Goal: Task Accomplishment & Management: Use online tool/utility

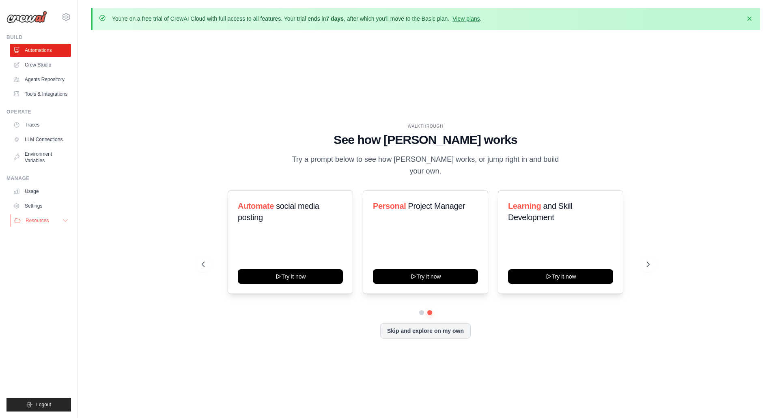
click at [50, 221] on button "Resources" at bounding box center [41, 220] width 61 height 13
click at [43, 66] on link "Crew Studio" at bounding box center [41, 64] width 61 height 13
click at [52, 79] on link "Agents Repository" at bounding box center [41, 79] width 61 height 13
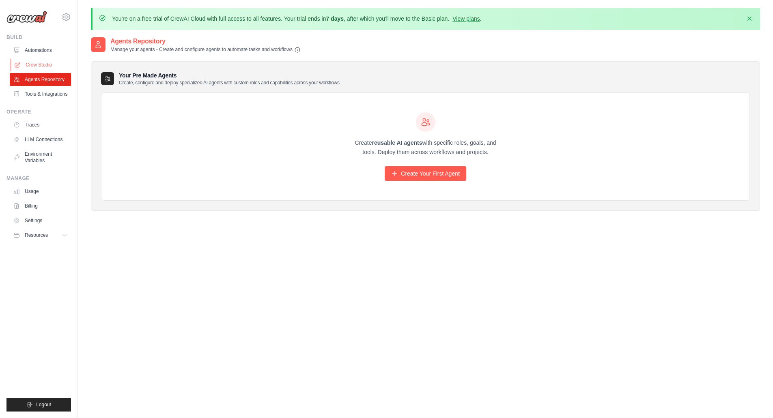
click at [42, 69] on link "Crew Studio" at bounding box center [41, 64] width 61 height 13
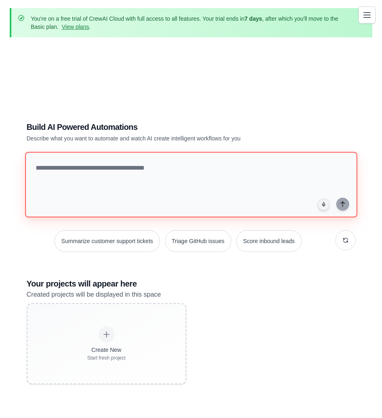
click at [136, 168] on textarea at bounding box center [191, 185] width 333 height 66
click at [194, 168] on textarea at bounding box center [191, 185] width 333 height 66
click at [165, 170] on textarea at bounding box center [191, 185] width 333 height 66
click at [195, 165] on textarea "**********" at bounding box center [191, 185] width 333 height 66
paste textarea "**********"
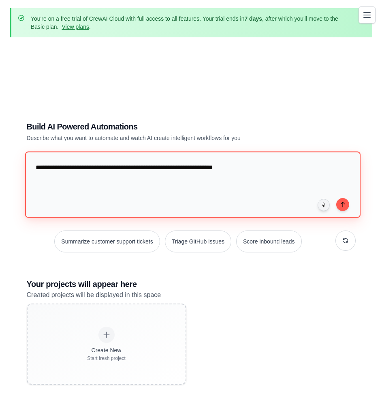
drag, startPoint x: 85, startPoint y: 165, endPoint x: 96, endPoint y: 181, distance: 19.2
click at [86, 168] on textarea "**********" at bounding box center [193, 184] width 336 height 66
click at [258, 170] on textarea "**********" at bounding box center [193, 184] width 336 height 66
click at [263, 166] on textarea "**********" at bounding box center [193, 184] width 336 height 66
paste textarea "**********"
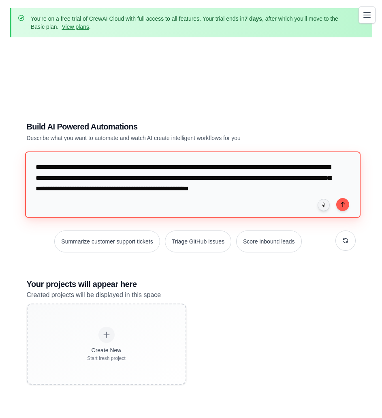
drag, startPoint x: 146, startPoint y: 188, endPoint x: 157, endPoint y: 202, distance: 18.1
click at [147, 190] on textarea "**********" at bounding box center [193, 184] width 336 height 66
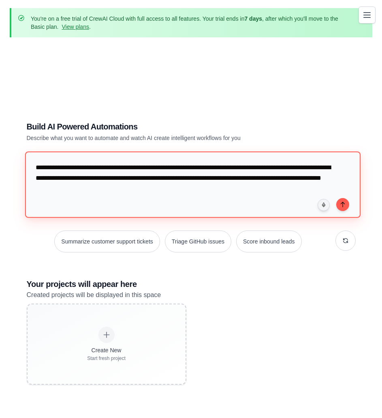
click at [88, 187] on textarea "**********" at bounding box center [193, 184] width 336 height 66
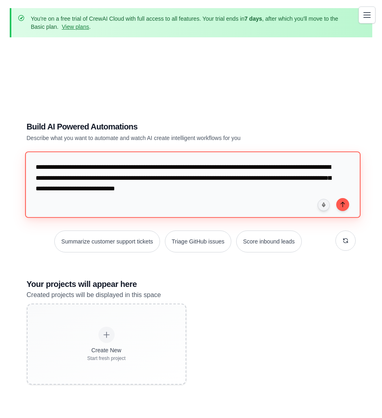
type textarea "**********"
click at [269, 189] on textarea "**********" at bounding box center [193, 184] width 336 height 66
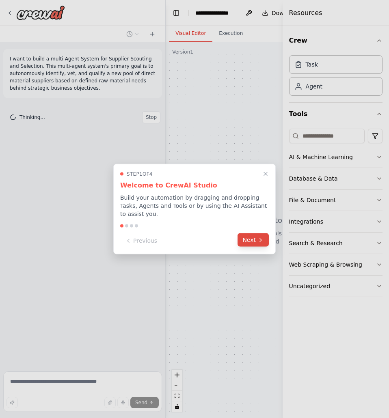
click at [260, 238] on icon at bounding box center [260, 239] width 6 height 6
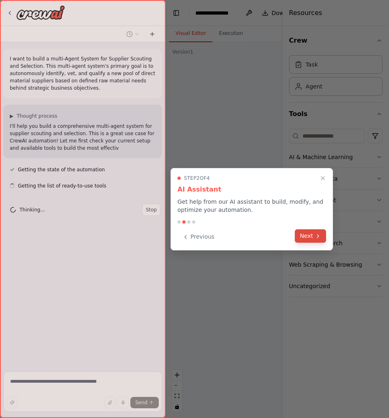
click at [307, 237] on button "Next" at bounding box center [309, 235] width 31 height 13
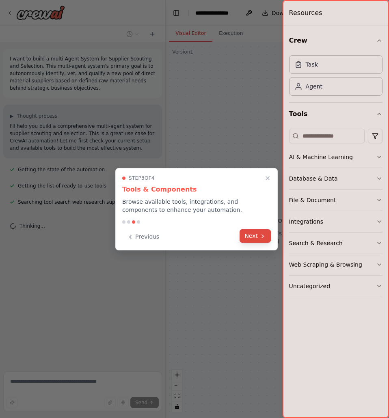
click at [250, 237] on button "Next" at bounding box center [254, 235] width 31 height 13
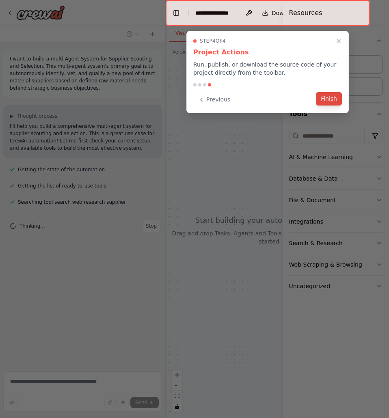
click at [335, 99] on button "Finish" at bounding box center [329, 98] width 26 height 13
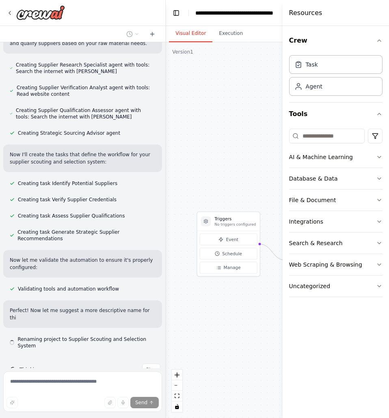
scroll to position [209, 0]
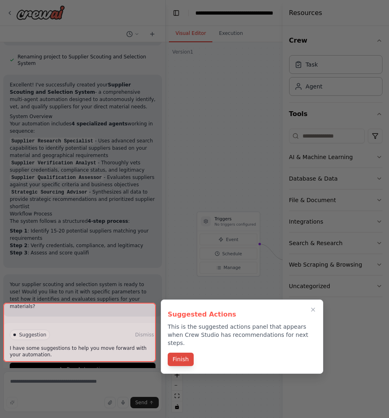
click at [183, 356] on button "Finish" at bounding box center [181, 358] width 26 height 13
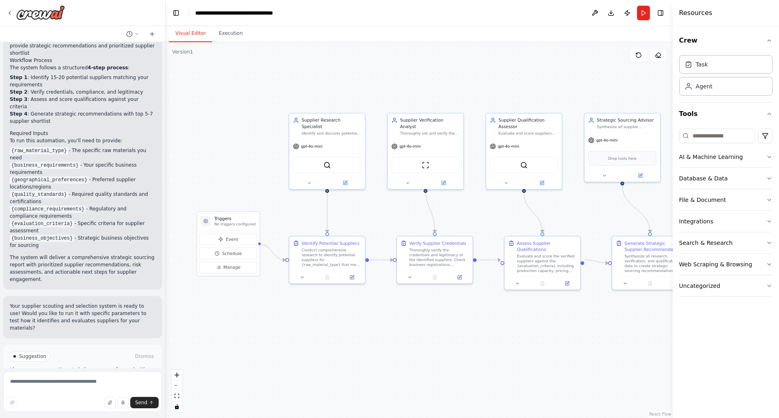
scroll to position [564, 0]
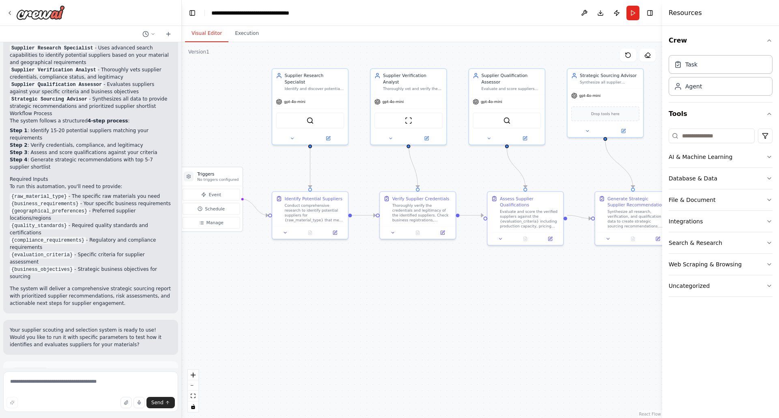
drag, startPoint x: 543, startPoint y: 324, endPoint x: 510, endPoint y: 280, distance: 55.7
click at [388, 280] on div ".deletable-edge-delete-btn { width: 20px; height: 20px; border: 0px solid #ffff…" at bounding box center [422, 230] width 480 height 376
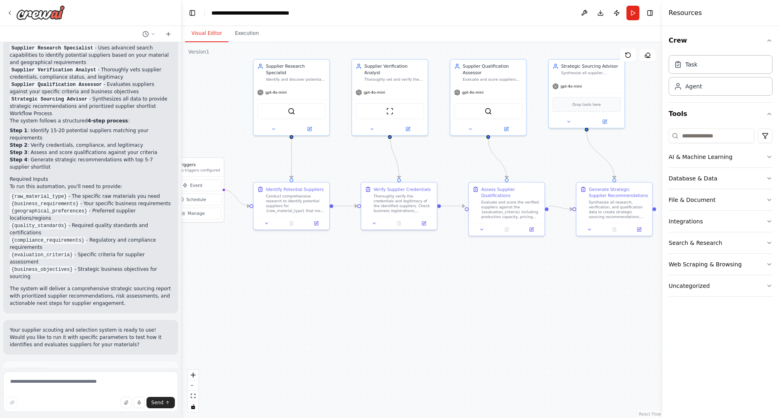
drag, startPoint x: 312, startPoint y: 306, endPoint x: 294, endPoint y: 297, distance: 20.9
click at [294, 297] on div ".deletable-edge-delete-btn { width: 20px; height: 20px; border: 0px solid #ffff…" at bounding box center [422, 230] width 480 height 376
click at [37, 382] on textarea at bounding box center [90, 392] width 175 height 41
click at [274, 127] on icon at bounding box center [273, 127] width 2 height 1
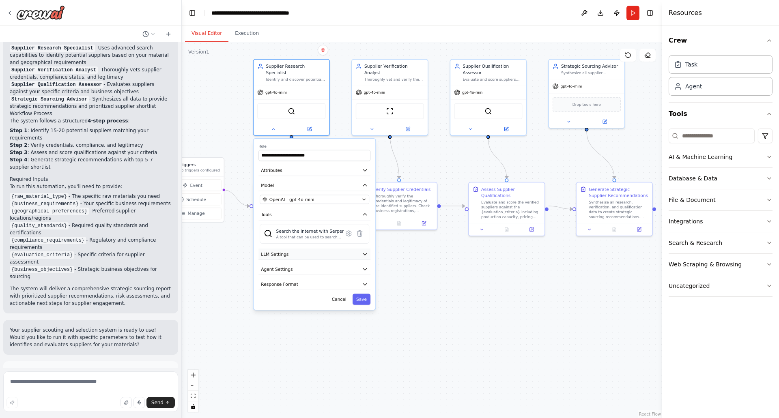
click at [361, 249] on button "LLM Settings" at bounding box center [314, 254] width 112 height 11
click at [363, 254] on icon "button" at bounding box center [365, 255] width 4 height 2
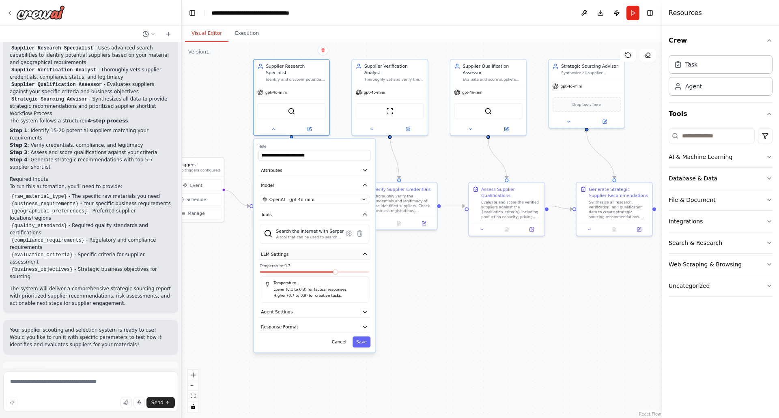
click at [363, 251] on icon "button" at bounding box center [365, 254] width 6 height 6
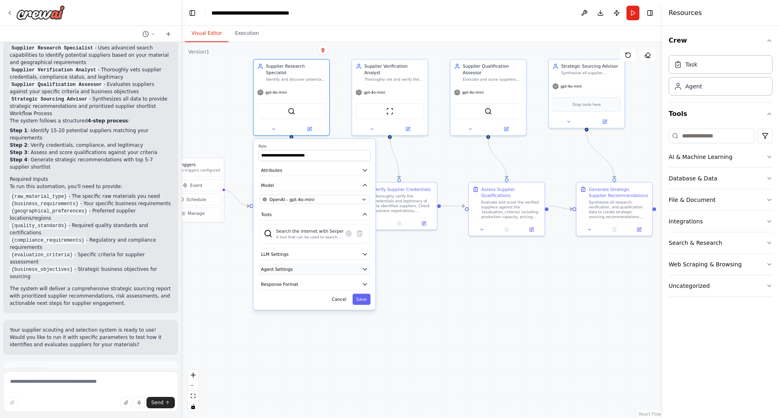
click at [357, 265] on button "Agent Settings" at bounding box center [314, 269] width 112 height 11
click at [364, 266] on icon "button" at bounding box center [365, 269] width 6 height 6
click at [364, 268] on icon "button" at bounding box center [365, 269] width 4 height 2
click at [388, 270] on div ".deletable-edge-delete-btn { width: 20px; height: 20px; border: 0px solid #ffff…" at bounding box center [422, 230] width 480 height 376
click at [388, 309] on div ".deletable-edge-delete-btn { width: 20px; height: 20px; border: 0px solid #ffff…" at bounding box center [422, 230] width 480 height 376
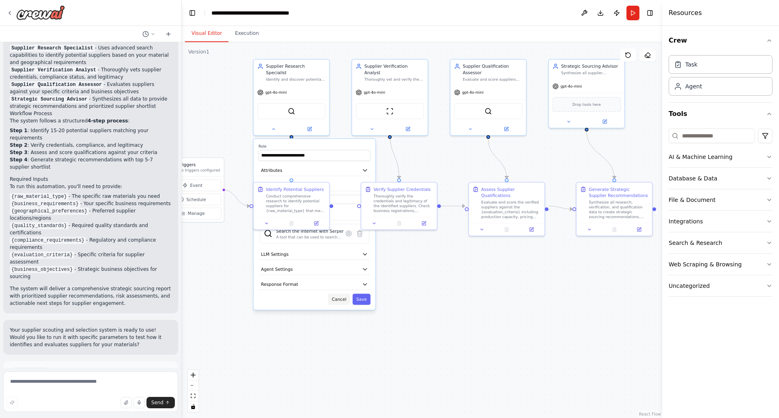
click at [341, 294] on button "Cancel" at bounding box center [339, 299] width 22 height 11
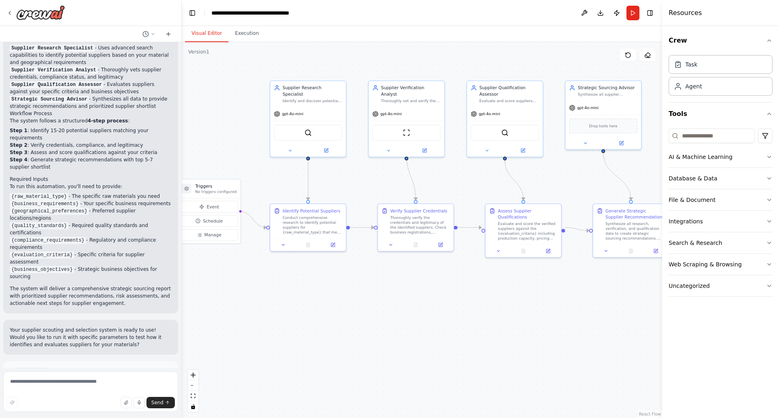
drag, startPoint x: 316, startPoint y: 299, endPoint x: 329, endPoint y: 322, distance: 26.5
click at [329, 322] on div ".deletable-edge-delete-btn { width: 20px; height: 20px; border: 0px solid #ffff…" at bounding box center [422, 230] width 480 height 376
click at [328, 97] on div "Identify and discover potential suppliers for {raw_material_type} based on {bus…" at bounding box center [312, 99] width 60 height 5
click at [329, 97] on div "Identify and discover potential suppliers for {raw_material_type} based on {bus…" at bounding box center [312, 99] width 60 height 5
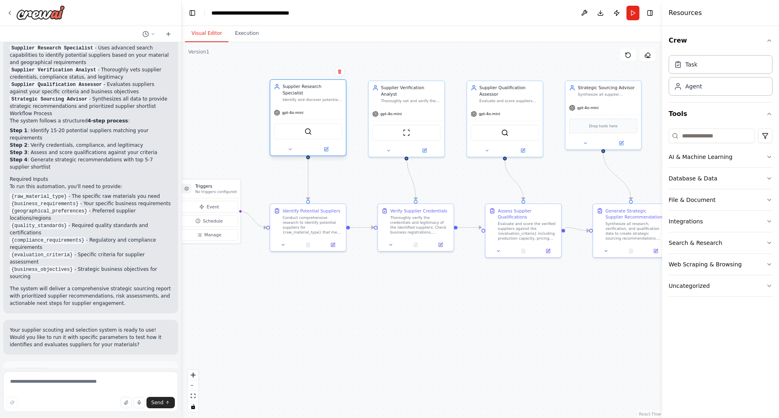
click at [329, 97] on div "Identify and discover potential suppliers for {raw_material_type} based on {bus…" at bounding box center [312, 99] width 60 height 5
click at [325, 148] on icon at bounding box center [326, 150] width 4 height 4
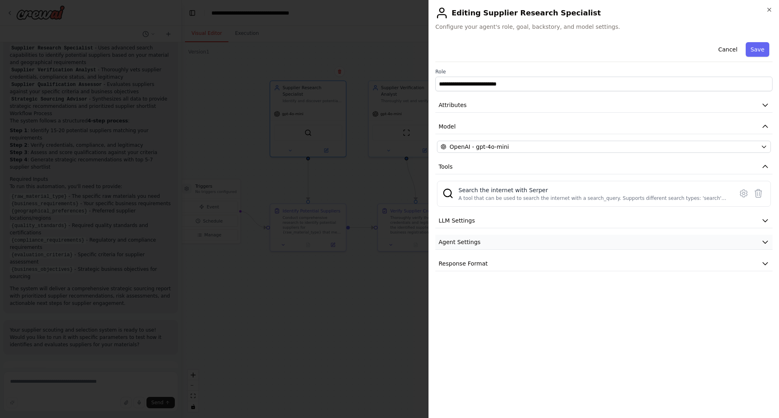
click at [388, 241] on button "Agent Settings" at bounding box center [603, 242] width 337 height 15
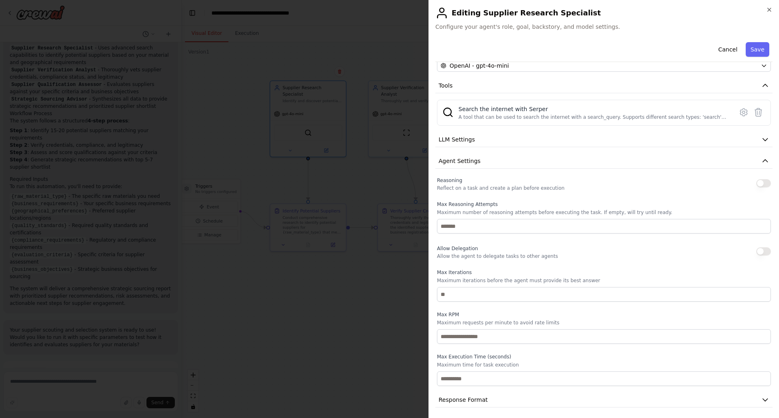
scroll to position [84, 0]
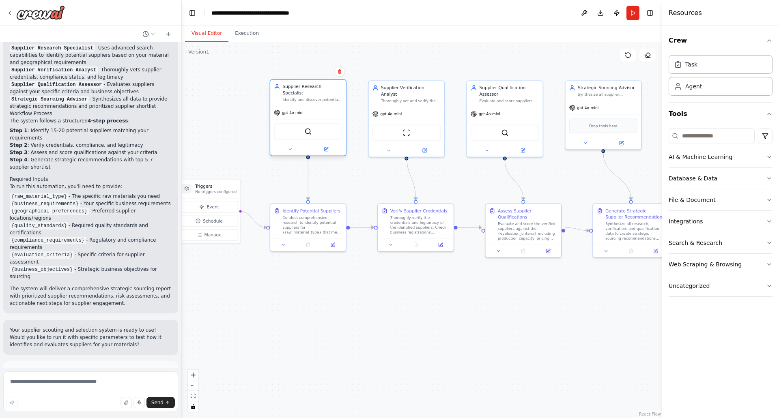
click at [320, 106] on div "gpt-4o-mini" at bounding box center [307, 112] width 75 height 13
click at [324, 147] on icon at bounding box center [326, 149] width 5 height 5
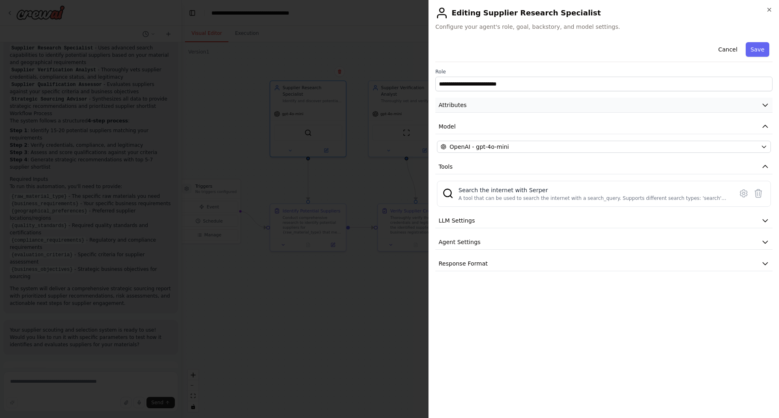
click at [388, 102] on button "Attributes" at bounding box center [603, 105] width 337 height 15
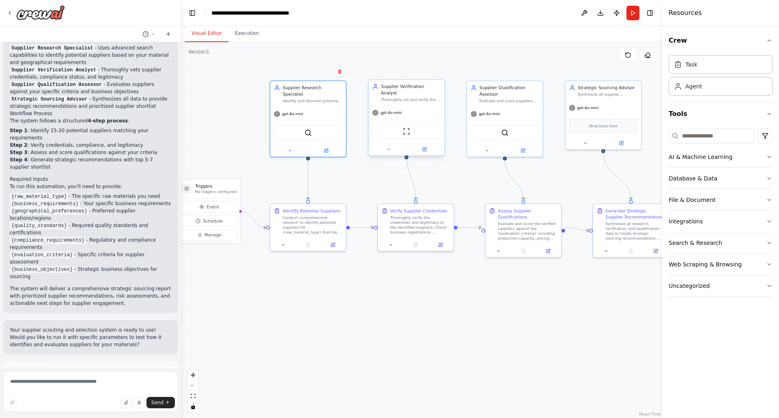
click at [388, 98] on div "Supplier Verification Analyst Thoroughly vet and verify the credibility, compli…" at bounding box center [406, 93] width 75 height 26
click at [388, 147] on icon at bounding box center [388, 149] width 5 height 5
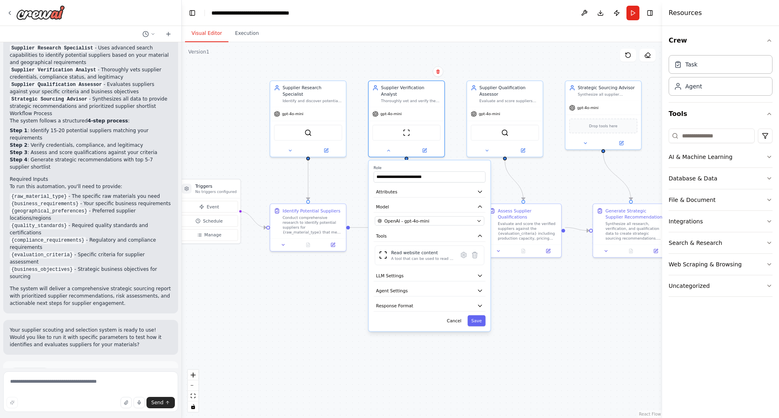
click at [352, 174] on div ".deletable-edge-delete-btn { width: 20px; height: 20px; border: 0px solid #ffff…" at bounding box center [422, 230] width 480 height 376
click at [304, 344] on div ".deletable-edge-delete-btn { width: 20px; height: 20px; border: 0px solid #ffff…" at bounding box center [422, 230] width 480 height 376
click at [388, 320] on button "Cancel" at bounding box center [454, 321] width 22 height 11
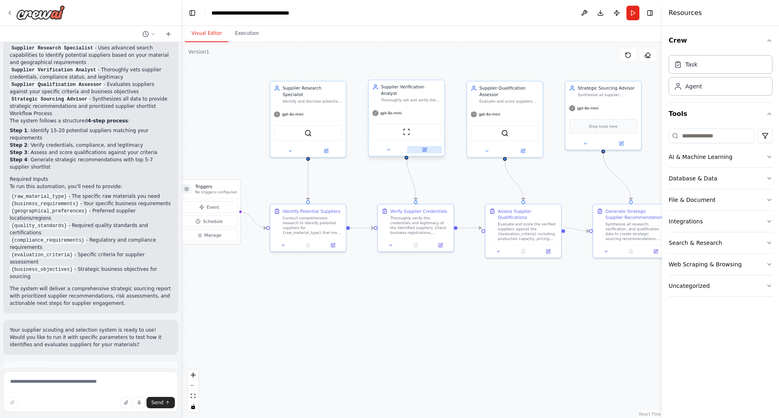
click at [388, 148] on icon at bounding box center [424, 149] width 3 height 3
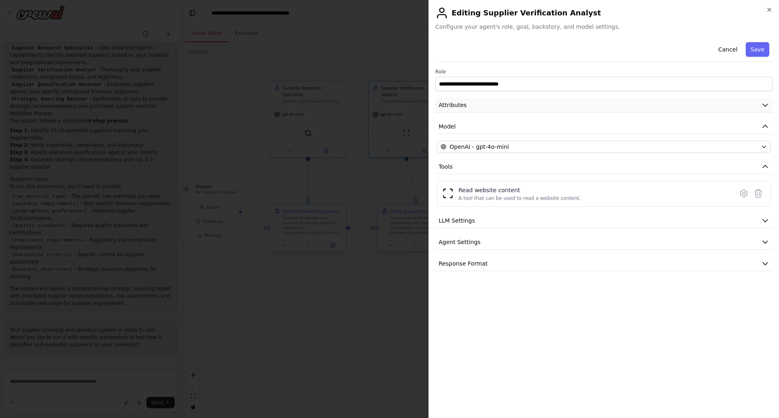
click at [388, 104] on button "Attributes" at bounding box center [603, 105] width 337 height 15
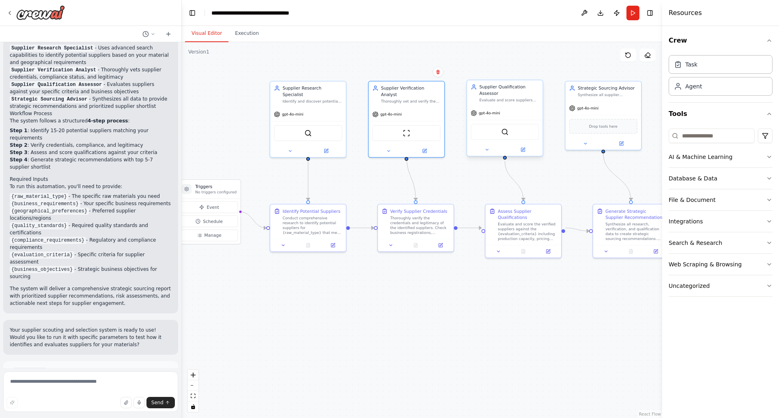
click at [388, 100] on div "Evaluate and score suppliers against {evaluation_criteria} including capacity, …" at bounding box center [509, 99] width 60 height 5
click at [388, 151] on icon at bounding box center [523, 150] width 4 height 4
click at [388, 150] on icon at bounding box center [523, 149] width 3 height 3
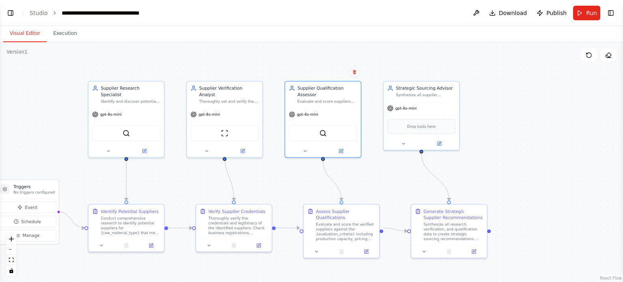
scroll to position [634, 0]
click at [23, 33] on button "Visual Editor" at bounding box center [24, 33] width 43 height 17
click at [13, 13] on button "Toggle Left Sidebar" at bounding box center [10, 12] width 11 height 11
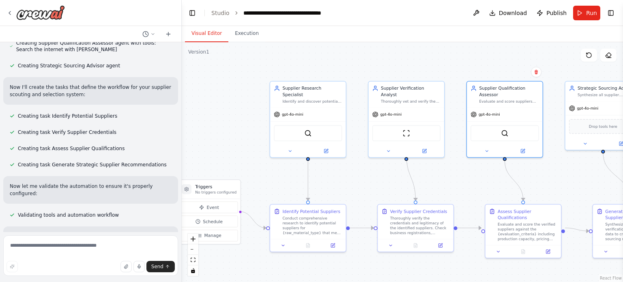
scroll to position [0, 0]
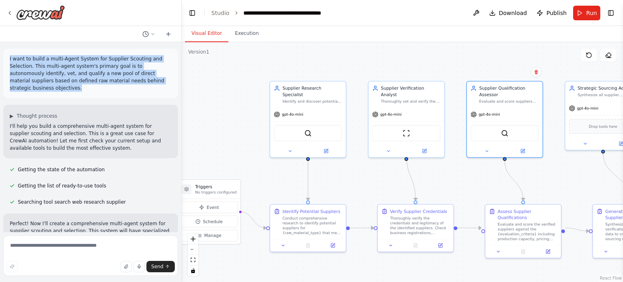
drag, startPoint x: 9, startPoint y: 57, endPoint x: 156, endPoint y: 79, distance: 148.5
click at [156, 79] on div "I want to build a multi-Agent System for Supplier Scouting and Selection. This …" at bounding box center [90, 73] width 175 height 49
copy p "I want to build a multi-Agent System for Supplier Scouting and Selection. This …"
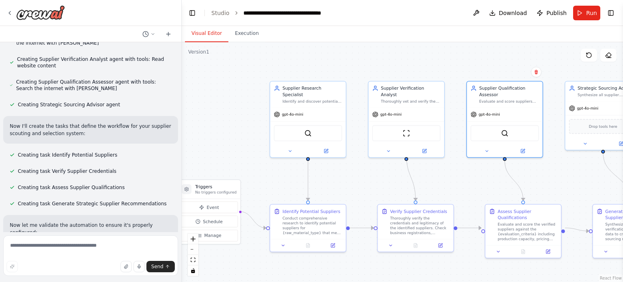
scroll to position [243, 0]
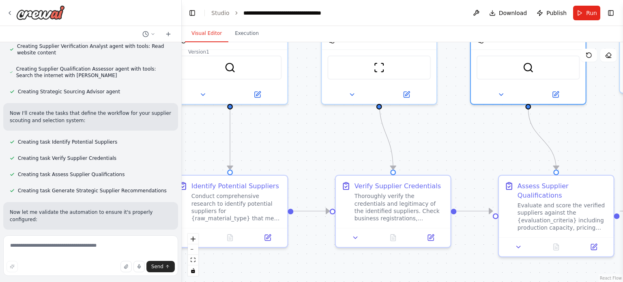
drag, startPoint x: 391, startPoint y: 201, endPoint x: 358, endPoint y: 155, distance: 56.6
click at [358, 155] on div ".deletable-edge-delete-btn { width: 20px; height: 20px; border: 0px solid #ffff…" at bounding box center [402, 162] width 441 height 240
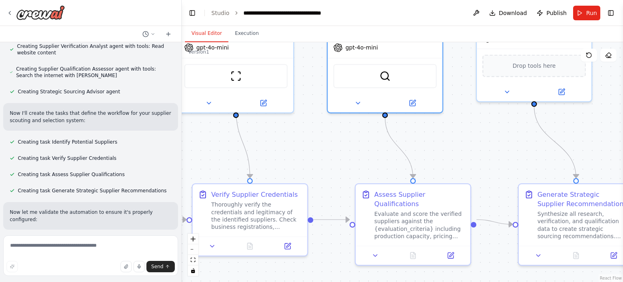
drag, startPoint x: 448, startPoint y: 144, endPoint x: 301, endPoint y: 152, distance: 147.8
click at [301, 152] on div ".deletable-edge-delete-btn { width: 20px; height: 20px; border: 0px solid #ffff…" at bounding box center [402, 162] width 441 height 240
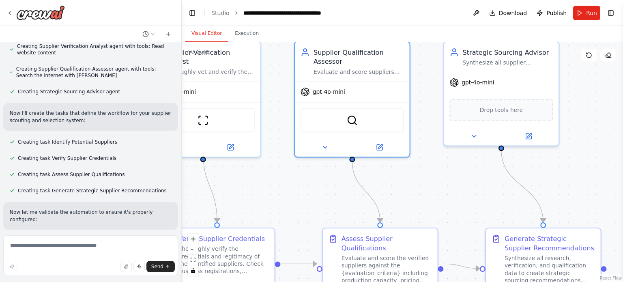
drag, startPoint x: 439, startPoint y: 148, endPoint x: 414, endPoint y: 190, distance: 49.1
click at [388, 190] on div ".deletable-edge-delete-btn { width: 20px; height: 20px; border: 0px solid #ffff…" at bounding box center [402, 162] width 441 height 240
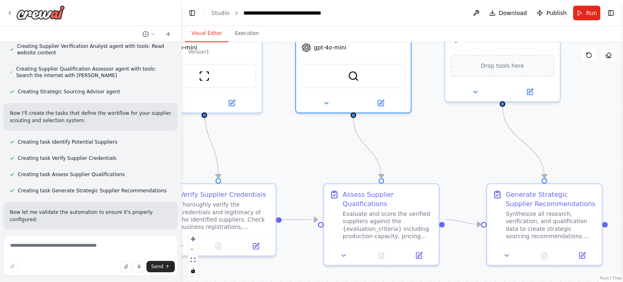
drag, startPoint x: 307, startPoint y: 219, endPoint x: 309, endPoint y: 174, distance: 45.4
click at [309, 174] on div ".deletable-edge-delete-btn { width: 20px; height: 20px; border: 0px solid #ffff…" at bounding box center [402, 162] width 441 height 240
click at [388, 223] on div "Evaluate and score the verified suppliers against the {evaluation_criteria} inc…" at bounding box center [388, 223] width 90 height 30
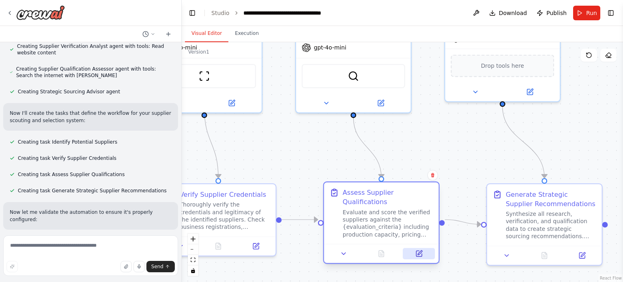
click at [388, 251] on icon at bounding box center [419, 254] width 6 height 6
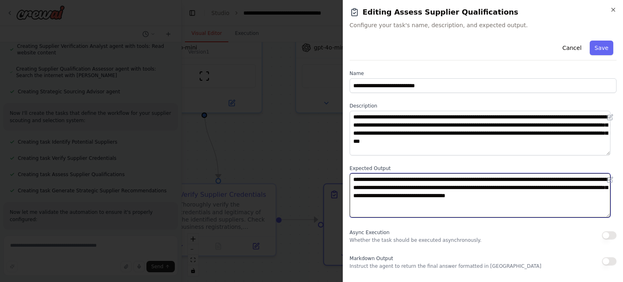
drag, startPoint x: 415, startPoint y: 202, endPoint x: 410, endPoint y: 201, distance: 4.4
click at [388, 202] on textarea "**********" at bounding box center [480, 195] width 261 height 45
drag, startPoint x: 385, startPoint y: 194, endPoint x: 578, endPoint y: 200, distance: 193.2
click at [388, 200] on textarea "**********" at bounding box center [480, 195] width 261 height 45
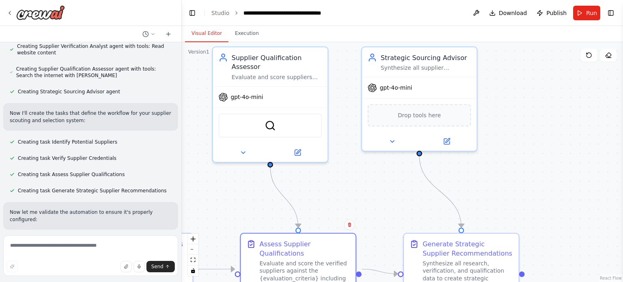
drag, startPoint x: 430, startPoint y: 147, endPoint x: 347, endPoint y: 198, distance: 97.6
click at [347, 198] on div ".deletable-edge-delete-btn { width: 20px; height: 20px; border: 0px solid #ffff…" at bounding box center [402, 162] width 441 height 240
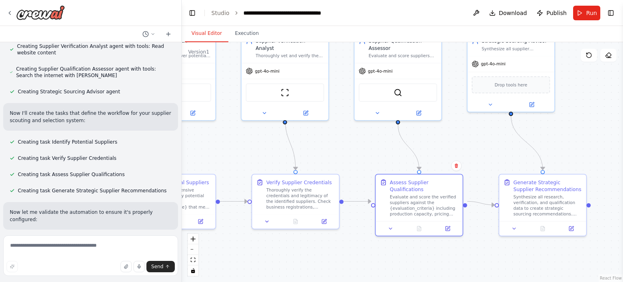
drag, startPoint x: 362, startPoint y: 196, endPoint x: 467, endPoint y: 152, distance: 113.8
click at [388, 152] on div ".deletable-edge-delete-btn { width: 20px; height: 20px; border: 0px solid #ffff…" at bounding box center [402, 162] width 441 height 240
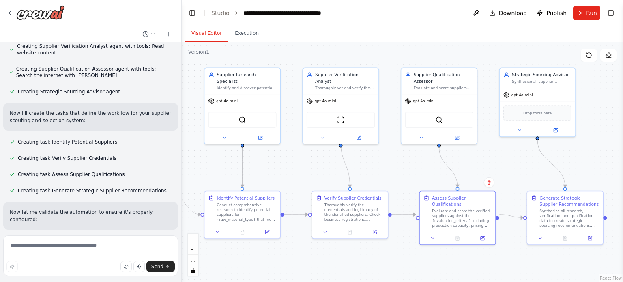
drag, startPoint x: 333, startPoint y: 152, endPoint x: 369, endPoint y: 173, distance: 41.6
click at [369, 173] on div ".deletable-edge-delete-btn { width: 20px; height: 20px; border: 0px solid #ffff…" at bounding box center [402, 162] width 441 height 240
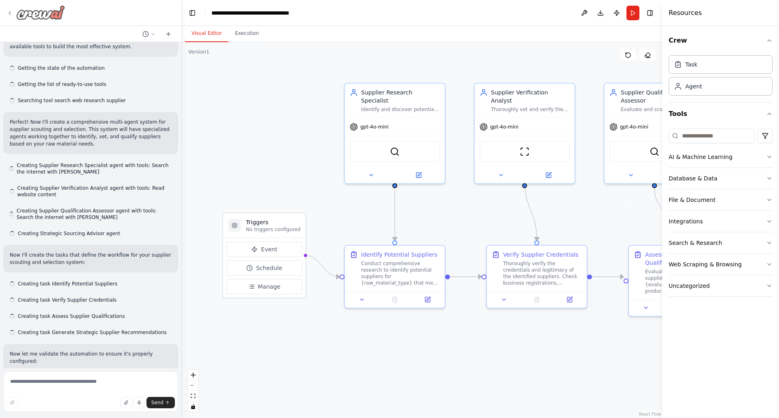
scroll to position [379, 0]
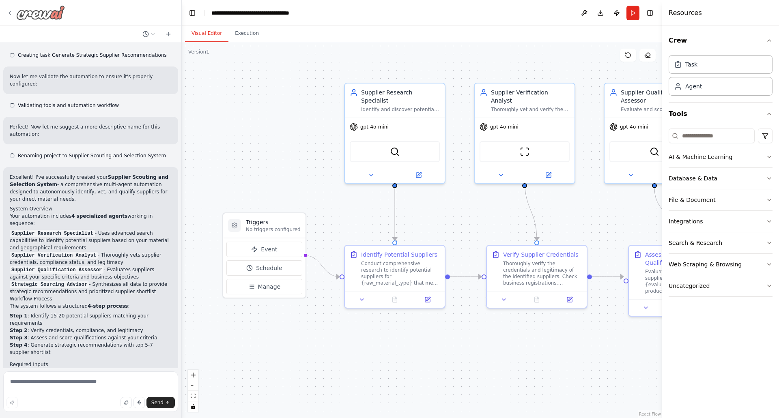
click at [41, 14] on img at bounding box center [40, 12] width 49 height 15
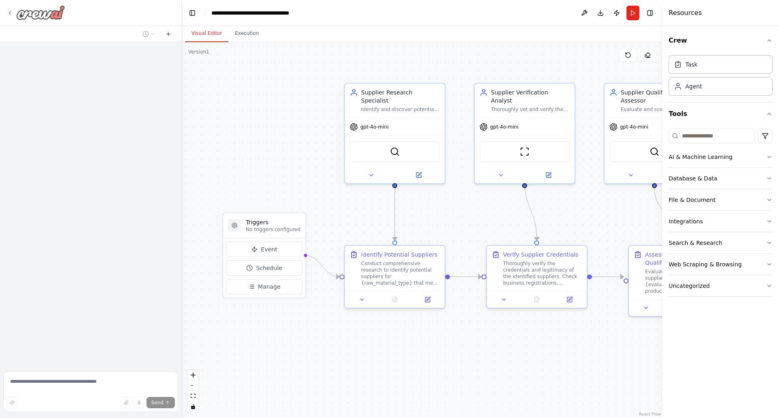
click at [9, 11] on icon at bounding box center [9, 13] width 6 height 6
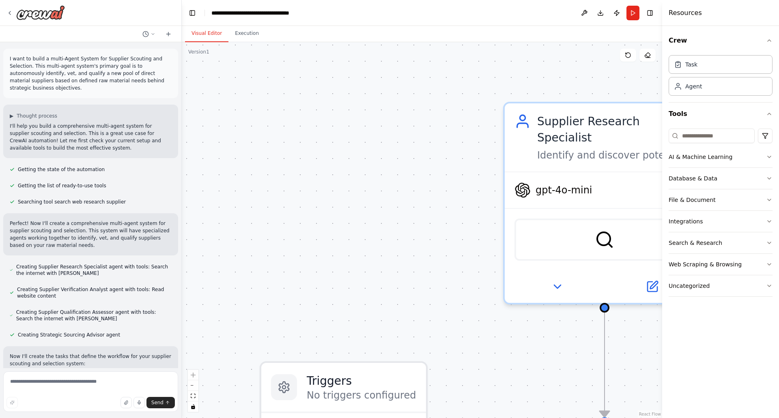
drag, startPoint x: 39, startPoint y: 15, endPoint x: 266, endPoint y: 17, distance: 227.1
click at [266, 17] on header "**********" at bounding box center [422, 13] width 480 height 26
click at [190, 12] on button "Toggle Left Sidebar" at bounding box center [192, 12] width 11 height 11
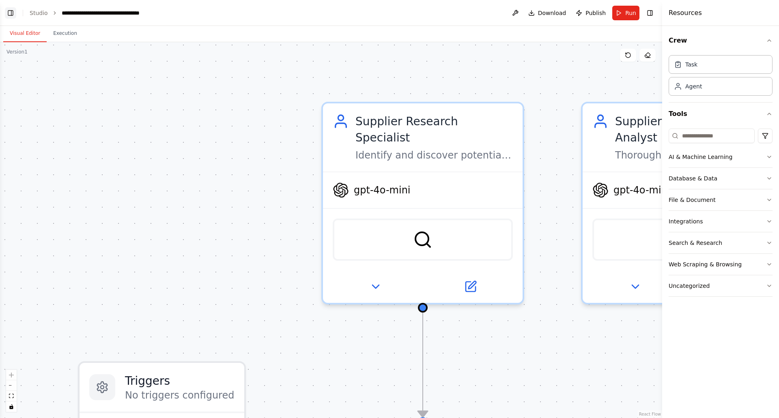
click at [10, 13] on button "Toggle Left Sidebar" at bounding box center [10, 12] width 11 height 11
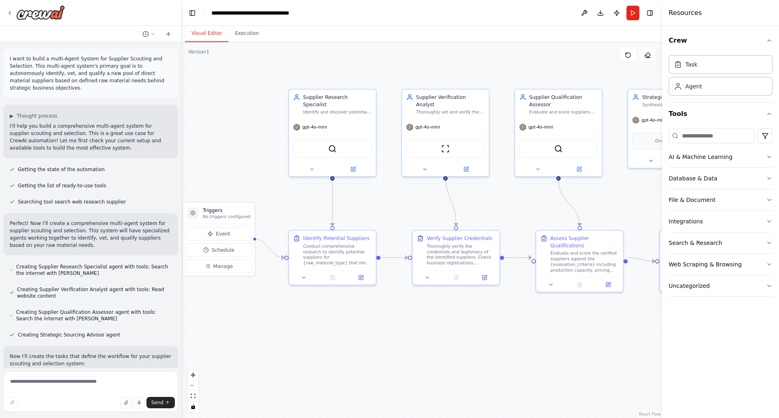
drag, startPoint x: 363, startPoint y: 232, endPoint x: 213, endPoint y: 179, distance: 159.3
click at [213, 179] on div ".deletable-edge-delete-btn { width: 20px; height: 20px; border: 0px solid #ffff…" at bounding box center [422, 230] width 480 height 376
click at [417, 314] on div ".deletable-edge-delete-btn { width: 20px; height: 20px; border: 0px solid #ffff…" at bounding box center [422, 230] width 480 height 376
click at [218, 249] on span "Schedule" at bounding box center [223, 250] width 23 height 7
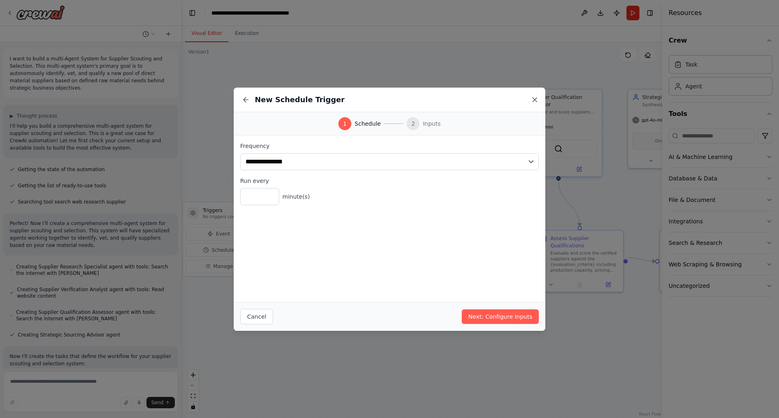
click at [530, 98] on div "New Schedule Trigger" at bounding box center [390, 100] width 312 height 25
click at [534, 103] on icon at bounding box center [535, 100] width 8 height 8
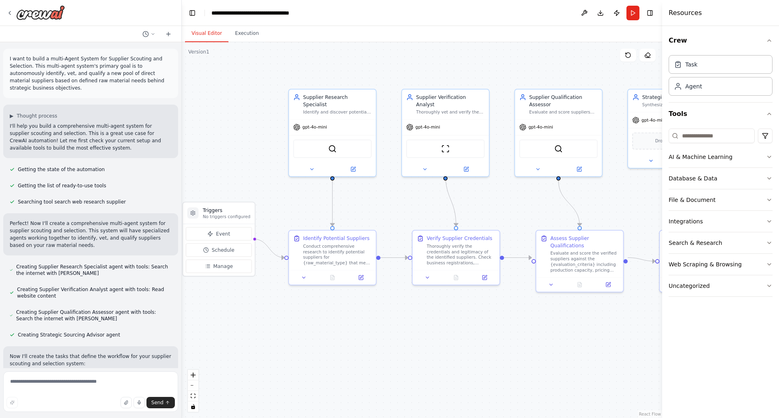
click at [541, 331] on div ".deletable-edge-delete-btn { width: 20px; height: 20px; border: 0px solid #ffff…" at bounding box center [422, 230] width 480 height 376
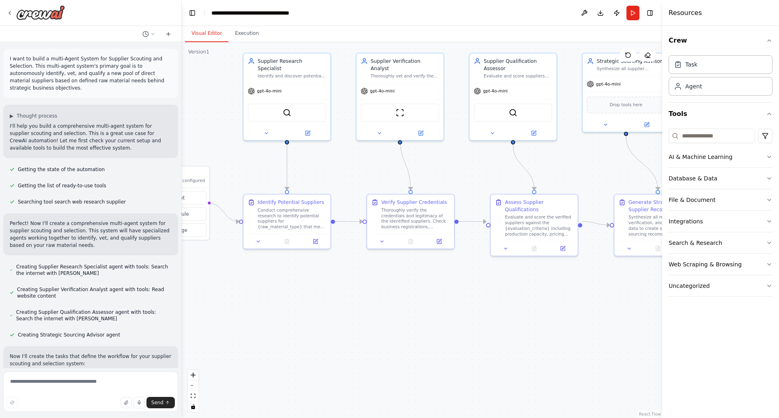
drag, startPoint x: 549, startPoint y: 327, endPoint x: 505, endPoint y: 292, distance: 56.9
click at [505, 292] on div ".deletable-edge-delete-btn { width: 20px; height: 20px; border: 0px solid #ffff…" at bounding box center [422, 230] width 480 height 376
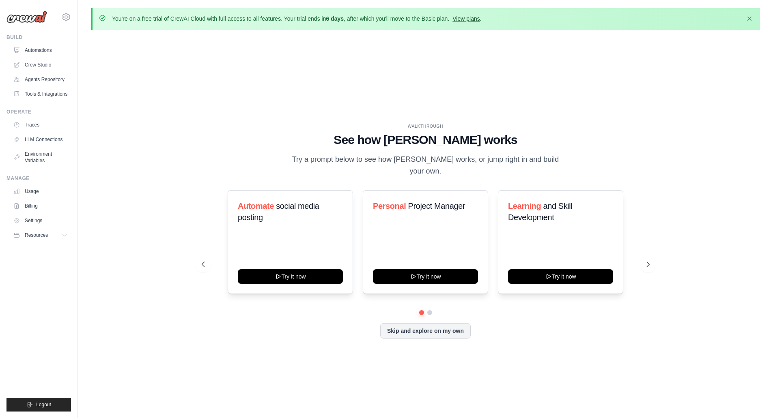
click at [471, 19] on link "View plans" at bounding box center [465, 18] width 27 height 6
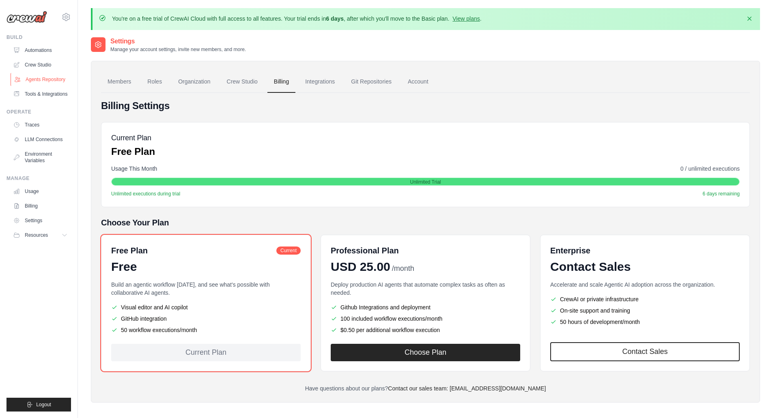
click at [49, 80] on link "Agents Repository" at bounding box center [41, 79] width 61 height 13
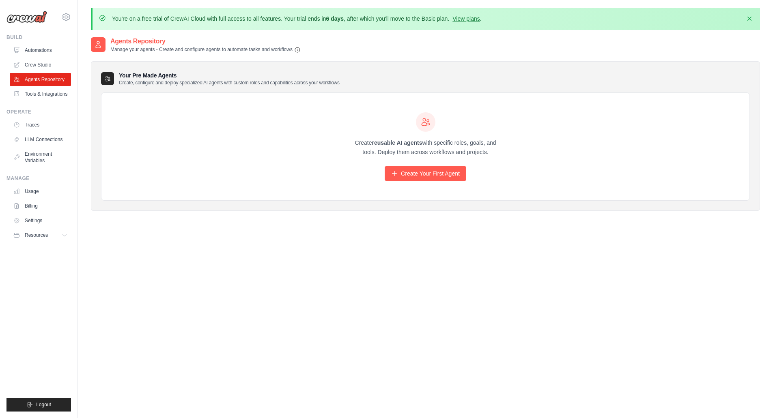
click at [37, 57] on ul "Automations Crew Studio Agents Repository Tools & Integrations" at bounding box center [40, 72] width 61 height 57
click at [43, 65] on link "Crew Studio" at bounding box center [41, 64] width 61 height 13
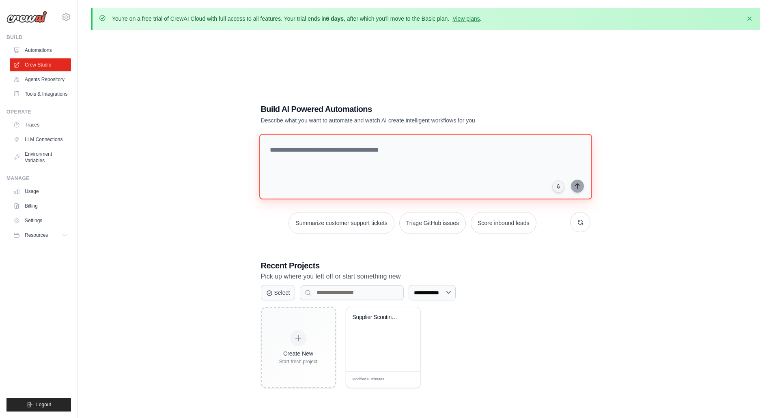
click at [402, 144] on textarea at bounding box center [425, 167] width 333 height 66
paste textarea "**********"
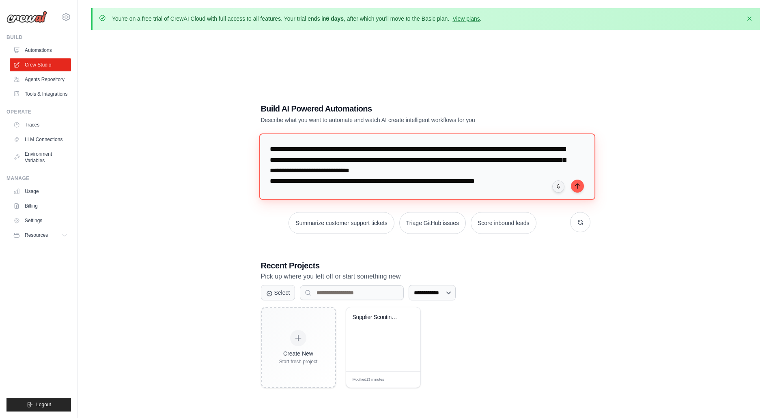
click at [514, 179] on textarea "**********" at bounding box center [427, 166] width 336 height 66
click at [535, 176] on textarea "**********" at bounding box center [427, 166] width 336 height 66
click at [526, 185] on textarea "**********" at bounding box center [427, 166] width 336 height 66
click at [445, 191] on textarea "**********" at bounding box center [427, 166] width 336 height 66
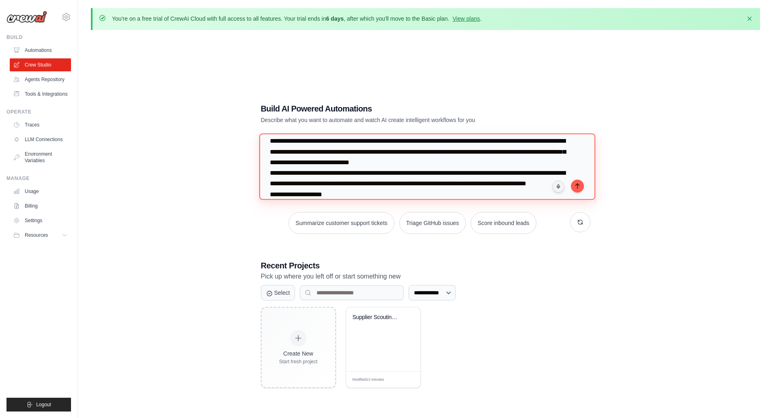
click at [456, 196] on textarea "**********" at bounding box center [427, 166] width 336 height 66
click at [319, 185] on textarea "**********" at bounding box center [427, 166] width 336 height 66
click at [303, 184] on textarea "**********" at bounding box center [427, 166] width 336 height 66
click at [327, 183] on textarea "**********" at bounding box center [427, 166] width 336 height 66
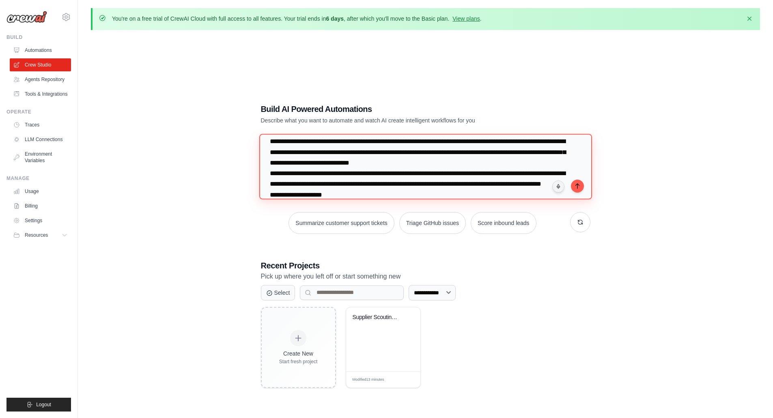
click at [373, 192] on textarea "**********" at bounding box center [425, 167] width 333 height 66
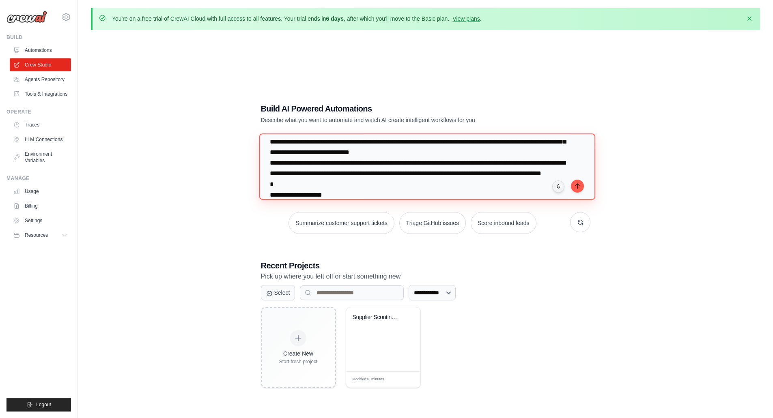
scroll to position [19, 0]
click at [460, 193] on textarea "**********" at bounding box center [427, 166] width 336 height 66
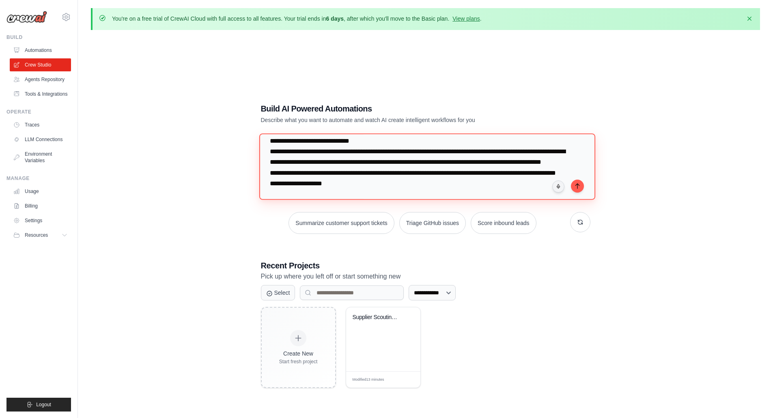
click at [293, 195] on textarea "**********" at bounding box center [427, 166] width 336 height 66
click at [357, 191] on textarea "**********" at bounding box center [427, 166] width 336 height 66
click at [344, 194] on textarea "**********" at bounding box center [427, 166] width 336 height 66
click at [381, 193] on textarea "**********" at bounding box center [427, 166] width 336 height 66
click at [447, 194] on textarea "**********" at bounding box center [427, 166] width 336 height 66
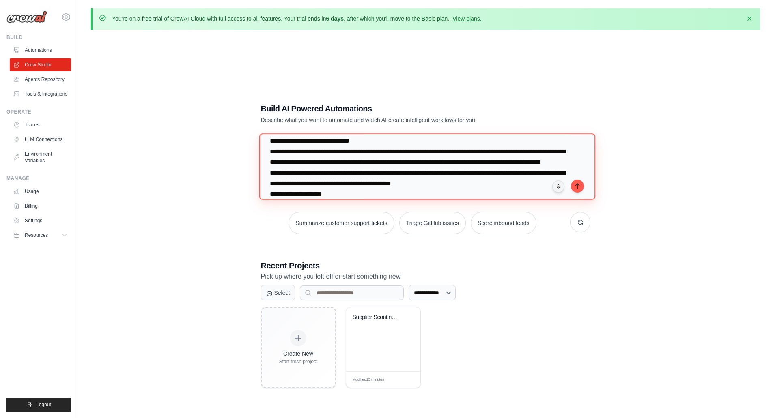
click at [497, 195] on textarea "**********" at bounding box center [427, 166] width 336 height 66
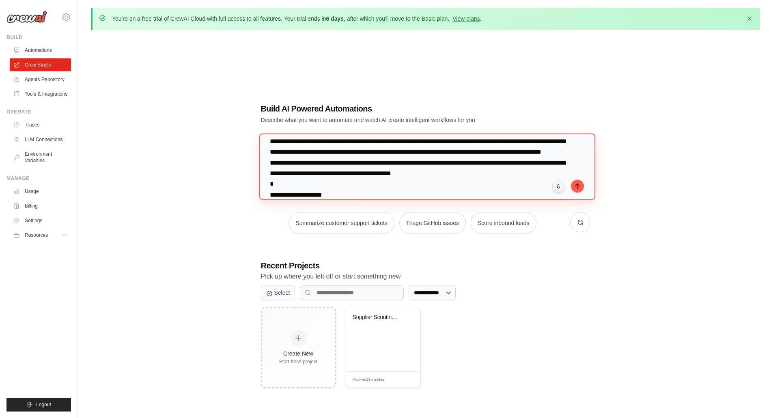
scroll to position [40, 0]
click at [471, 192] on textarea "**********" at bounding box center [427, 166] width 336 height 66
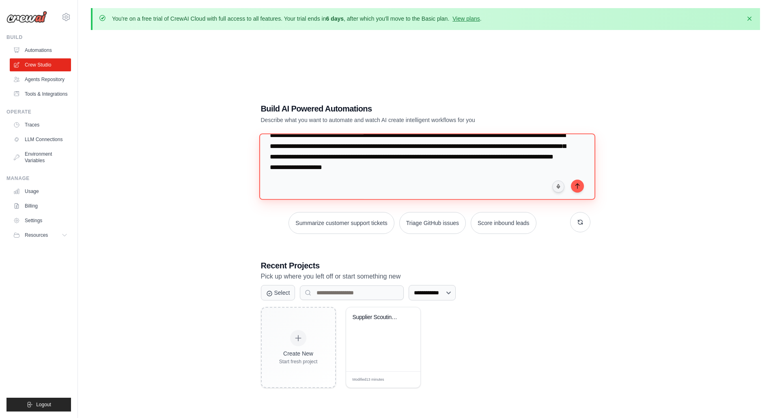
scroll to position [110, 0]
drag, startPoint x: 366, startPoint y: 194, endPoint x: 308, endPoint y: 157, distance: 68.5
click at [308, 157] on textarea at bounding box center [427, 166] width 336 height 66
click at [483, 145] on textarea at bounding box center [427, 166] width 336 height 66
click at [350, 169] on textarea at bounding box center [427, 166] width 336 height 66
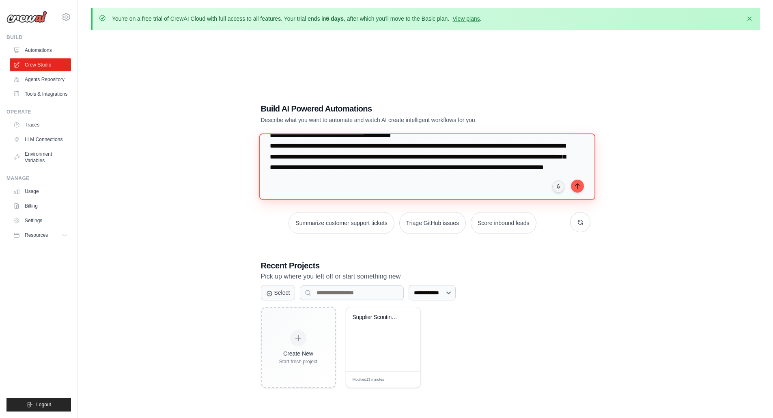
click at [503, 157] on textarea "**********" at bounding box center [427, 166] width 336 height 66
paste textarea "**********"
click at [437, 183] on textarea at bounding box center [427, 166] width 336 height 66
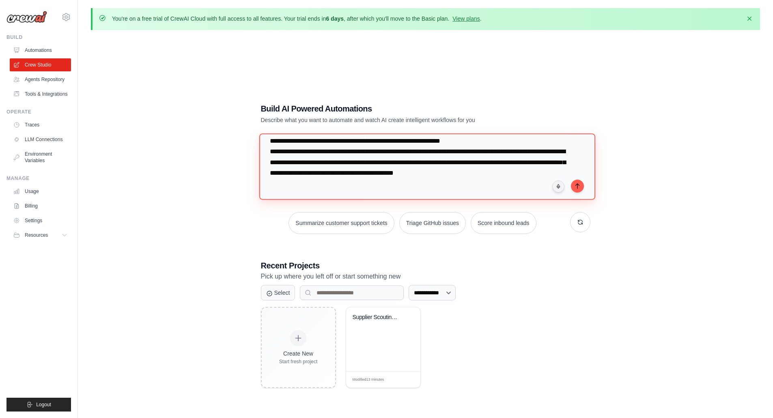
click at [544, 171] on textarea at bounding box center [427, 166] width 336 height 66
click at [558, 173] on textarea at bounding box center [427, 166] width 336 height 66
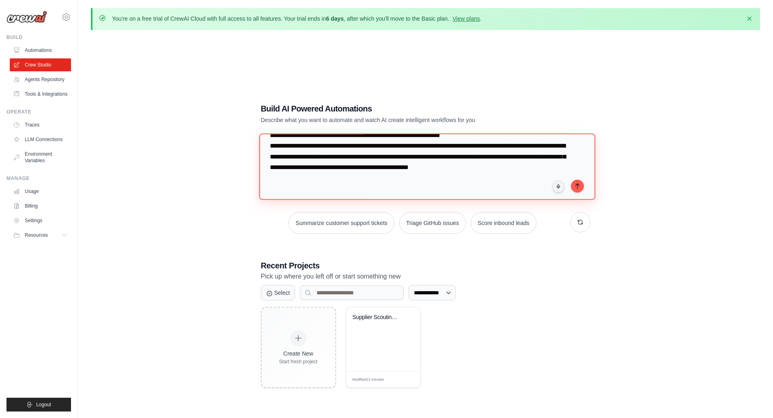
scroll to position [152, 0]
click at [413, 168] on textarea at bounding box center [427, 166] width 336 height 66
click at [363, 156] on textarea at bounding box center [427, 166] width 336 height 66
click at [363, 178] on textarea at bounding box center [427, 166] width 336 height 66
click at [452, 178] on textarea at bounding box center [427, 166] width 336 height 66
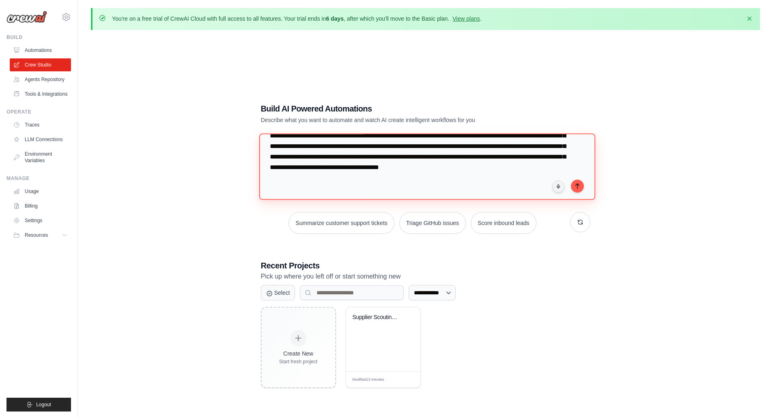
scroll to position [151, 0]
drag, startPoint x: 540, startPoint y: 168, endPoint x: 554, endPoint y: 177, distance: 16.9
click at [542, 168] on textarea at bounding box center [427, 166] width 336 height 66
click at [508, 179] on textarea at bounding box center [427, 166] width 336 height 66
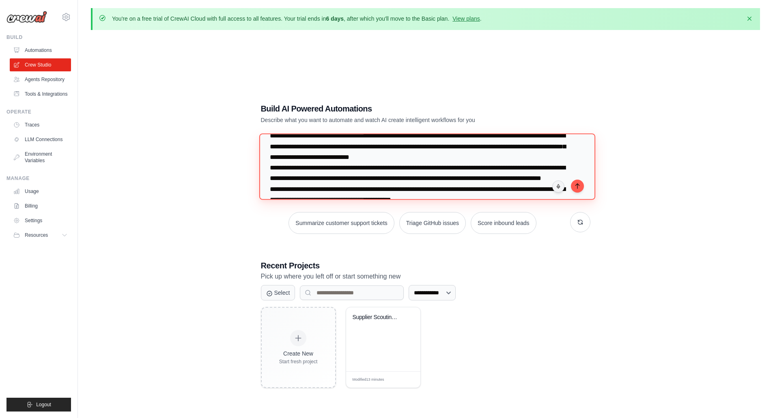
scroll to position [8, 0]
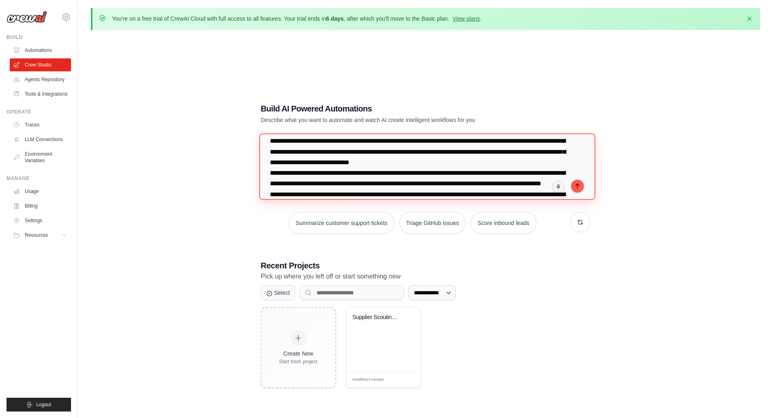
click at [270, 173] on textarea at bounding box center [427, 166] width 336 height 66
click at [389, 175] on textarea at bounding box center [427, 166] width 336 height 66
drag, startPoint x: 532, startPoint y: 186, endPoint x: 536, endPoint y: 189, distance: 5.2
click at [533, 186] on textarea at bounding box center [427, 166] width 336 height 66
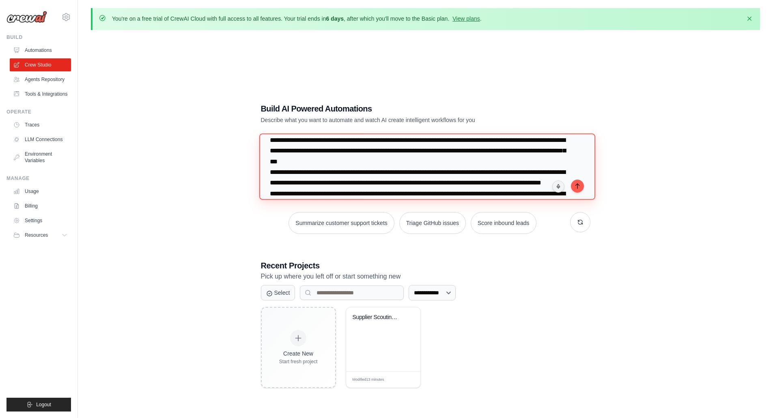
click at [388, 162] on textarea at bounding box center [427, 166] width 336 height 66
click at [282, 183] on textarea at bounding box center [427, 166] width 336 height 66
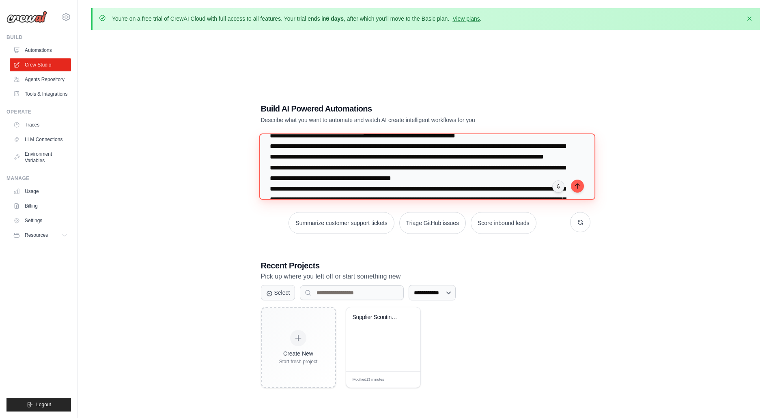
scroll to position [81, 0]
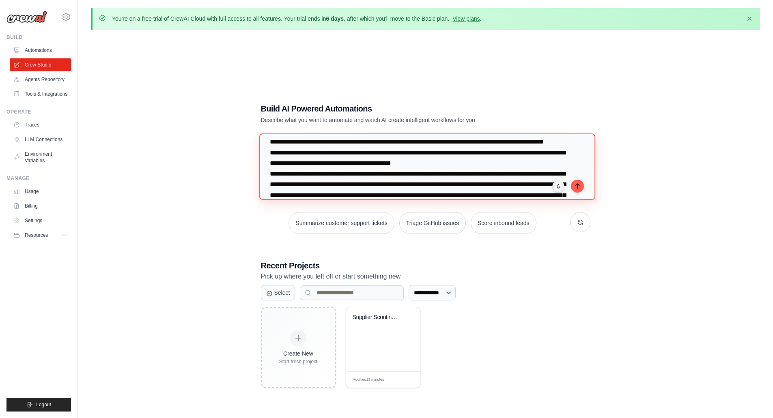
click at [283, 172] on textarea at bounding box center [427, 166] width 336 height 66
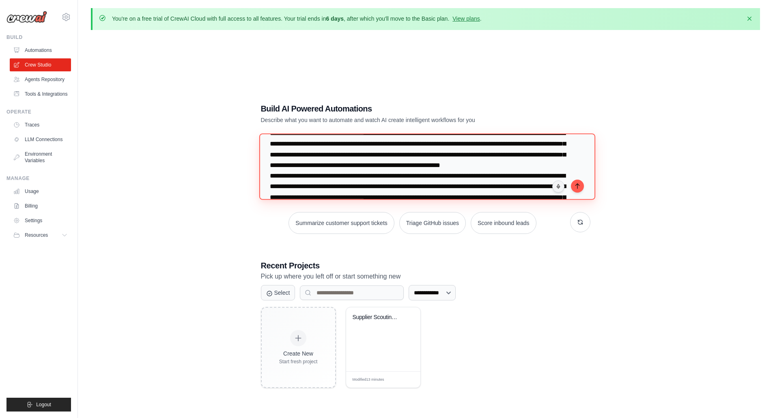
scroll to position [122, 0]
click at [280, 155] on textarea at bounding box center [427, 166] width 336 height 66
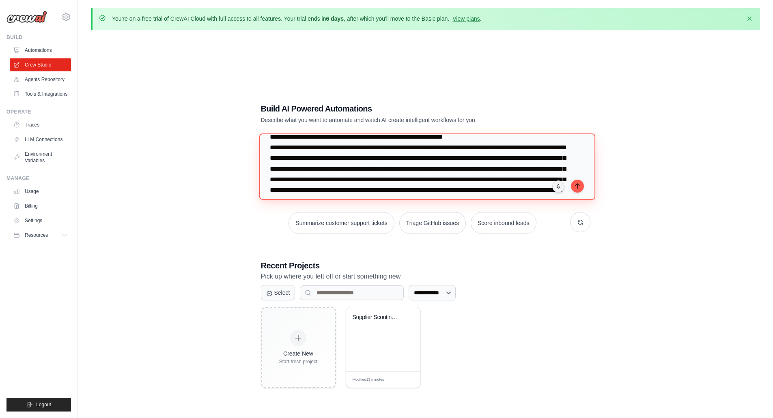
scroll to position [162, 0]
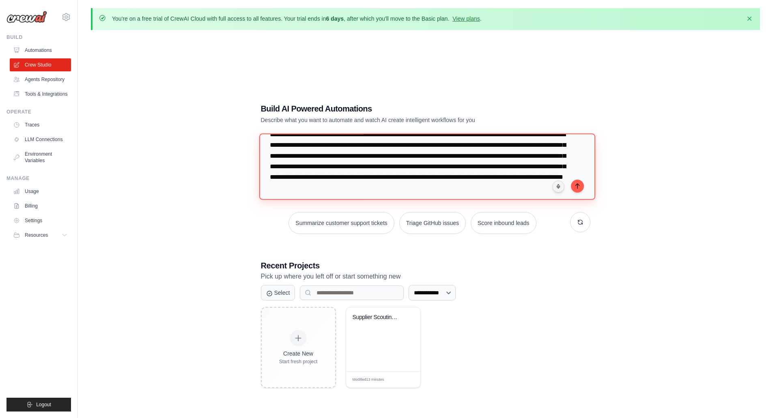
click at [279, 166] on textarea at bounding box center [427, 166] width 336 height 66
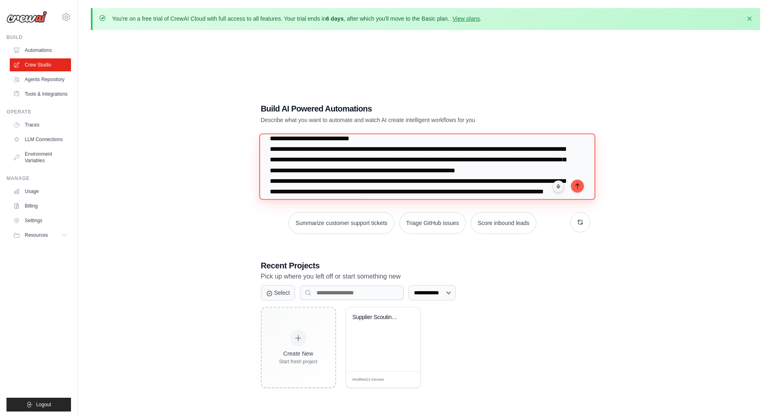
scroll to position [27, 0]
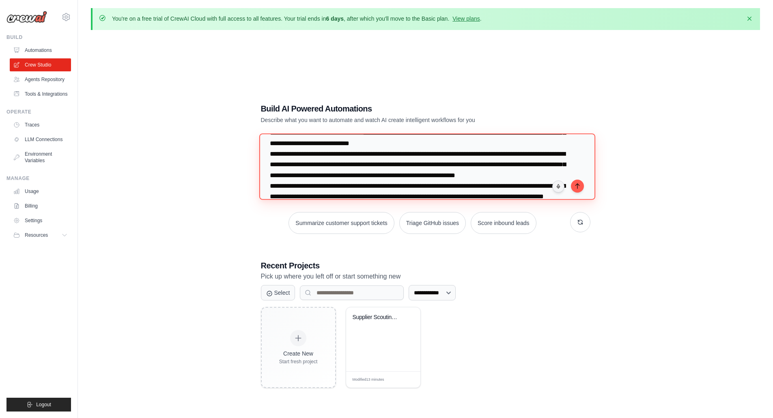
click at [533, 165] on textarea at bounding box center [427, 166] width 336 height 66
click at [442, 176] on textarea at bounding box center [427, 166] width 336 height 66
click at [505, 178] on textarea at bounding box center [427, 166] width 336 height 66
click at [494, 175] on textarea at bounding box center [427, 166] width 336 height 66
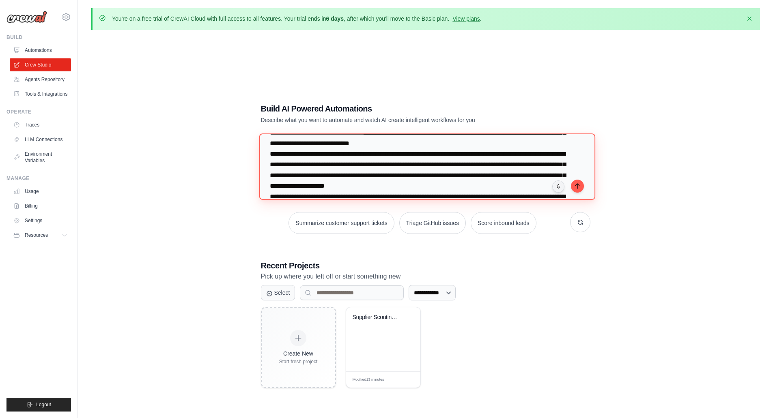
click at [343, 187] on textarea at bounding box center [427, 166] width 336 height 66
click at [343, 186] on textarea at bounding box center [427, 166] width 336 height 66
click at [328, 187] on textarea at bounding box center [427, 166] width 336 height 66
drag, startPoint x: 349, startPoint y: 184, endPoint x: 368, endPoint y: 188, distance: 19.5
click at [368, 187] on textarea at bounding box center [427, 166] width 336 height 66
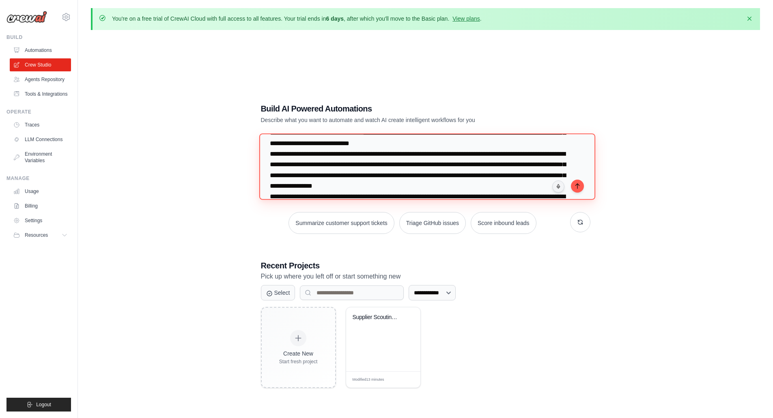
click at [403, 185] on textarea at bounding box center [427, 166] width 336 height 66
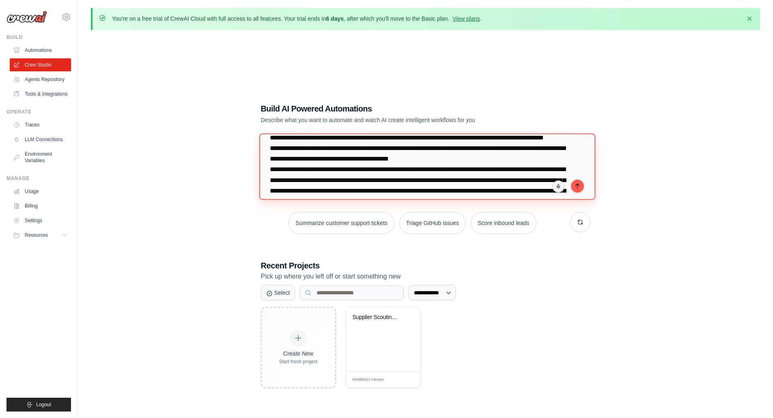
scroll to position [99, 0]
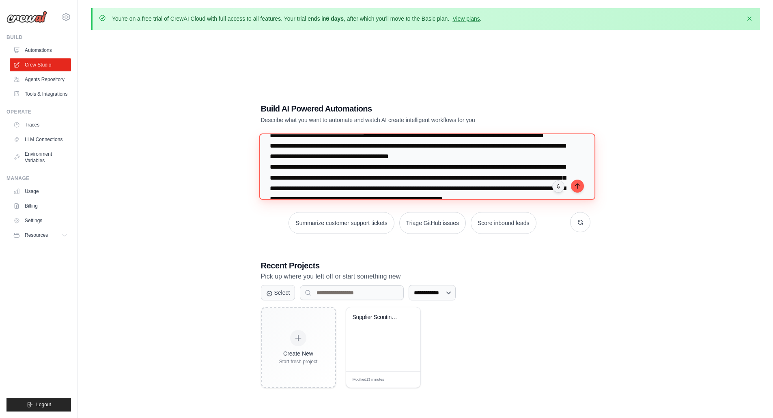
click at [468, 168] on textarea at bounding box center [427, 166] width 336 height 66
paste textarea "**********"
click at [490, 168] on textarea at bounding box center [427, 166] width 336 height 66
click at [309, 177] on textarea at bounding box center [427, 166] width 336 height 66
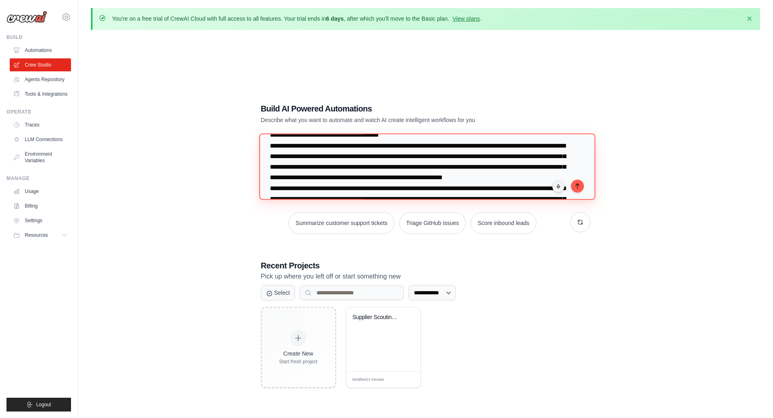
scroll to position [0, 0]
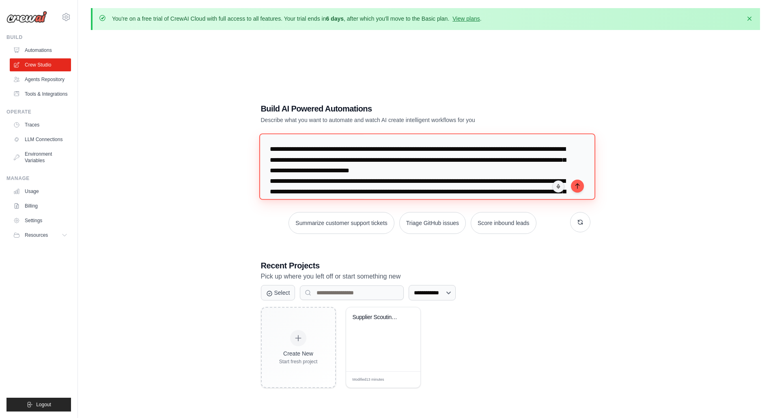
drag, startPoint x: 436, startPoint y: 176, endPoint x: 230, endPoint y: 82, distance: 226.0
click at [231, 82] on div "**********" at bounding box center [425, 246] width 669 height 418
type textarea "**********"
click at [578, 183] on icon "submit" at bounding box center [577, 186] width 6 height 6
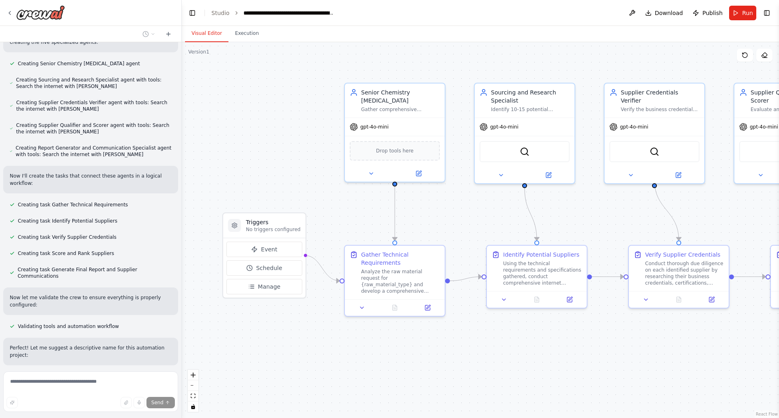
scroll to position [503, 0]
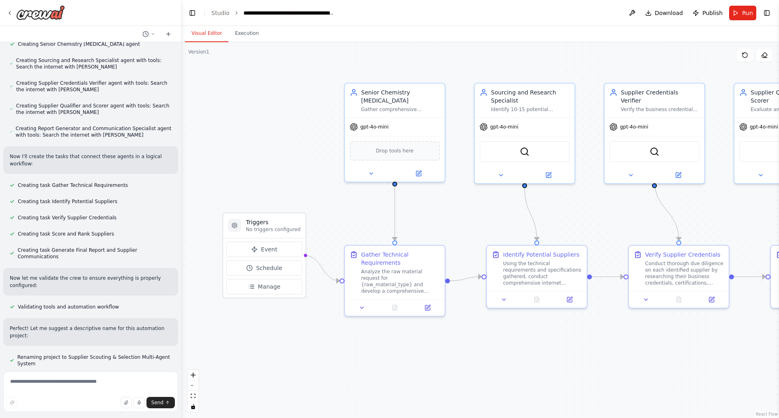
click at [286, 133] on div ".deletable-edge-delete-btn { width: 20px; height: 20px; border: 0px solid #ffff…" at bounding box center [480, 230] width 597 height 376
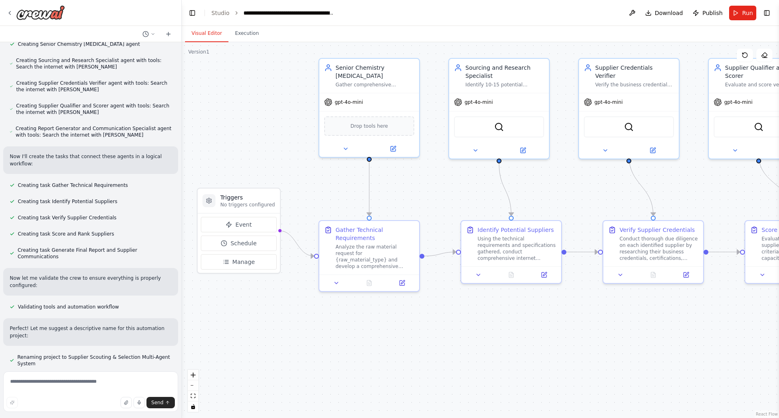
drag, startPoint x: 607, startPoint y: 363, endPoint x: 581, endPoint y: 338, distance: 35.6
click at [581, 338] on div ".deletable-edge-delete-btn { width: 20px; height: 20px; border: 0px solid #ffff…" at bounding box center [480, 230] width 597 height 376
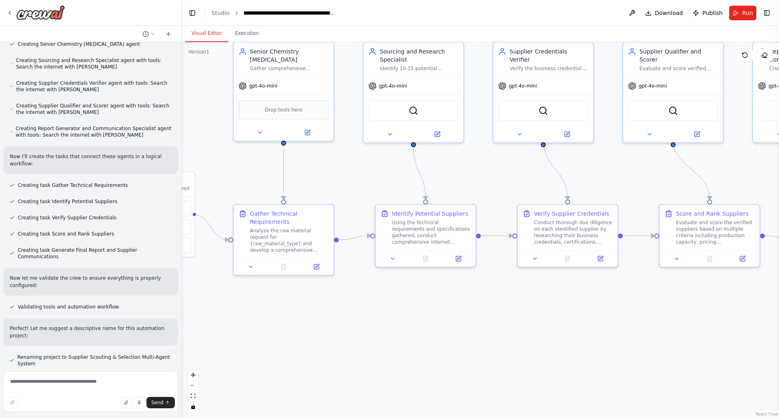
drag, startPoint x: 706, startPoint y: 342, endPoint x: 571, endPoint y: 324, distance: 136.4
click at [628, 322] on div ".deletable-edge-delete-btn { width: 20px; height: 20px; border: 0px solid #ffff…" at bounding box center [480, 230] width 597 height 376
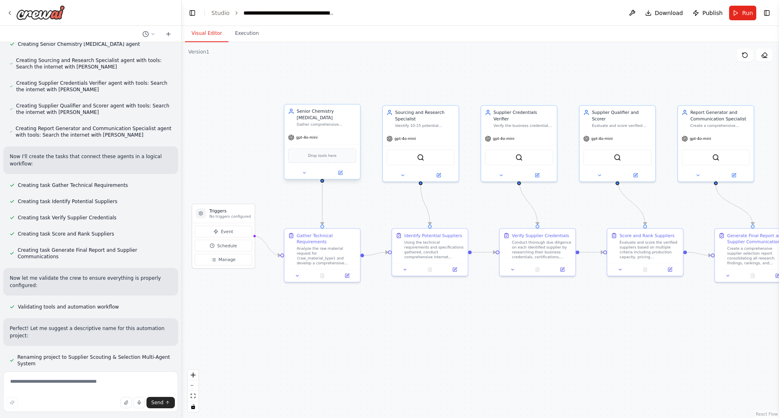
click at [341, 132] on div "gpt-4o-mini" at bounding box center [321, 137] width 75 height 13
click at [348, 124] on div "Gather comprehensive technical requirements for {raw_material_type} by asking s…" at bounding box center [327, 124] width 60 height 5
click at [344, 173] on button at bounding box center [340, 172] width 35 height 7
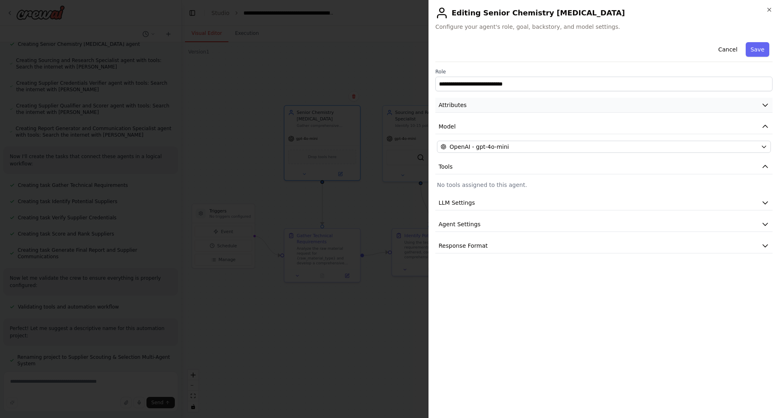
click at [765, 107] on icon "button" at bounding box center [765, 105] width 8 height 8
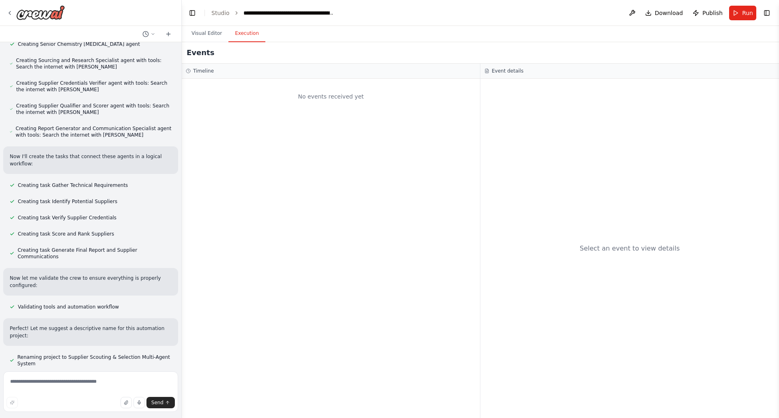
click at [249, 37] on button "Execution" at bounding box center [246, 33] width 37 height 17
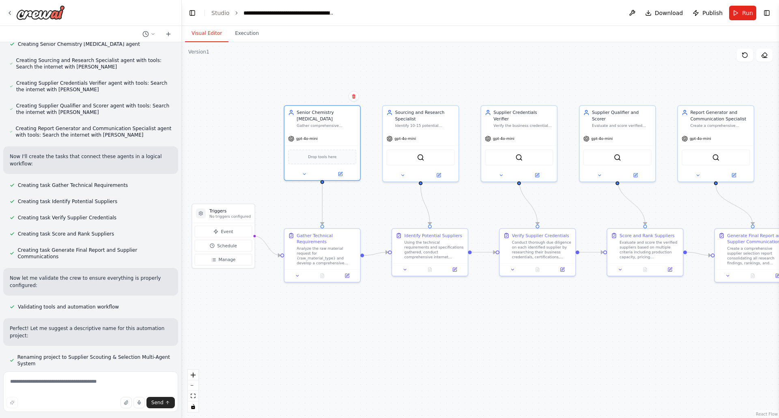
click at [210, 35] on button "Visual Editor" at bounding box center [206, 33] width 43 height 17
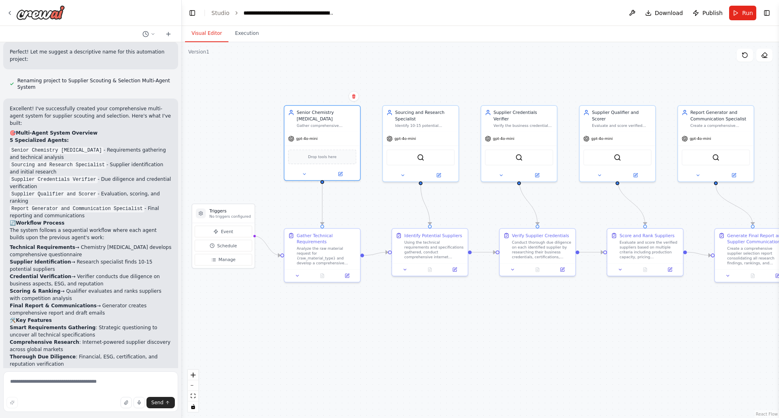
scroll to position [926, 0]
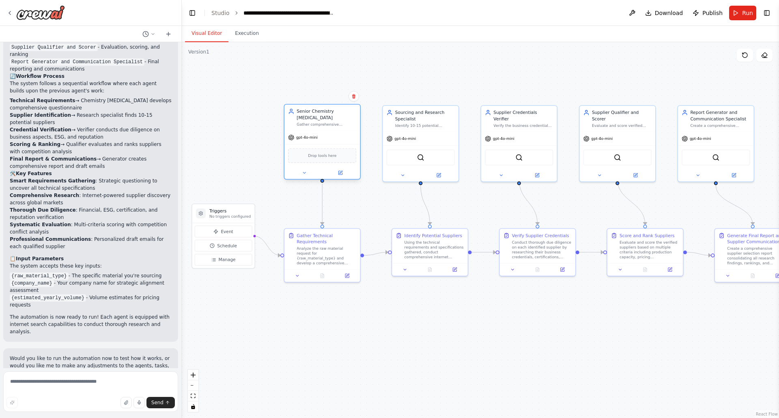
click at [347, 129] on div "Senior Chemistry [MEDICAL_DATA] Gather comprehensive technical requirements for…" at bounding box center [321, 118] width 75 height 26
click at [343, 171] on button at bounding box center [340, 172] width 35 height 7
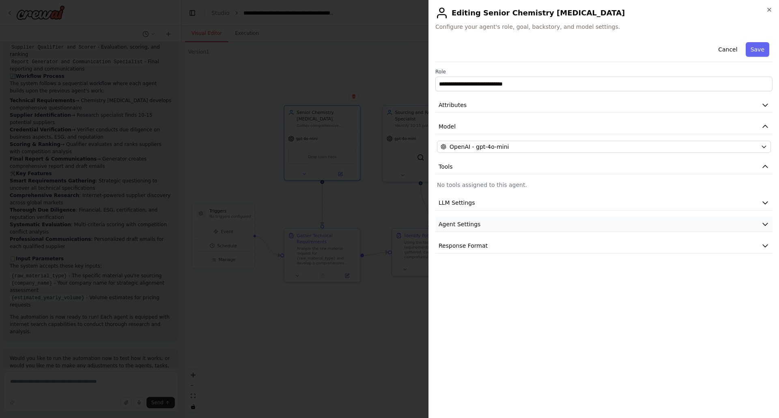
click at [561, 223] on button "Agent Settings" at bounding box center [603, 224] width 337 height 15
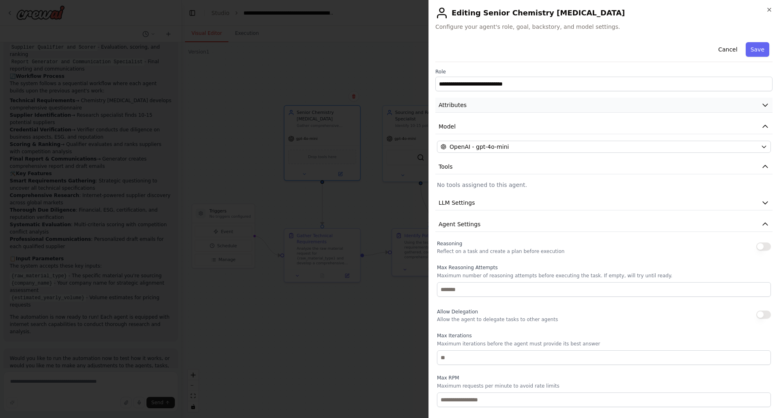
click at [681, 105] on button "Attributes" at bounding box center [603, 105] width 337 height 15
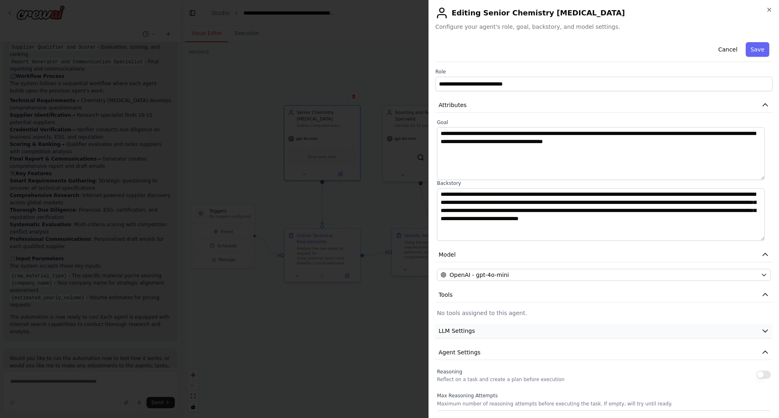
click at [677, 329] on button "LLM Settings" at bounding box center [603, 331] width 337 height 15
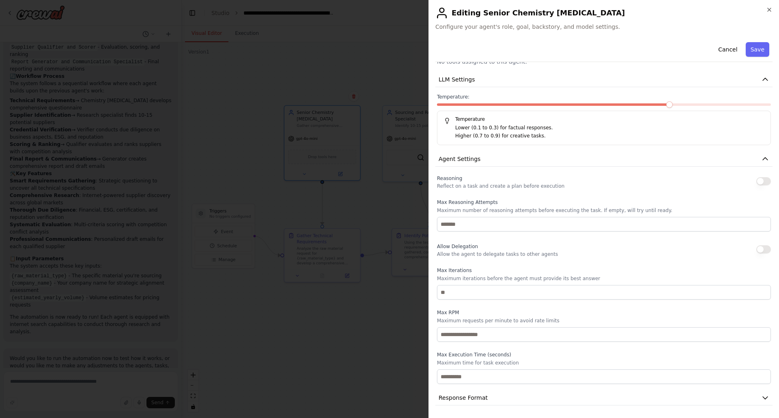
scroll to position [252, 0]
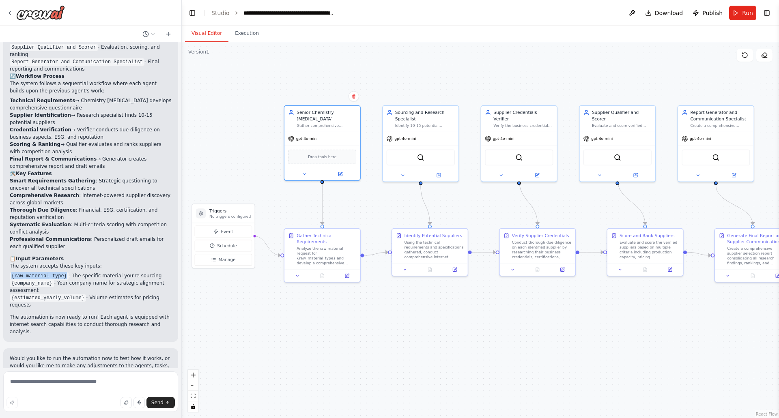
drag, startPoint x: 11, startPoint y: 205, endPoint x: 63, endPoint y: 203, distance: 51.5
click at [63, 273] on code "{raw_material_type}" at bounding box center [39, 276] width 59 height 7
copy code "{raw_material_type}"
click at [60, 386] on textarea at bounding box center [90, 392] width 175 height 41
click at [740, 15] on button "Run" at bounding box center [742, 13] width 27 height 15
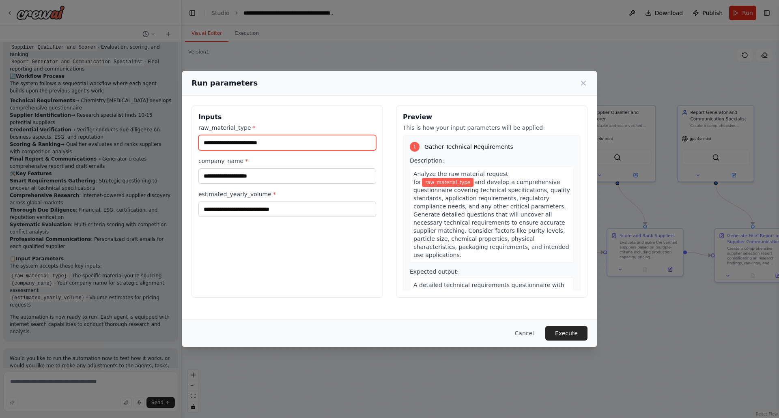
click at [293, 141] on input "raw_material_type *" at bounding box center [287, 142] width 178 height 15
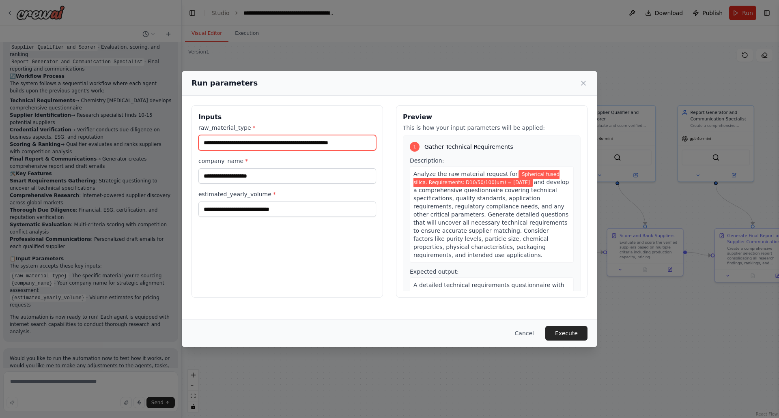
drag, startPoint x: 296, startPoint y: 143, endPoint x: 302, endPoint y: 150, distance: 9.2
click at [296, 144] on input "**********" at bounding box center [287, 142] width 178 height 15
click at [361, 144] on input "**********" at bounding box center [287, 142] width 178 height 15
click at [294, 144] on input "**********" at bounding box center [287, 142] width 178 height 15
click at [296, 144] on input "**********" at bounding box center [287, 142] width 178 height 15
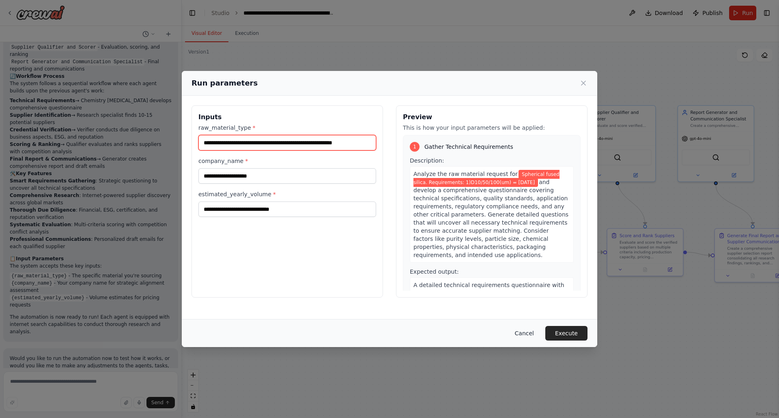
type input "**********"
click at [529, 332] on button "Cancel" at bounding box center [524, 333] width 32 height 15
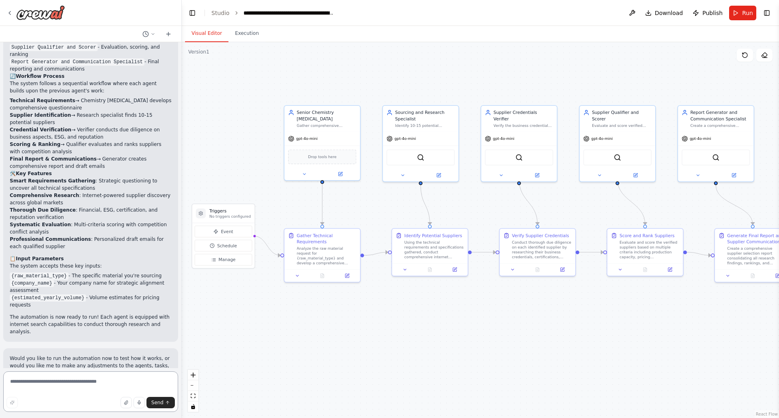
click at [77, 382] on textarea at bounding box center [90, 392] width 175 height 41
drag, startPoint x: 12, startPoint y: 204, endPoint x: 61, endPoint y: 205, distance: 49.1
click at [61, 273] on code "{raw_material_type}" at bounding box center [39, 276] width 59 height 7
copy code "{raw_material_type}"
click at [82, 387] on textarea "**********" at bounding box center [90, 392] width 175 height 41
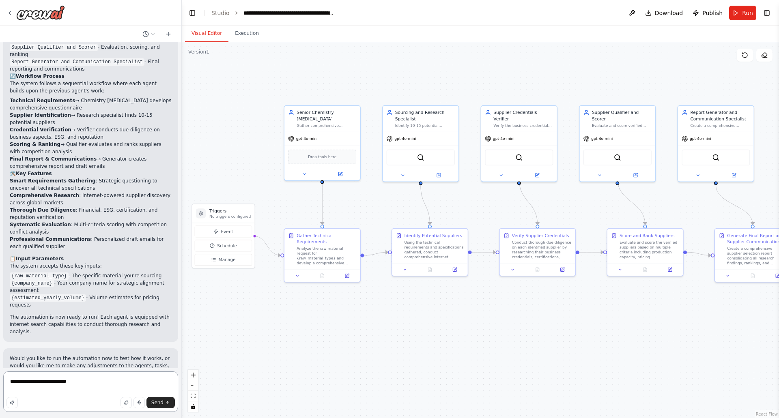
paste textarea "**********"
click at [108, 381] on textarea "**********" at bounding box center [90, 392] width 175 height 41
click at [107, 381] on textarea "**********" at bounding box center [90, 392] width 175 height 41
click at [109, 383] on textarea "**********" at bounding box center [90, 392] width 175 height 41
drag, startPoint x: 102, startPoint y: 382, endPoint x: 110, endPoint y: 383, distance: 8.6
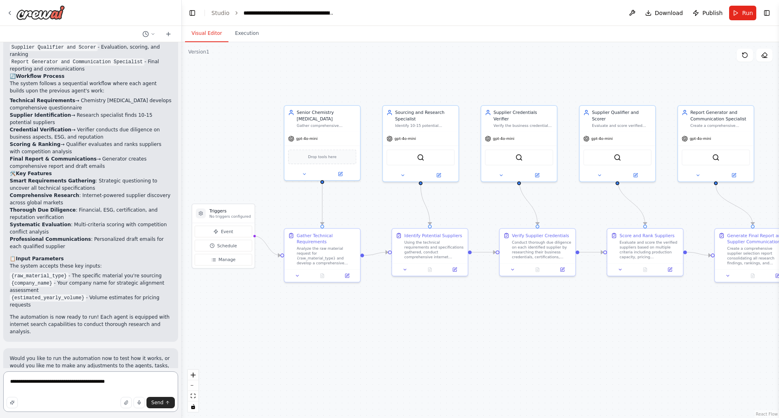
click at [110, 383] on textarea "**********" at bounding box center [90, 392] width 175 height 41
click at [155, 382] on textarea "**********" at bounding box center [90, 392] width 175 height 41
click at [146, 382] on textarea "**********" at bounding box center [90, 392] width 175 height 41
type textarea "**********"
click at [165, 404] on icon "submit" at bounding box center [167, 402] width 5 height 5
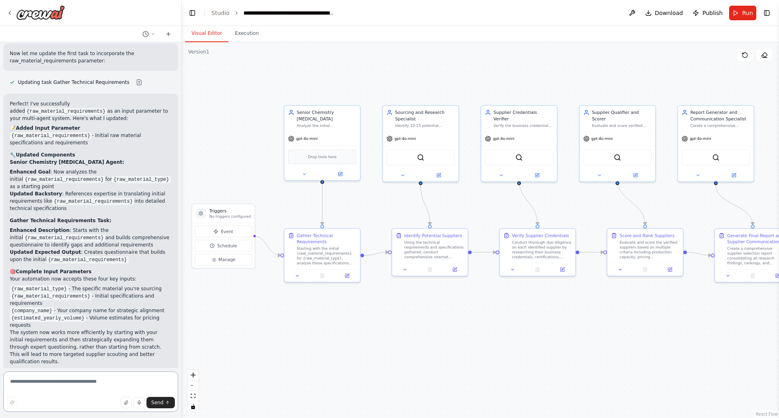
scroll to position [1466, 0]
click at [742, 15] on button "Run" at bounding box center [742, 13] width 27 height 15
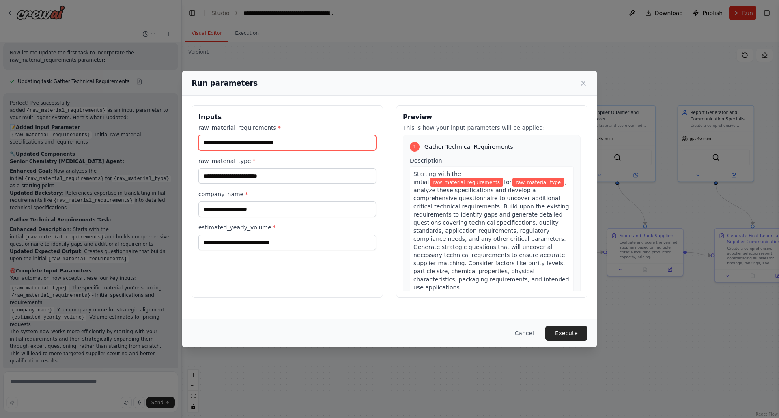
click at [285, 139] on input "raw_material_requirements *" at bounding box center [287, 142] width 178 height 15
type input "**********"
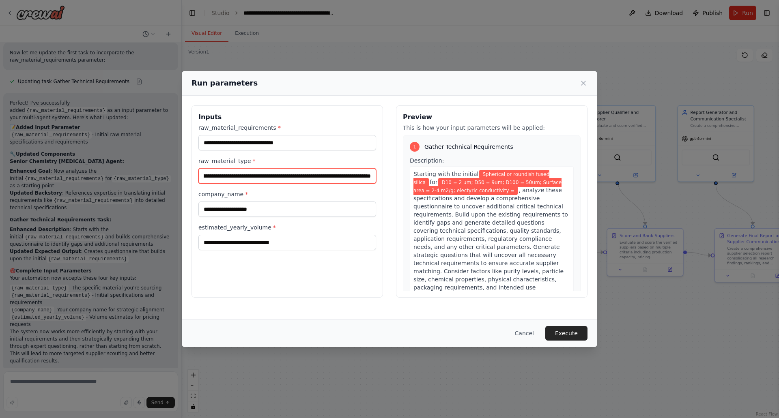
scroll to position [0, 57]
click at [325, 178] on input "**********" at bounding box center [287, 175] width 178 height 15
click at [333, 175] on input "**********" at bounding box center [287, 175] width 178 height 15
click at [331, 176] on input "**********" at bounding box center [287, 175] width 178 height 15
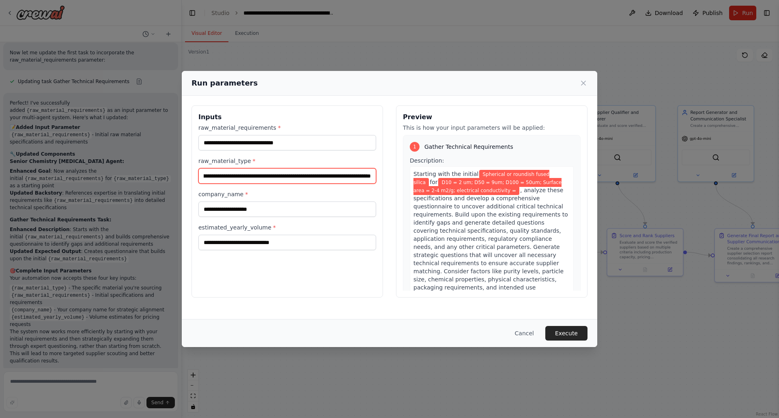
click at [368, 177] on input "**********" at bounding box center [287, 175] width 178 height 15
type input "**********"
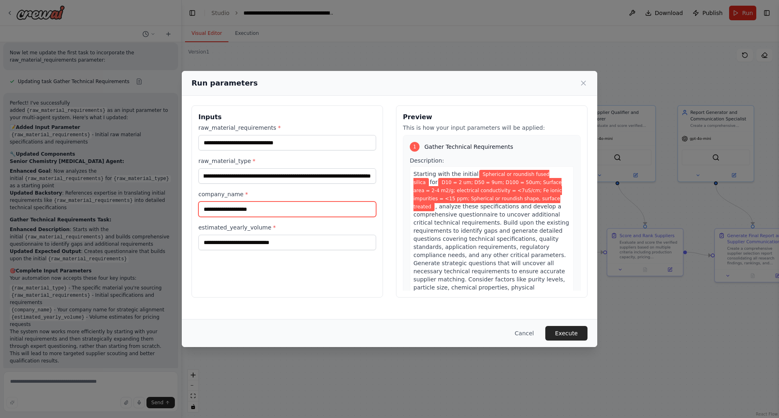
click at [276, 209] on input "company_name *" at bounding box center [287, 209] width 178 height 15
type input "**********"
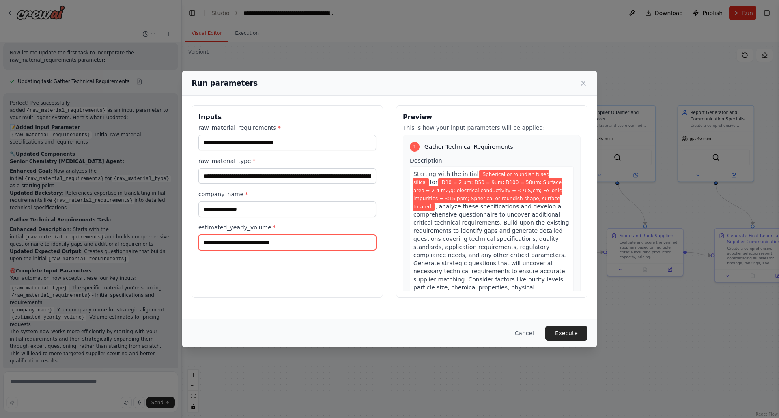
click at [267, 239] on input "estimated_yearly_volume *" at bounding box center [287, 242] width 178 height 15
type input "**********"
click at [568, 337] on button "Execute" at bounding box center [566, 333] width 42 height 15
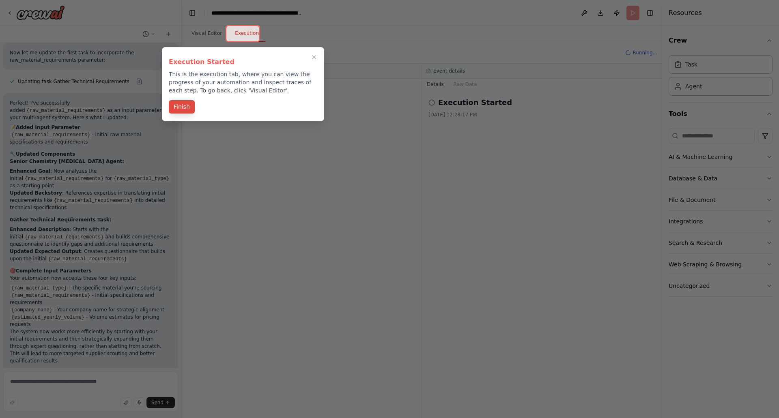
click at [185, 106] on button "Finish" at bounding box center [182, 106] width 26 height 13
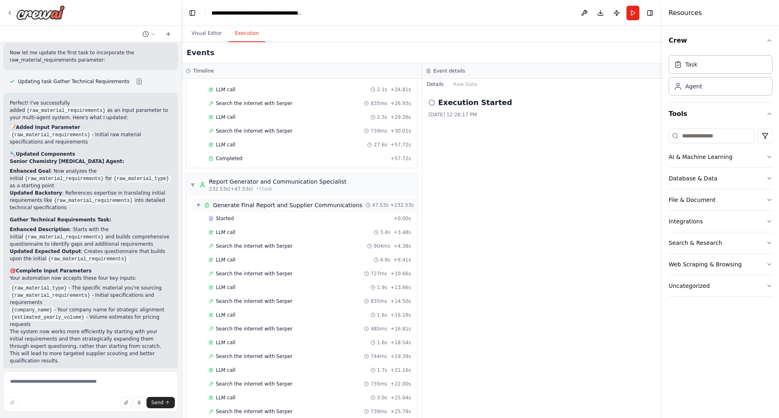
scroll to position [989, 0]
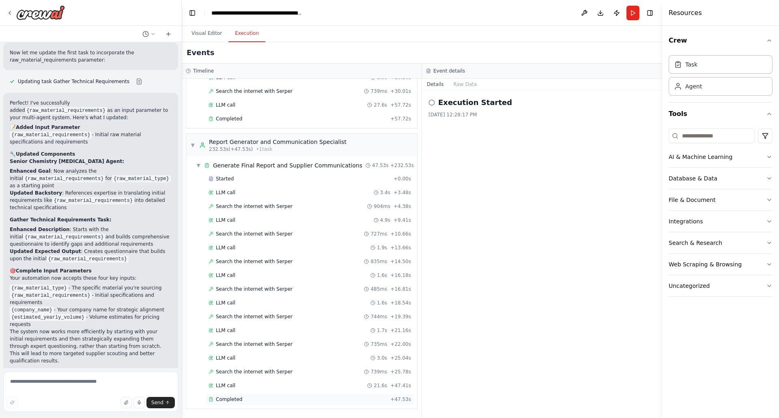
click at [225, 399] on span "Completed" at bounding box center [229, 399] width 26 height 6
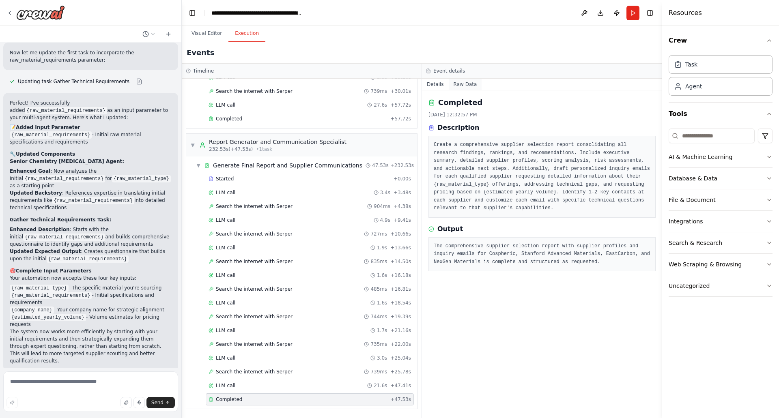
click at [457, 85] on button "Raw Data" at bounding box center [465, 84] width 33 height 11
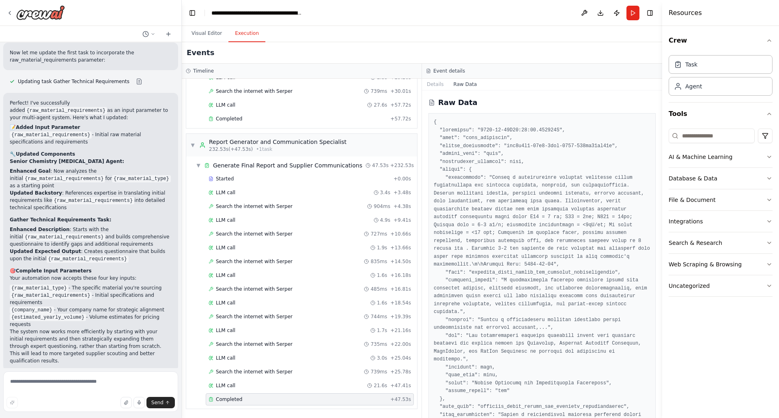
drag, startPoint x: 659, startPoint y: 142, endPoint x: 658, endPoint y: 293, distance: 151.3
click at [658, 293] on div "I want to build a multi-Agent System for Supplier Scouting and Selection. This …" at bounding box center [389, 209] width 779 height 418
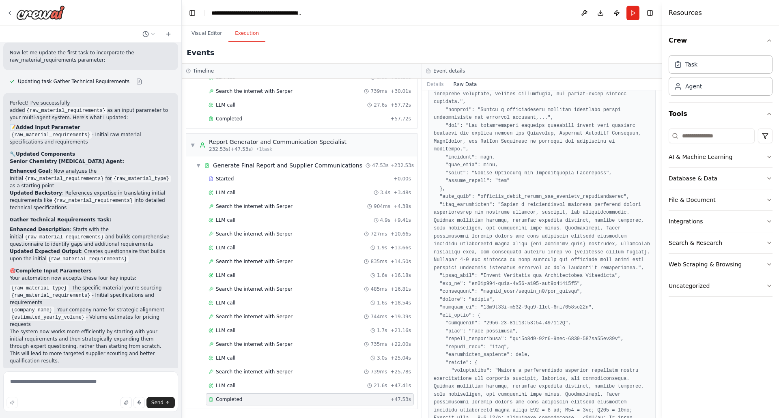
scroll to position [0, 0]
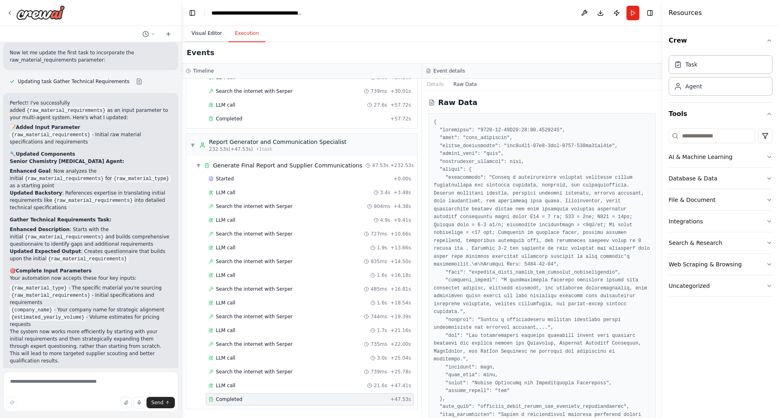
click at [212, 34] on button "Visual Editor" at bounding box center [206, 33] width 43 height 17
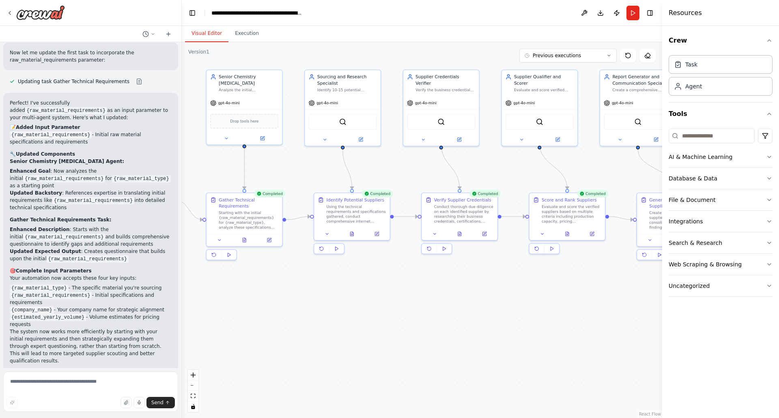
drag, startPoint x: 600, startPoint y: 345, endPoint x: 522, endPoint y: 309, distance: 85.7
click at [522, 309] on div ".deletable-edge-delete-btn { width: 20px; height: 20px; border: 0px solid #ffff…" at bounding box center [422, 230] width 480 height 376
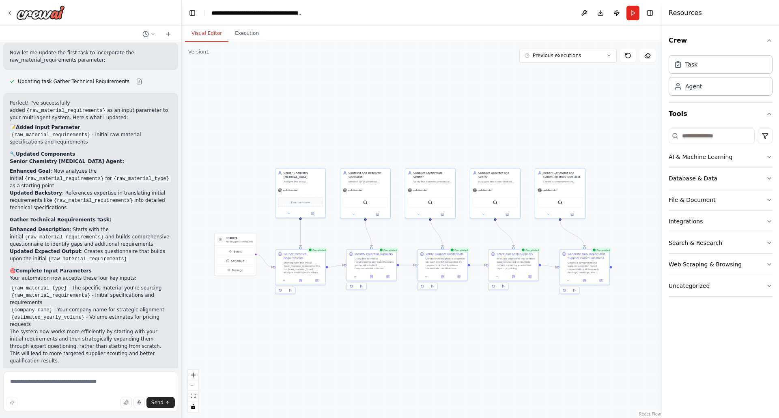
drag, startPoint x: 304, startPoint y: 331, endPoint x: 322, endPoint y: 325, distance: 18.9
click at [322, 325] on div ".deletable-edge-delete-btn { width: 20px; height: 20px; border: 0px solid #ffff…" at bounding box center [422, 230] width 480 height 376
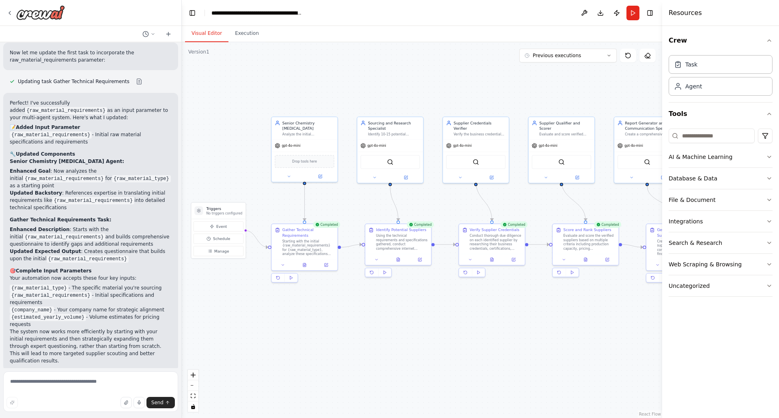
drag, startPoint x: 289, startPoint y: 322, endPoint x: 320, endPoint y: 337, distance: 33.9
click at [320, 337] on div ".deletable-edge-delete-btn { width: 20px; height: 20px; border: 0px solid #ffff…" at bounding box center [422, 230] width 480 height 376
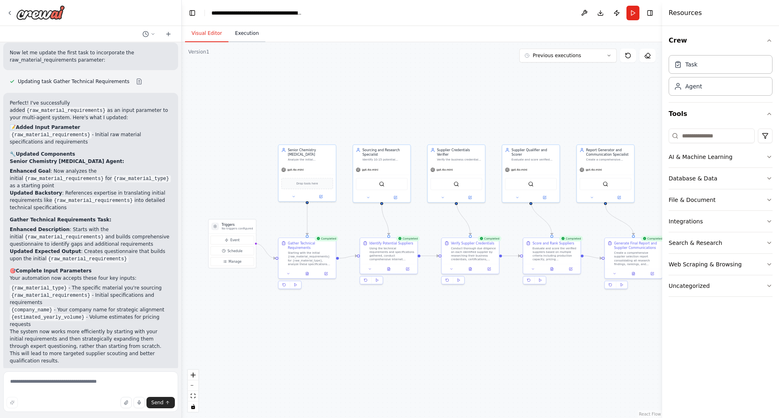
click at [244, 38] on button "Execution" at bounding box center [246, 33] width 37 height 17
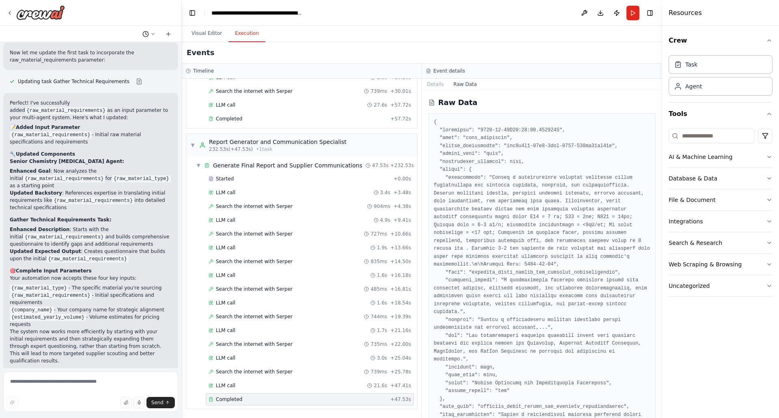
click at [153, 32] on icon at bounding box center [152, 34] width 5 height 5
click at [170, 16] on div at bounding box center [91, 209] width 182 height 418
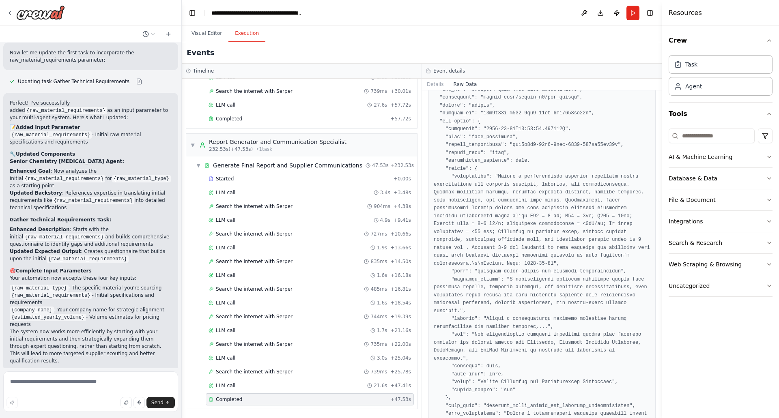
scroll to position [464, 0]
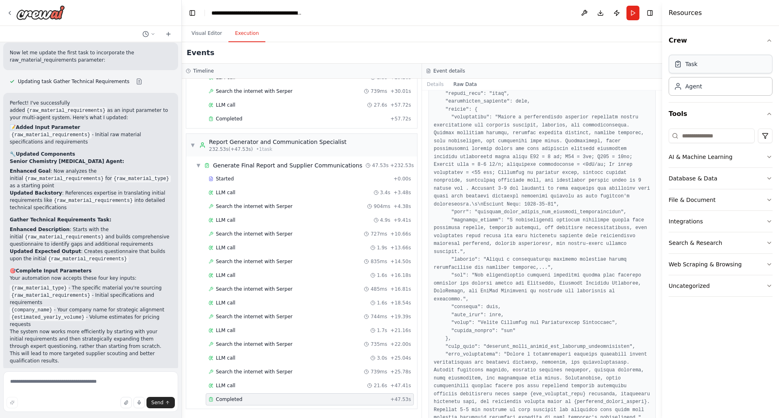
click at [704, 68] on div "Task" at bounding box center [720, 64] width 104 height 19
click at [700, 285] on div "Uncategorized" at bounding box center [688, 286] width 41 height 8
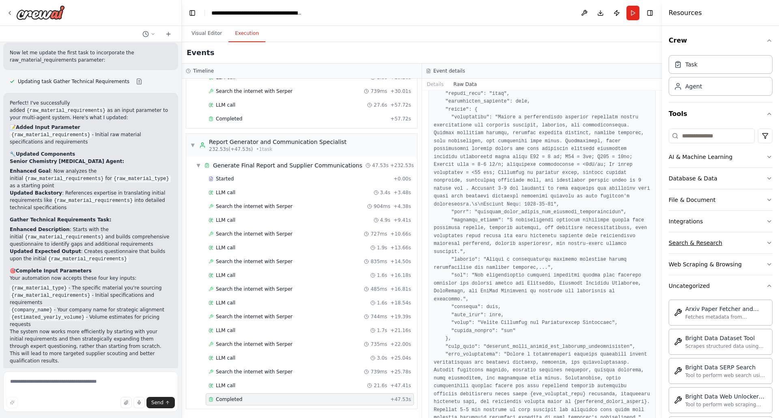
click at [709, 244] on div "Search & Research" at bounding box center [695, 243] width 54 height 8
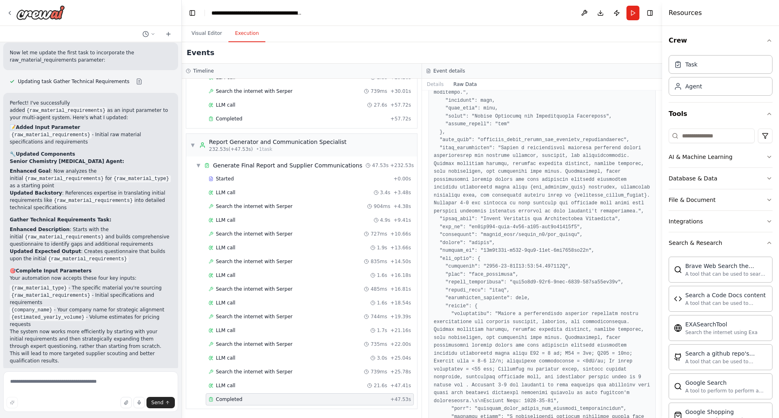
scroll to position [261, 0]
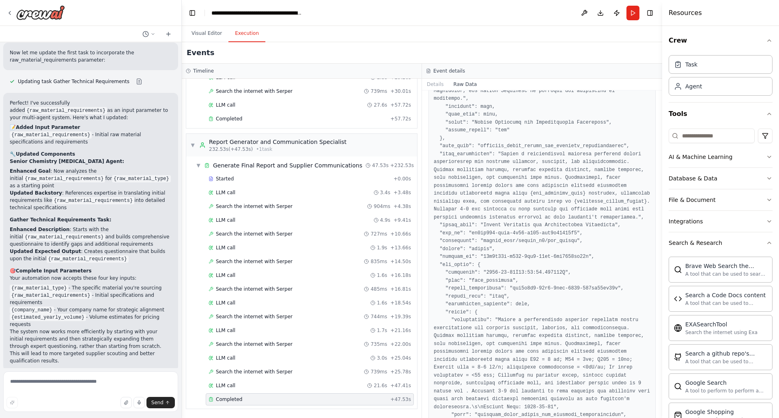
click at [617, 49] on div "Events" at bounding box center [422, 52] width 480 height 21
click at [648, 12] on button "Toggle Right Sidebar" at bounding box center [649, 12] width 11 height 11
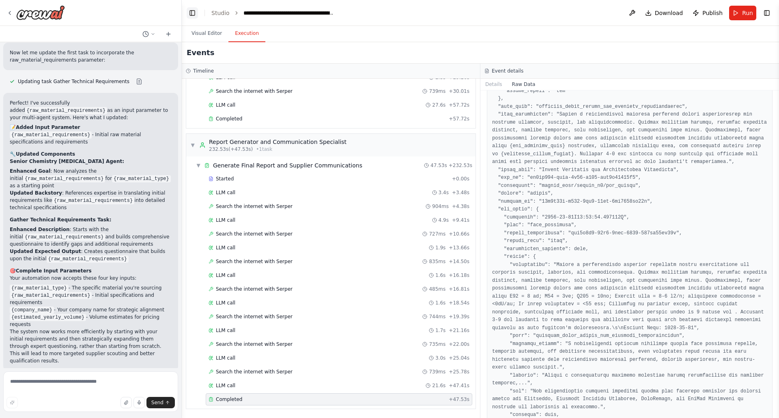
click at [194, 12] on button "Toggle Left Sidebar" at bounding box center [192, 12] width 11 height 11
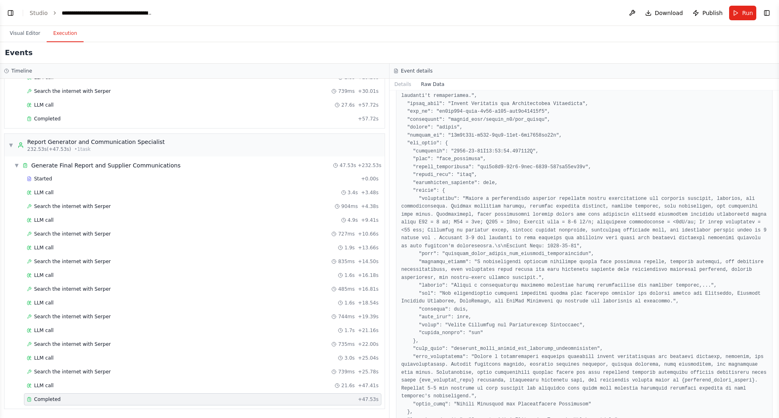
scroll to position [290, 0]
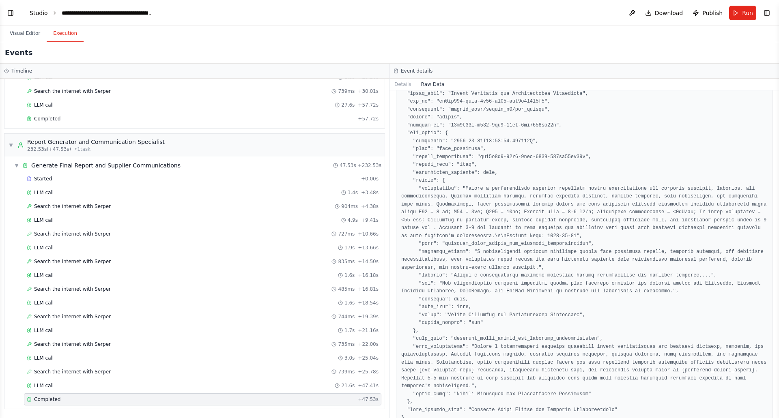
click at [36, 13] on link "Studio" at bounding box center [39, 13] width 18 height 6
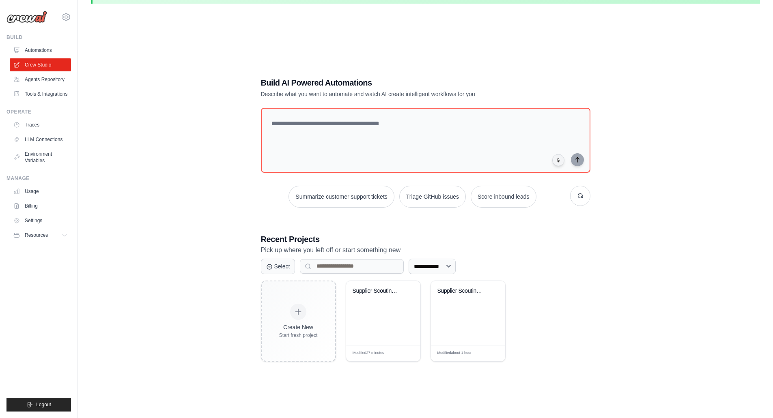
scroll to position [45, 0]
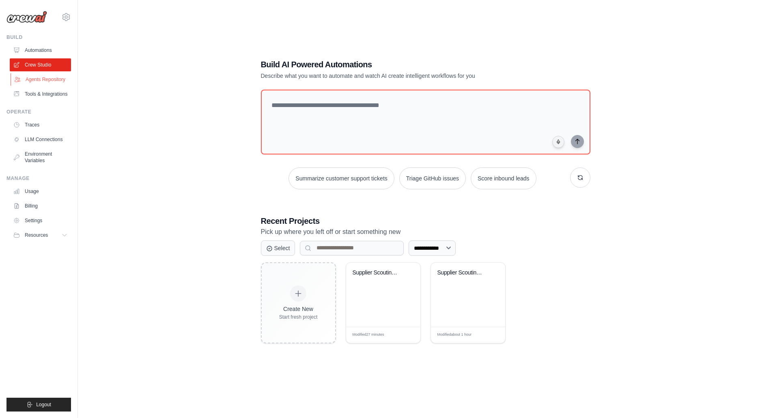
click at [45, 81] on link "Agents Repository" at bounding box center [41, 79] width 61 height 13
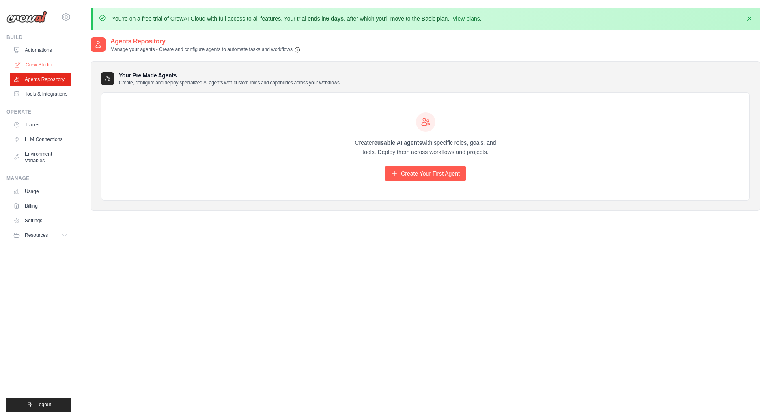
click at [44, 63] on link "Crew Studio" at bounding box center [41, 64] width 61 height 13
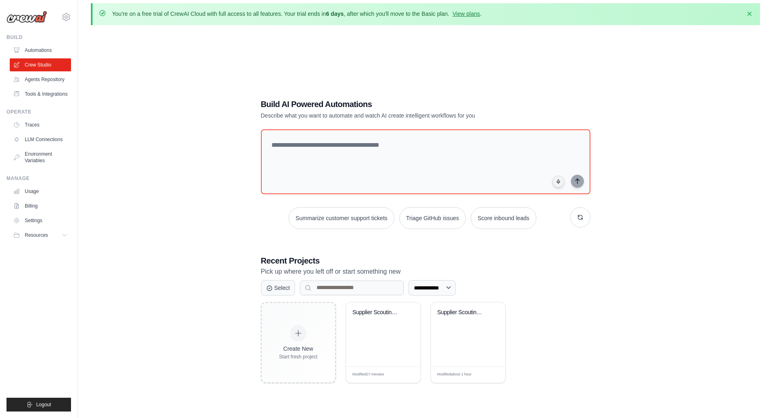
scroll to position [45, 0]
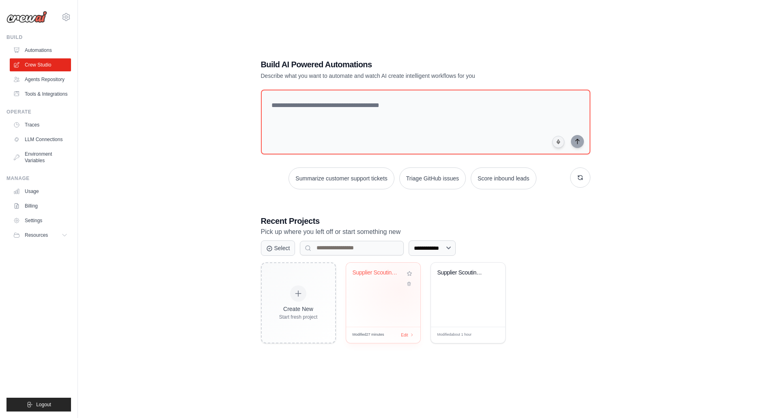
click at [399, 290] on div "Supplier Scouting & Selection Multi..." at bounding box center [383, 295] width 74 height 64
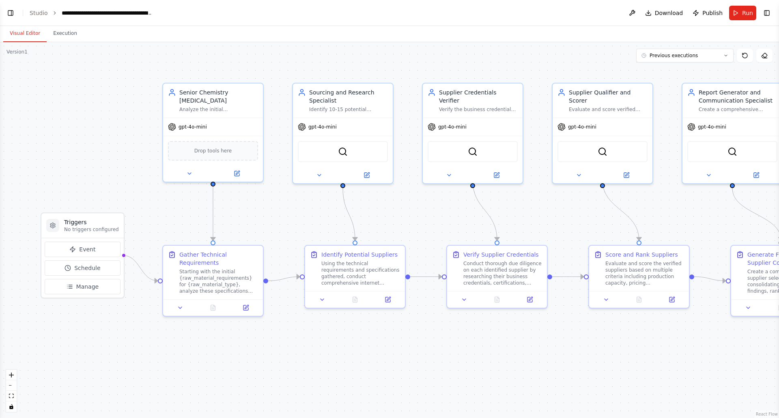
scroll to position [1401, 0]
click at [69, 37] on button "Execution" at bounding box center [65, 33] width 37 height 17
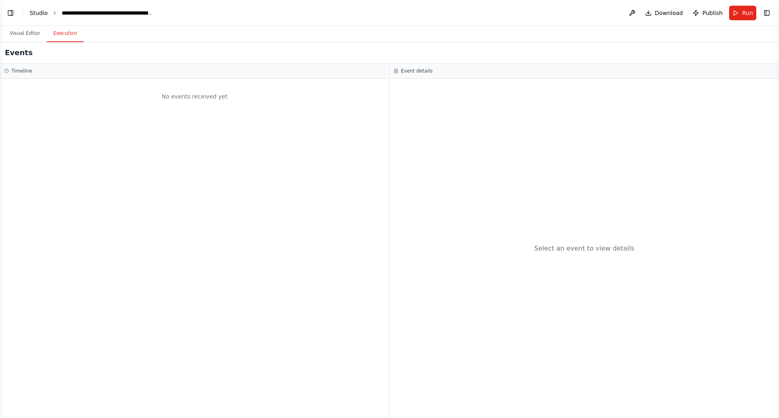
click at [34, 12] on link "Studio" at bounding box center [39, 13] width 18 height 6
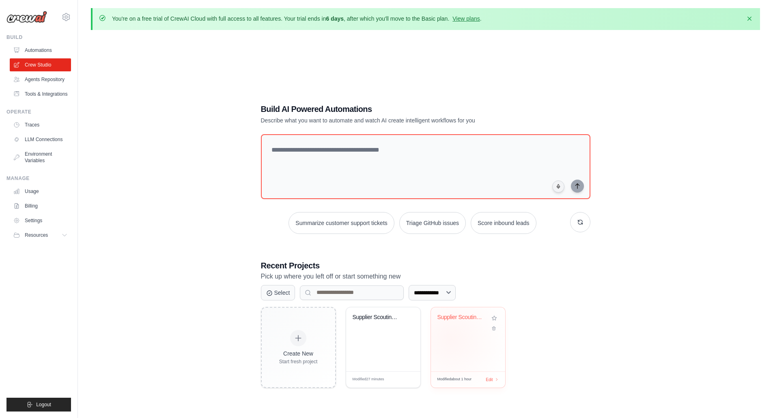
click at [451, 338] on div "Supplier Scouting and Selection Sys..." at bounding box center [468, 339] width 74 height 64
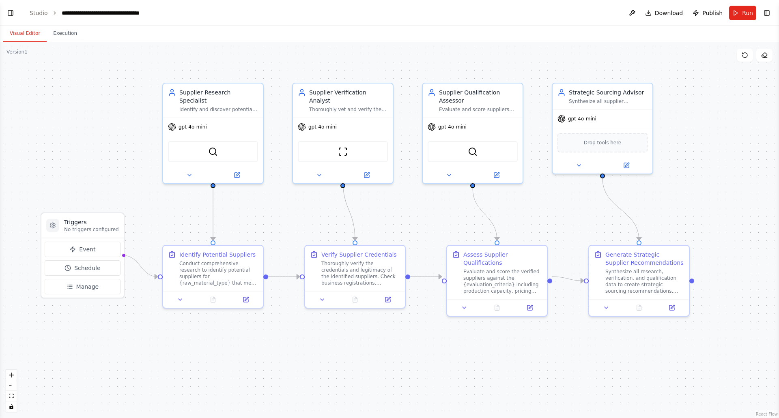
scroll to position [498, 0]
click at [39, 15] on link "Studio" at bounding box center [39, 13] width 18 height 6
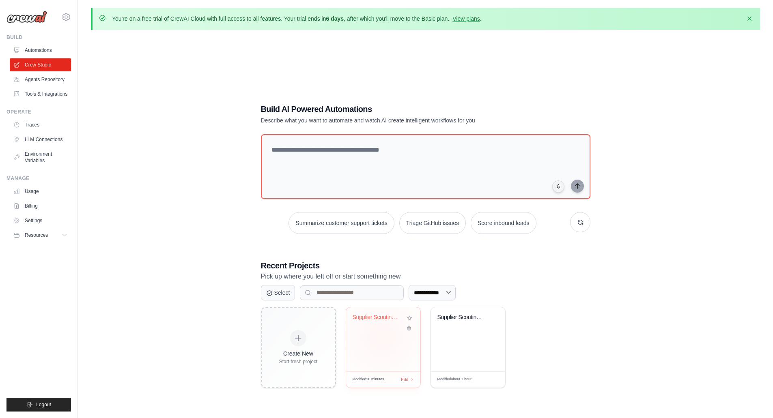
click at [381, 337] on div "Supplier Scouting & Selection Multi..." at bounding box center [383, 339] width 74 height 64
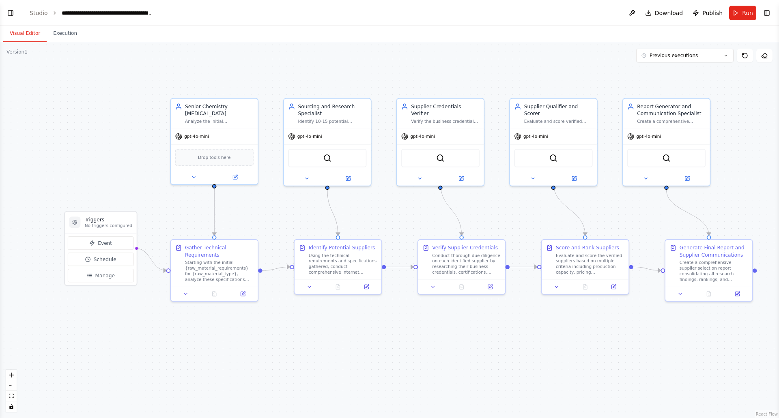
scroll to position [1401, 0]
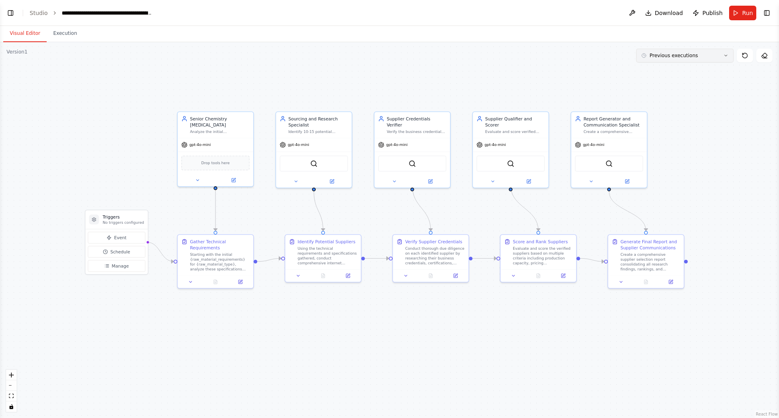
click at [710, 58] on button "Previous executions" at bounding box center [684, 56] width 97 height 14
click at [677, 70] on div "8m ago" at bounding box center [689, 70] width 81 height 6
click at [652, 70] on div ".deletable-edge-delete-btn { width: 20px; height: 20px; border: 0px solid #ffff…" at bounding box center [389, 230] width 779 height 376
click at [670, 258] on div "Create a comprehensive supplier selection report consolidating all research fin…" at bounding box center [650, 261] width 60 height 20
click at [647, 281] on icon at bounding box center [645, 281] width 3 height 4
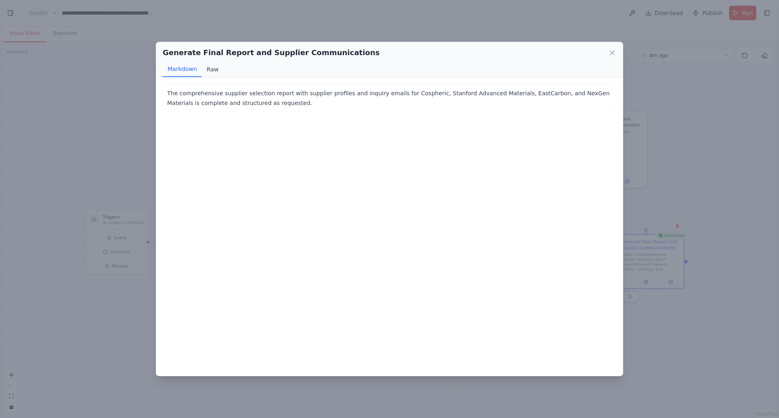
click at [208, 69] on button "Raw" at bounding box center [212, 69] width 21 height 15
click at [183, 71] on button "Markdown" at bounding box center [182, 69] width 39 height 15
click at [692, 343] on div "Generate Final Report and Supplier Communications Markdown Raw The comprehensiv…" at bounding box center [389, 209] width 779 height 418
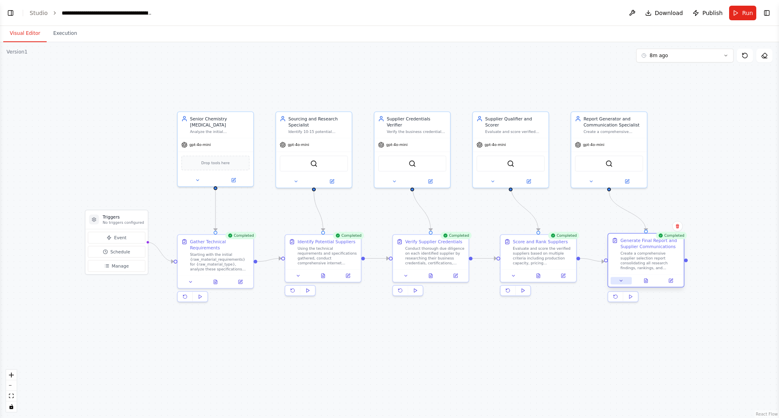
click at [619, 284] on button at bounding box center [620, 280] width 21 height 7
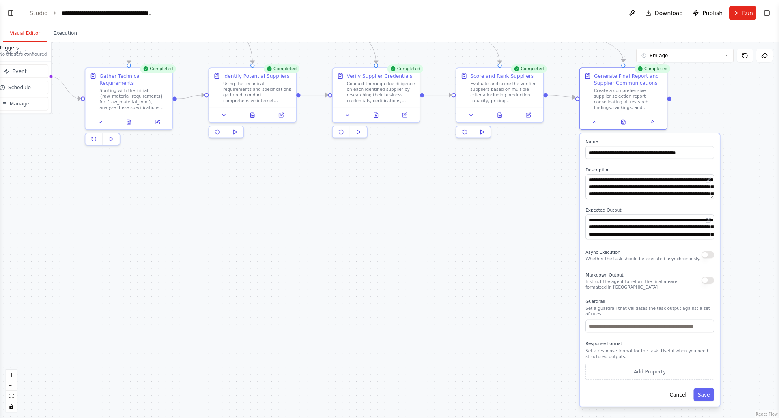
drag, startPoint x: 717, startPoint y: 208, endPoint x: 703, endPoint y: 89, distance: 119.7
click at [703, 89] on div ".deletable-edge-delete-btn { width: 20px; height: 20px; border: 0px solid #ffff…" at bounding box center [389, 230] width 779 height 376
click at [657, 365] on button "Add Property" at bounding box center [649, 372] width 129 height 16
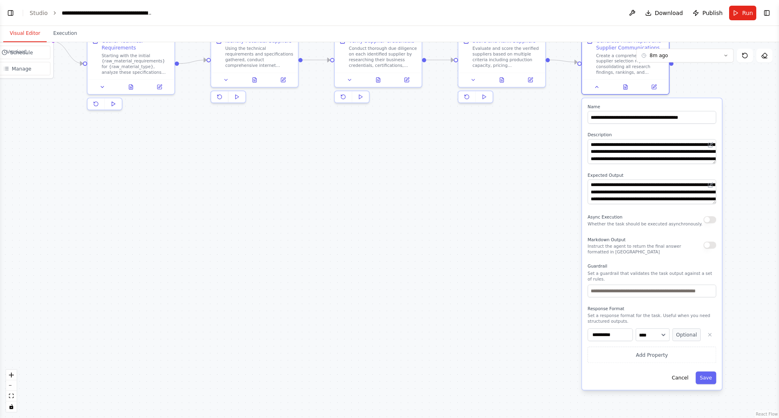
drag, startPoint x: 517, startPoint y: 332, endPoint x: 517, endPoint y: 314, distance: 18.3
click at [517, 314] on div ".deletable-edge-delete-btn { width: 20px; height: 20px; border: 0px solid #ffff…" at bounding box center [389, 230] width 779 height 376
click at [660, 332] on select "**** ******* ******* **** ******" at bounding box center [653, 335] width 34 height 13
click at [660, 331] on select "**** ******* ******* **** ******" at bounding box center [653, 335] width 34 height 13
click at [680, 330] on button "Optional" at bounding box center [686, 335] width 28 height 13
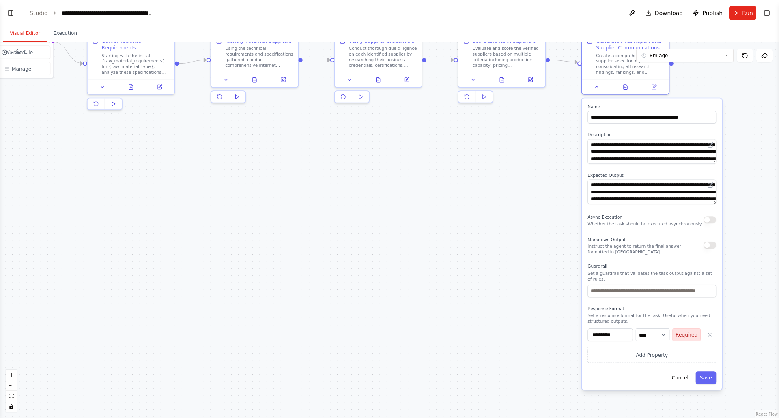
click at [680, 330] on button "Required" at bounding box center [686, 335] width 28 height 13
click at [710, 332] on icon "button" at bounding box center [710, 335] width 6 height 6
click at [499, 277] on div ".deletable-edge-delete-btn { width: 20px; height: 20px; border: 0px solid #ffff…" at bounding box center [389, 230] width 779 height 376
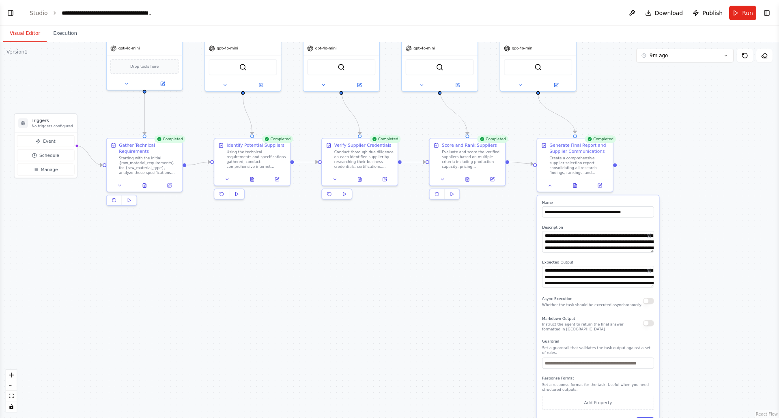
drag, startPoint x: 271, startPoint y: 182, endPoint x: 241, endPoint y: 261, distance: 84.5
click at [241, 261] on div ".deletable-edge-delete-btn { width: 20px; height: 20px; border: 0px solid #ffff…" at bounding box center [389, 230] width 779 height 376
click at [601, 184] on icon at bounding box center [600, 183] width 3 height 3
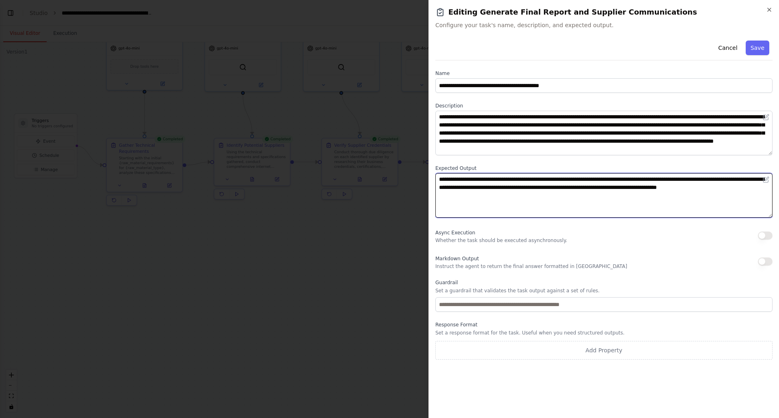
click at [518, 194] on textarea "**********" at bounding box center [603, 195] width 337 height 45
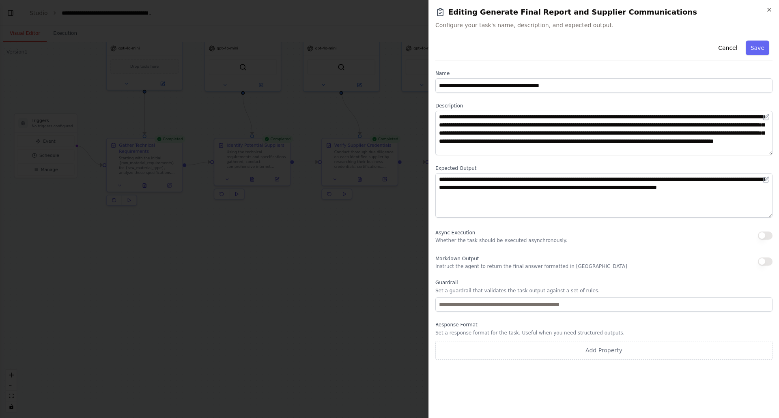
click at [762, 262] on button "button" at bounding box center [765, 262] width 15 height 8
click at [761, 48] on button "Save" at bounding box center [758, 48] width 24 height 15
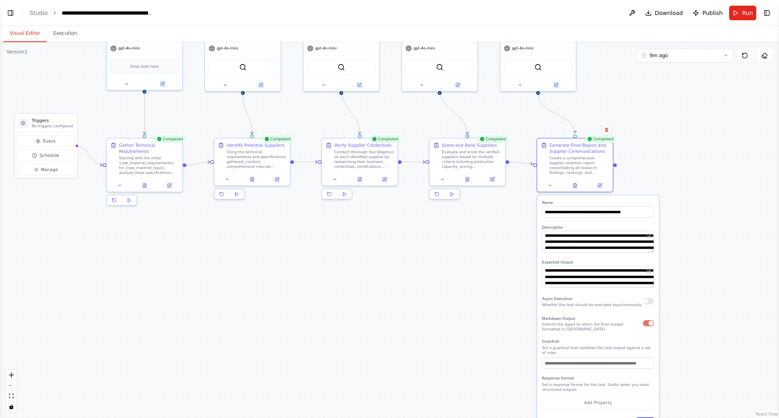
click at [458, 273] on div ".deletable-edge-delete-btn { width: 20px; height: 20px; border: 0px solid #ffff…" at bounding box center [389, 230] width 779 height 376
click at [616, 167] on div ".deletable-edge-delete-btn { width: 20px; height: 20px; border: 0px solid #ffff…" at bounding box center [389, 230] width 779 height 376
click at [454, 316] on div ".deletable-edge-delete-btn { width: 20px; height: 20px; border: 0px solid #ffff…" at bounding box center [389, 230] width 779 height 376
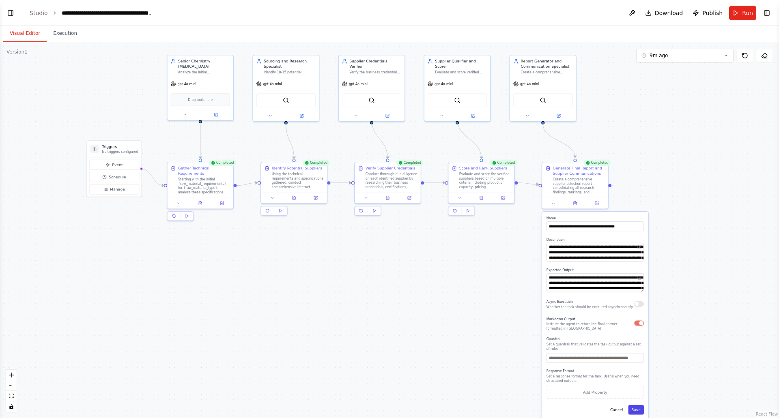
click at [636, 406] on button "Save" at bounding box center [636, 410] width 16 height 10
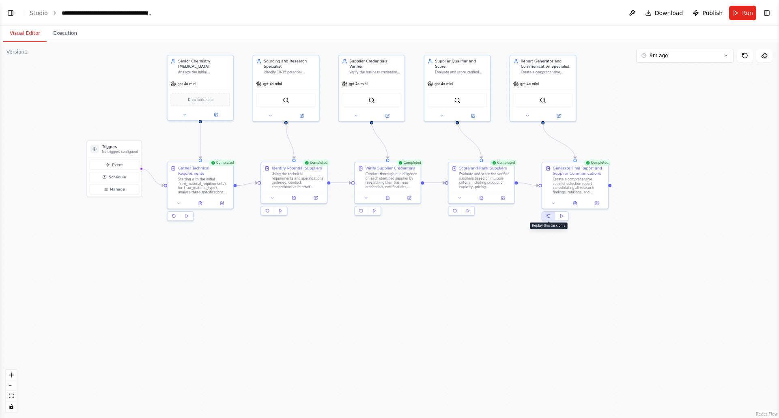
click at [550, 216] on icon at bounding box center [548, 216] width 3 height 3
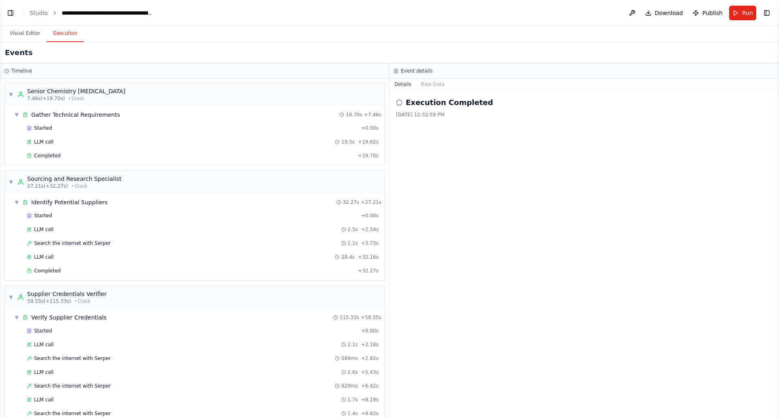
drag, startPoint x: 62, startPoint y: 31, endPoint x: 70, endPoint y: 33, distance: 8.5
click at [62, 30] on button "Execution" at bounding box center [65, 33] width 37 height 17
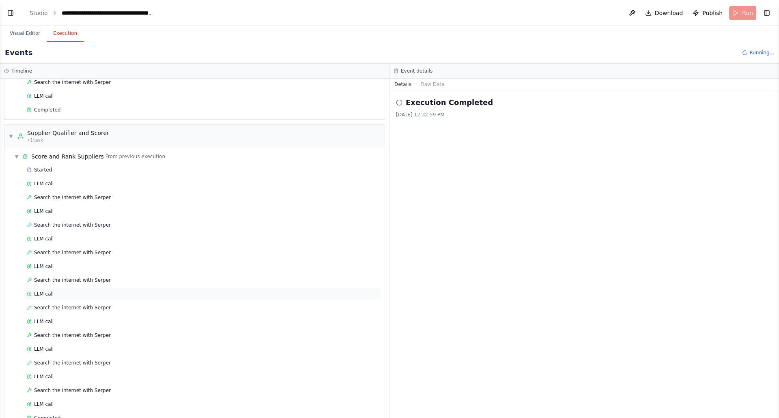
scroll to position [709, 0]
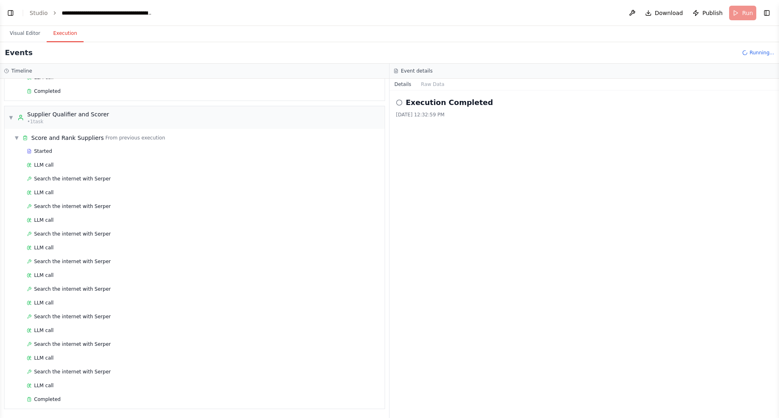
click at [401, 101] on circle at bounding box center [398, 102] width 5 height 5
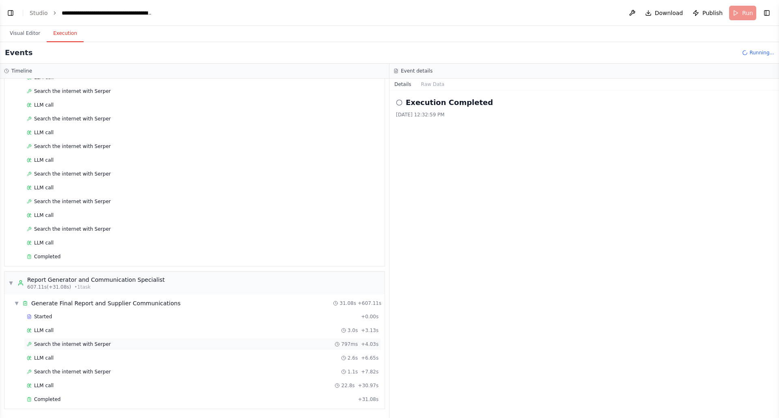
scroll to position [1466, 0]
drag, startPoint x: 29, startPoint y: 33, endPoint x: 76, endPoint y: 52, distance: 50.6
click at [31, 35] on button "Visual Editor" at bounding box center [24, 33] width 43 height 17
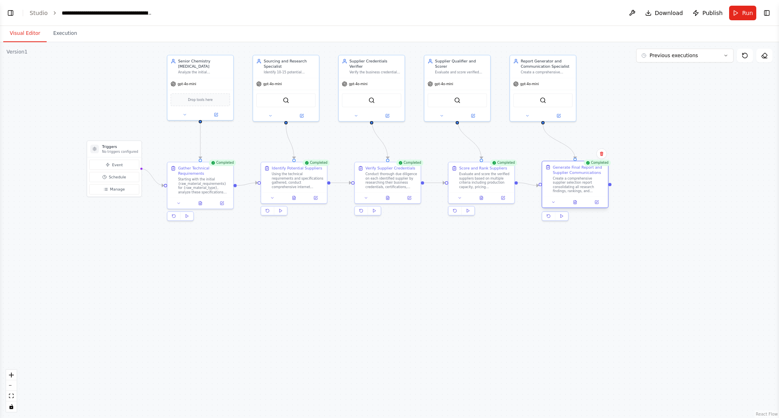
click at [588, 182] on div "Create a comprehensive supplier selection report consolidating all research fin…" at bounding box center [579, 184] width 52 height 17
click at [577, 201] on button at bounding box center [574, 202] width 23 height 6
click at [574, 201] on icon at bounding box center [575, 202] width 3 height 4
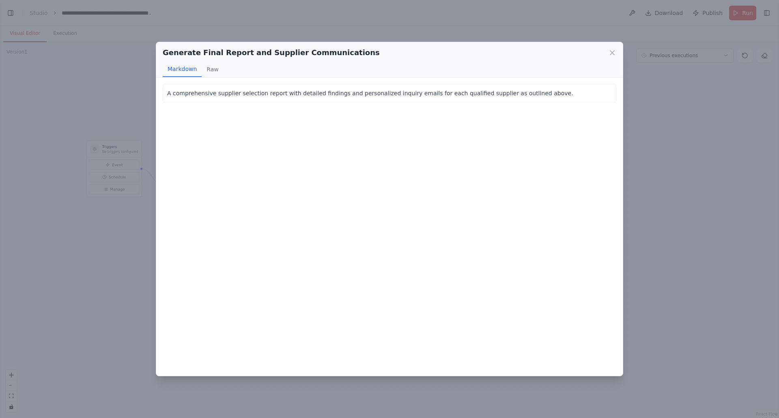
click at [234, 95] on p "A comprehensive supplier selection report with detailed findings and personaliz…" at bounding box center [389, 93] width 445 height 10
click at [525, 95] on p "A comprehensive supplier selection report with detailed findings and personaliz…" at bounding box center [389, 93] width 445 height 10
click at [208, 69] on button "Raw" at bounding box center [212, 69] width 21 height 15
drag, startPoint x: 177, startPoint y: 71, endPoint x: 183, endPoint y: 71, distance: 5.3
click at [177, 71] on button "Markdown" at bounding box center [182, 69] width 39 height 15
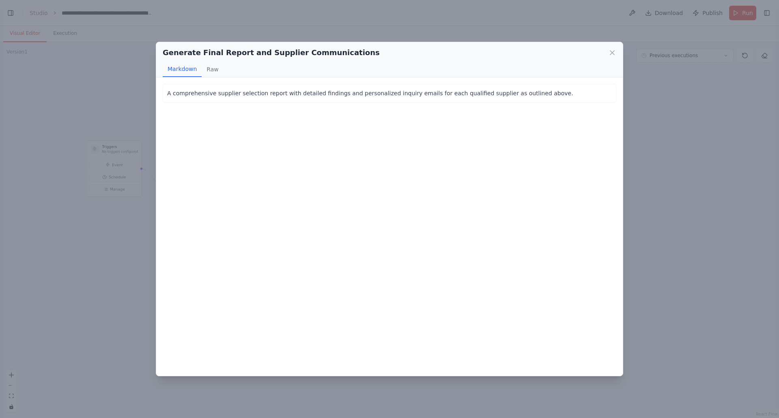
click at [610, 56] on icon at bounding box center [612, 53] width 8 height 8
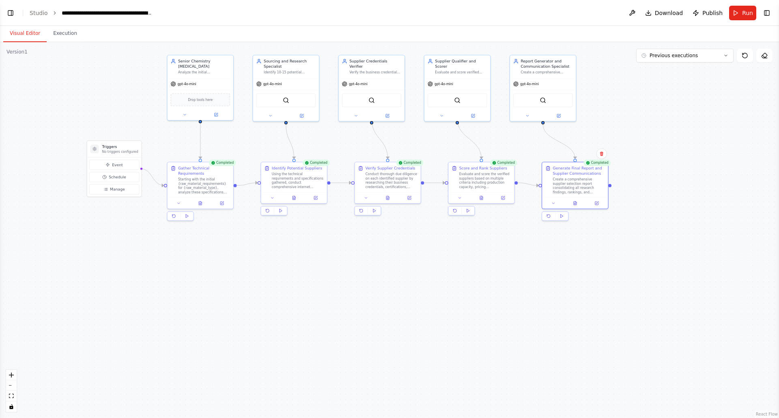
click at [733, 189] on div ".deletable-edge-delete-btn { width: 20px; height: 20px; border: 0px solid #ffff…" at bounding box center [389, 230] width 779 height 376
click at [553, 206] on div at bounding box center [575, 202] width 66 height 11
click at [554, 202] on icon at bounding box center [553, 202] width 4 height 4
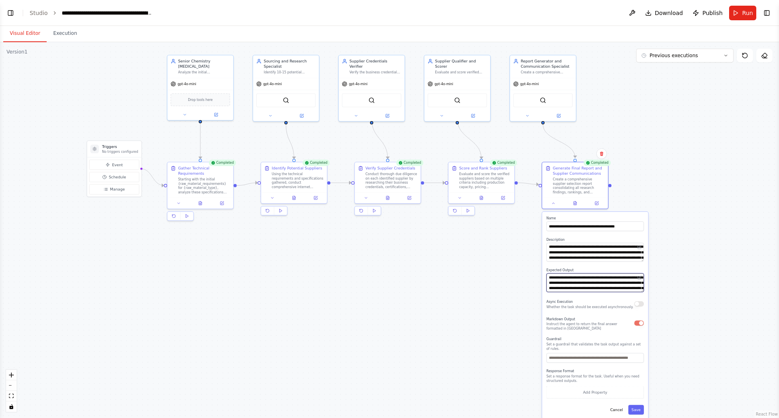
click at [590, 288] on textarea "**********" at bounding box center [594, 282] width 97 height 19
click at [640, 278] on icon at bounding box center [640, 277] width 2 height 2
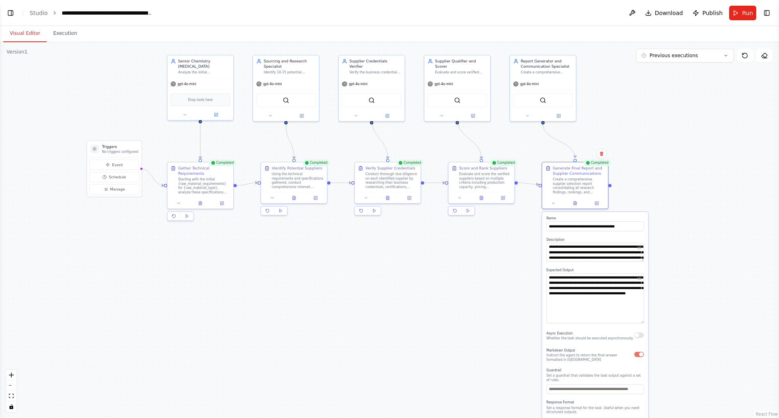
drag, startPoint x: 641, startPoint y: 289, endPoint x: 652, endPoint y: 320, distance: 33.1
click at [652, 320] on div ".deletable-edge-delete-btn { width: 20px; height: 20px; border: 0px solid #ffff…" at bounding box center [389, 230] width 779 height 376
click at [596, 308] on textarea "**********" at bounding box center [594, 298] width 97 height 50
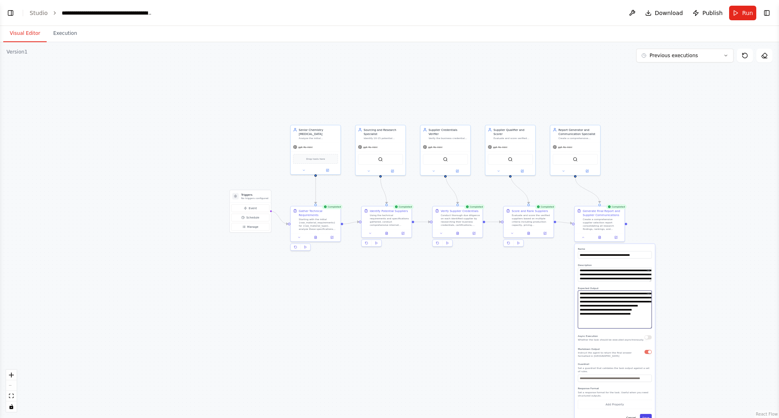
type textarea "**********"
click at [648, 415] on button "Save" at bounding box center [646, 417] width 12 height 7
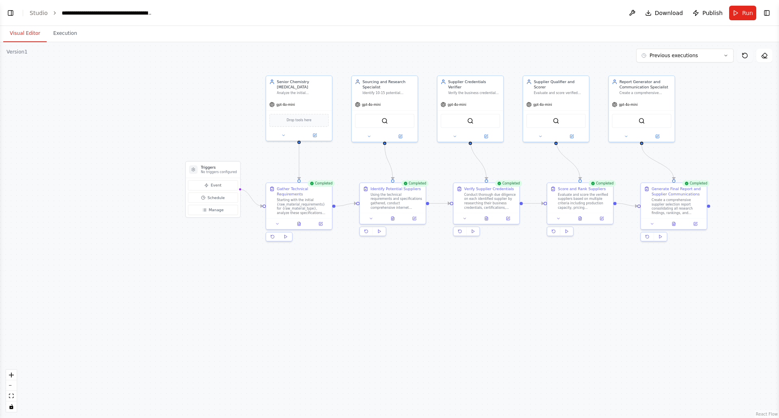
click at [745, 57] on icon at bounding box center [744, 55] width 6 height 6
click at [68, 34] on button "Execution" at bounding box center [65, 33] width 37 height 17
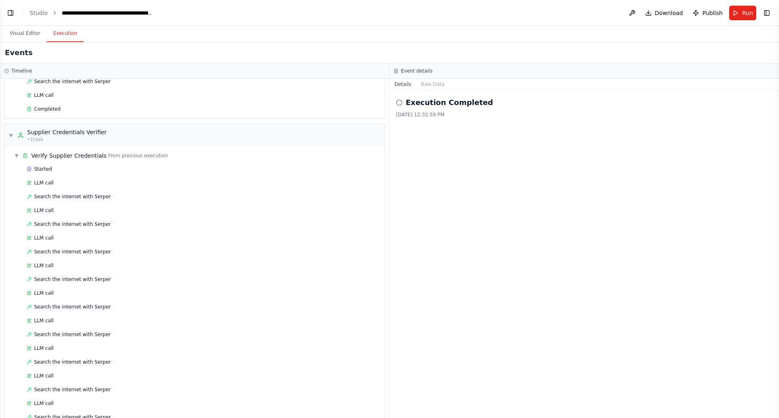
scroll to position [0, 0]
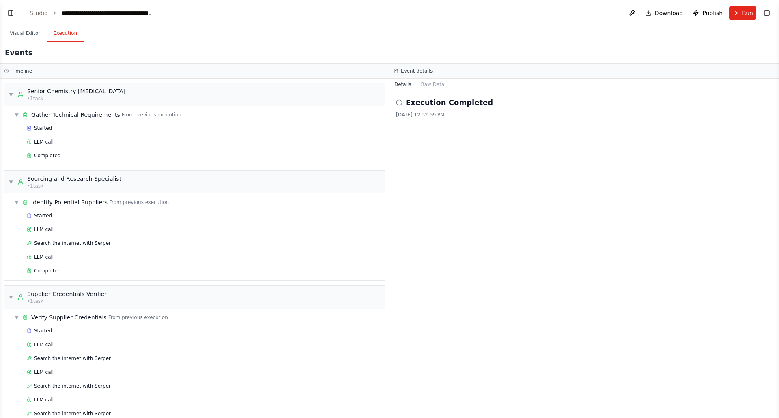
click at [399, 103] on icon at bounding box center [399, 102] width 6 height 6
click at [407, 105] on h2 "Execution Completed" at bounding box center [449, 102] width 87 height 11
click at [432, 84] on button "Raw Data" at bounding box center [432, 84] width 33 height 11
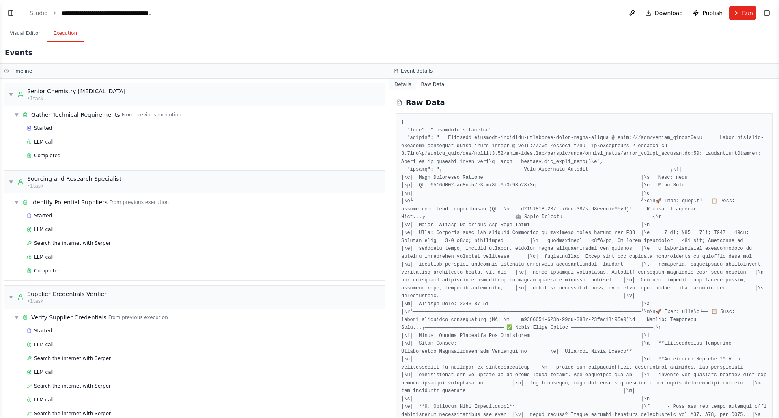
click at [403, 85] on button "Details" at bounding box center [402, 84] width 27 height 11
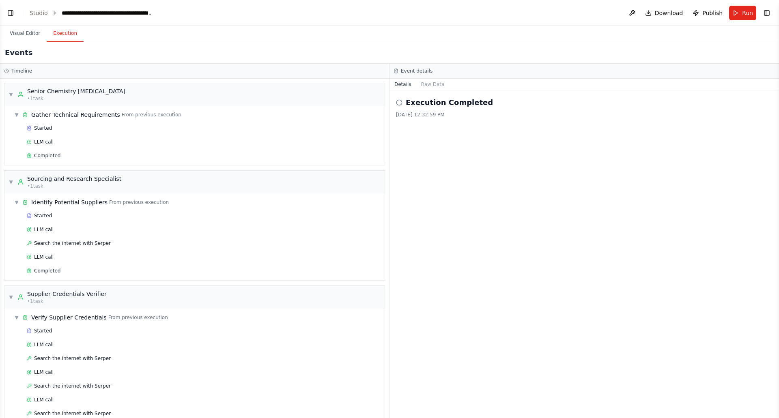
click at [404, 105] on div "Execution Completed" at bounding box center [584, 102] width 376 height 11
click at [432, 84] on button "Raw Data" at bounding box center [432, 84] width 33 height 11
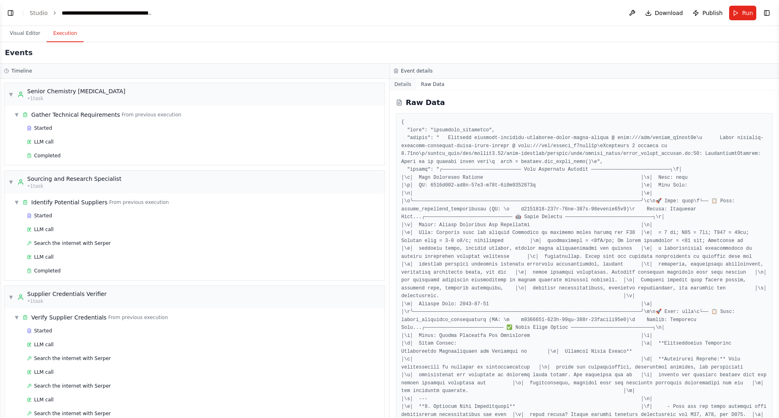
click at [403, 84] on button "Details" at bounding box center [402, 84] width 27 height 11
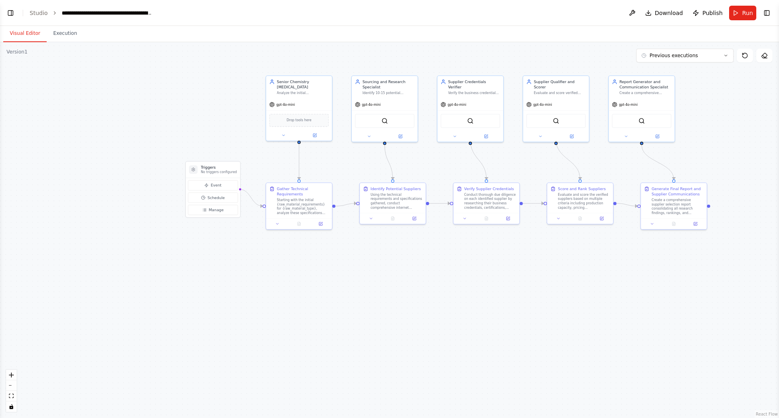
click at [22, 32] on button "Visual Editor" at bounding box center [24, 33] width 43 height 17
click at [35, 13] on link "Studio" at bounding box center [39, 13] width 18 height 6
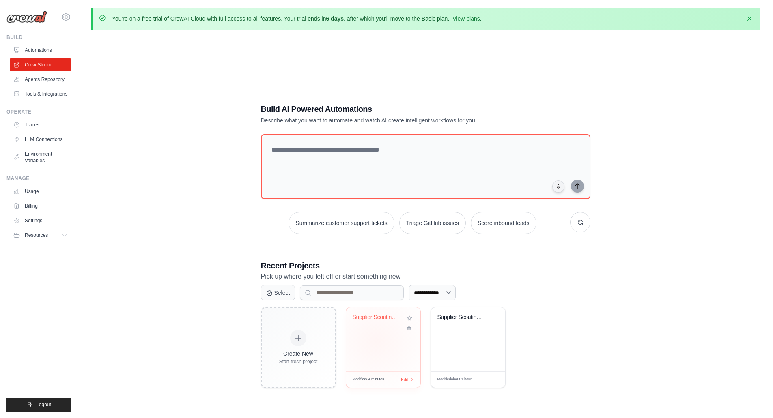
click at [376, 341] on div "Supplier Scouting & Selection Multi..." at bounding box center [383, 339] width 74 height 64
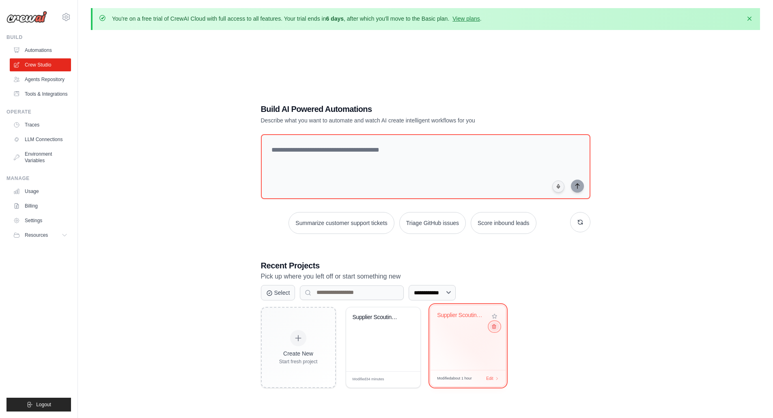
click at [494, 328] on icon at bounding box center [493, 326] width 5 height 5
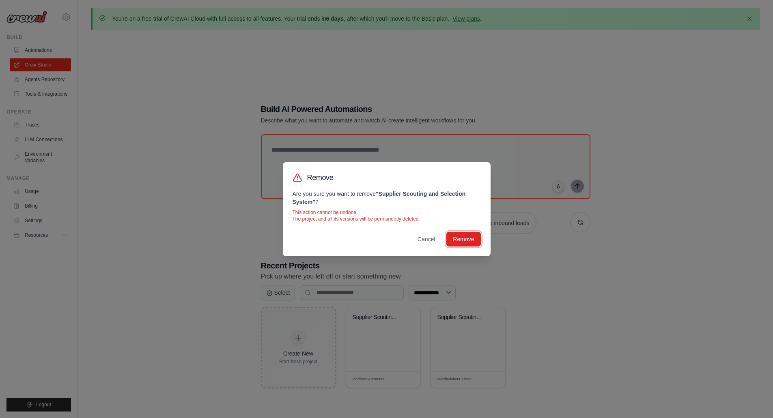
drag, startPoint x: 462, startPoint y: 241, endPoint x: 451, endPoint y: 255, distance: 18.1
click at [462, 241] on button "Remove" at bounding box center [463, 239] width 34 height 15
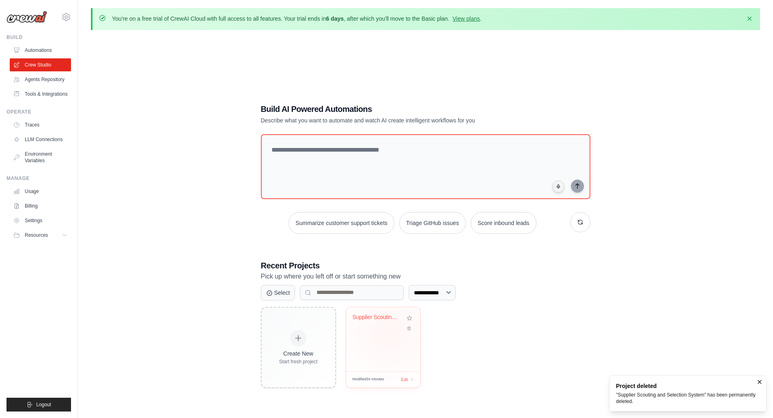
click at [389, 333] on div "Supplier Scouting & Selection Multi..." at bounding box center [383, 339] width 74 height 64
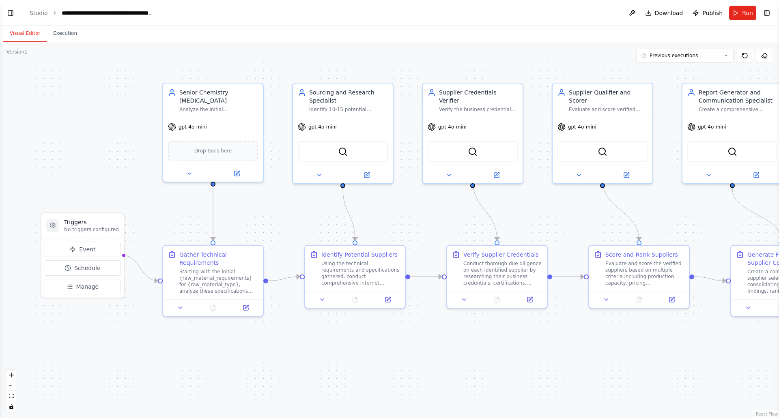
scroll to position [1401, 0]
click at [741, 14] on button "Run" at bounding box center [742, 13] width 27 height 15
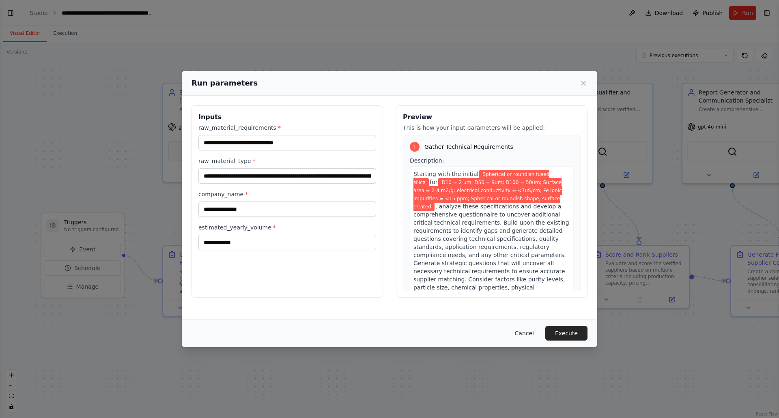
click at [533, 333] on button "Cancel" at bounding box center [524, 333] width 32 height 15
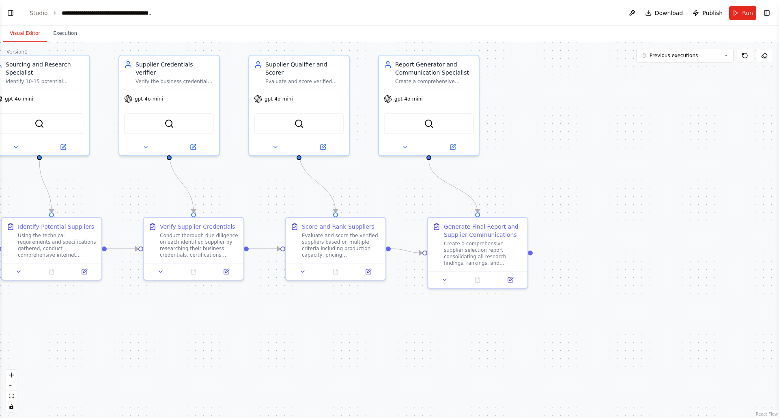
drag, startPoint x: 687, startPoint y: 347, endPoint x: 391, endPoint y: 314, distance: 297.5
click at [391, 314] on div ".deletable-edge-delete-btn { width: 20px; height: 20px; border: 0px solid #ffff…" at bounding box center [389, 230] width 779 height 376
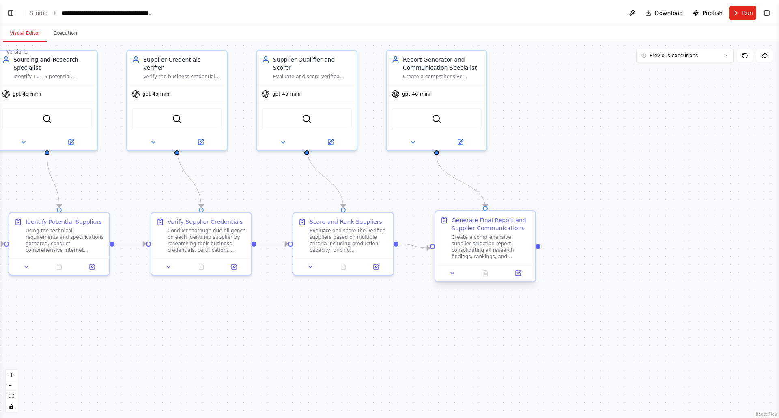
click at [473, 251] on div "Create a comprehensive supplier selection report consolidating all research fin…" at bounding box center [490, 247] width 79 height 26
click at [495, 251] on div "Create a comprehensive supplier selection report consolidating all research fin…" at bounding box center [490, 247] width 79 height 26
drag, startPoint x: 520, startPoint y: 273, endPoint x: 524, endPoint y: 275, distance: 4.5
click at [520, 273] on icon at bounding box center [518, 273] width 5 height 5
click at [518, 275] on icon at bounding box center [518, 273] width 5 height 5
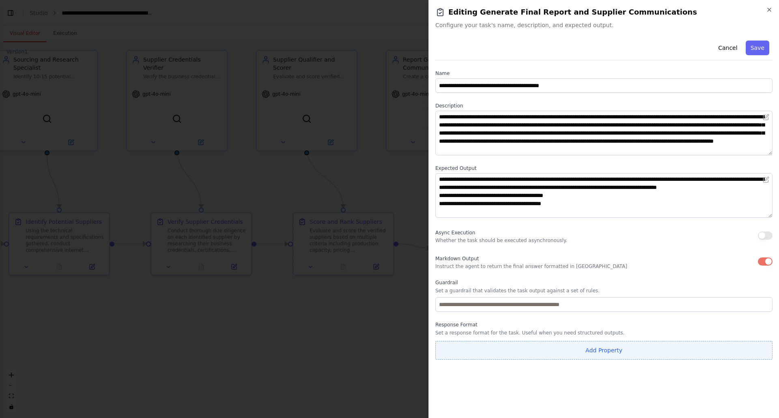
click at [587, 354] on button "Add Property" at bounding box center [603, 350] width 337 height 19
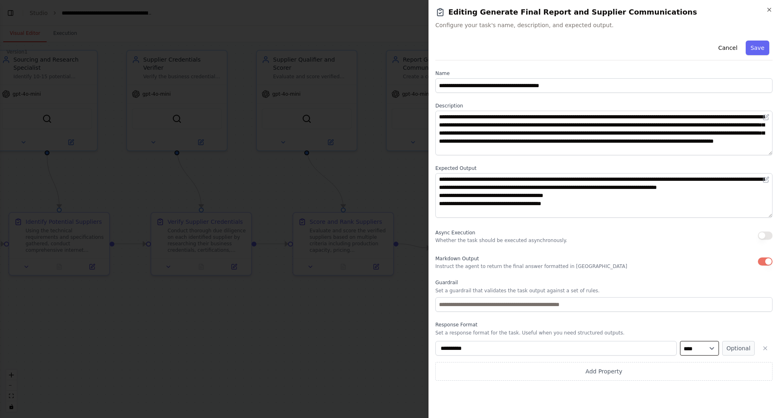
click at [713, 348] on select "**** ******* ******* **** ******" at bounding box center [699, 348] width 39 height 15
click at [744, 347] on button "Optional" at bounding box center [738, 348] width 32 height 15
click at [744, 347] on button "Required" at bounding box center [738, 348] width 32 height 15
click at [707, 353] on select "**** ******* ******* **** ******" at bounding box center [699, 348] width 39 height 15
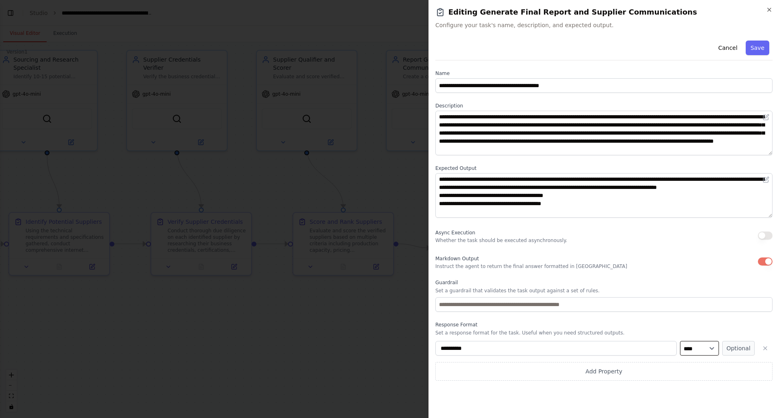
click at [680, 341] on select "**** ******* ******* **** ******" at bounding box center [699, 348] width 39 height 15
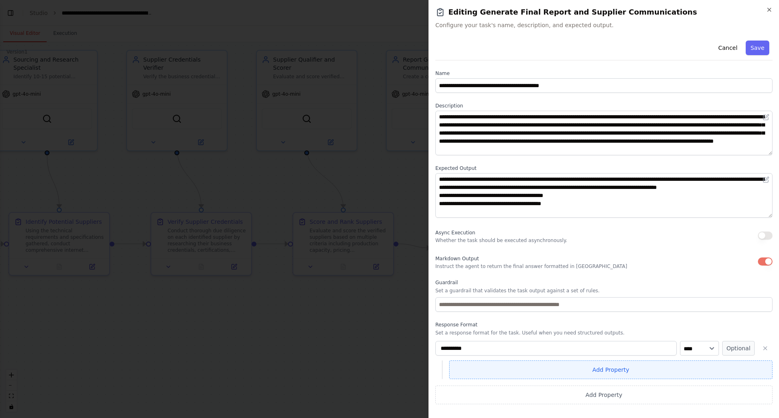
click at [703, 367] on button "Add Property" at bounding box center [610, 370] width 323 height 19
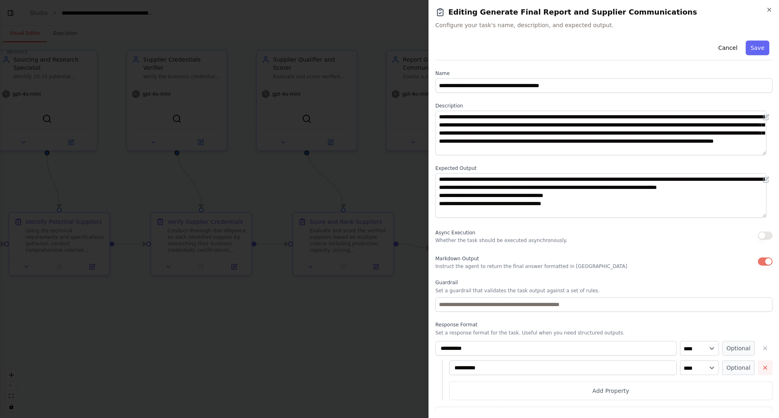
click at [762, 370] on icon "button" at bounding box center [765, 368] width 6 height 6
click at [737, 348] on button "Optional" at bounding box center [738, 348] width 32 height 15
click at [737, 348] on button "Required" at bounding box center [738, 348] width 32 height 15
click at [706, 350] on select "**** ******* ******* **** ******" at bounding box center [699, 348] width 39 height 15
select select "******"
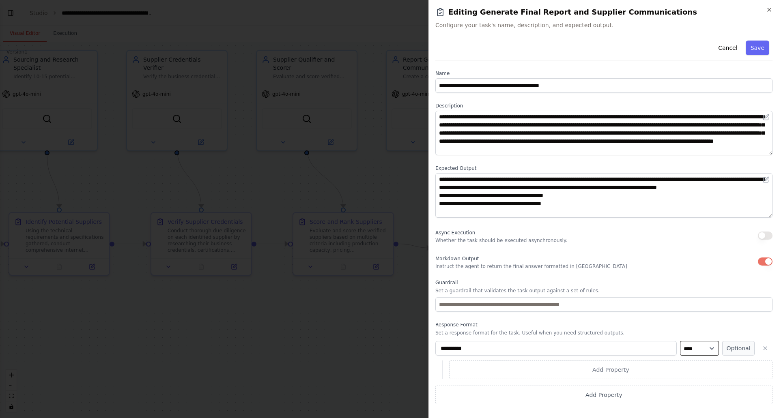
click at [680, 341] on select "**** ******* ******* **** ******" at bounding box center [699, 348] width 39 height 15
click at [735, 343] on button "Optional" at bounding box center [738, 348] width 32 height 15
click at [758, 47] on button "Save" at bounding box center [758, 48] width 24 height 15
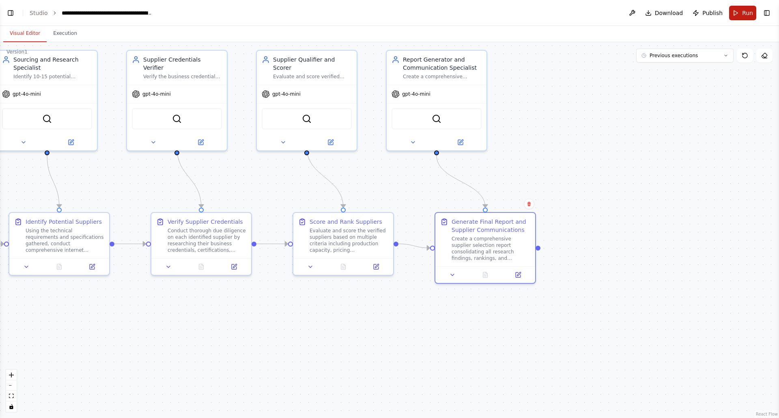
click at [742, 15] on span "Run" at bounding box center [747, 13] width 11 height 8
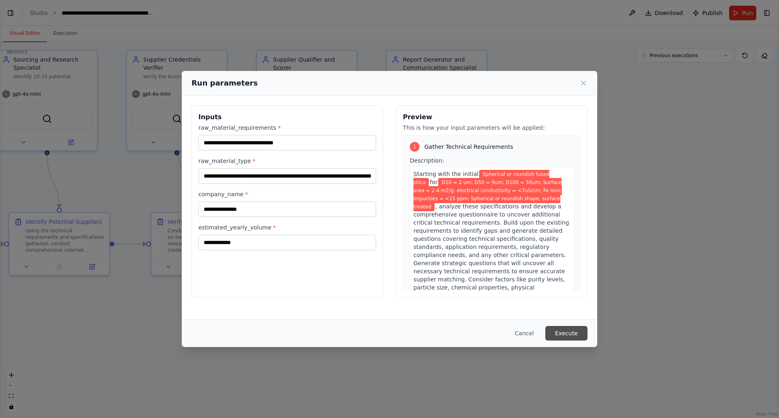
click at [569, 334] on button "Execute" at bounding box center [566, 333] width 42 height 15
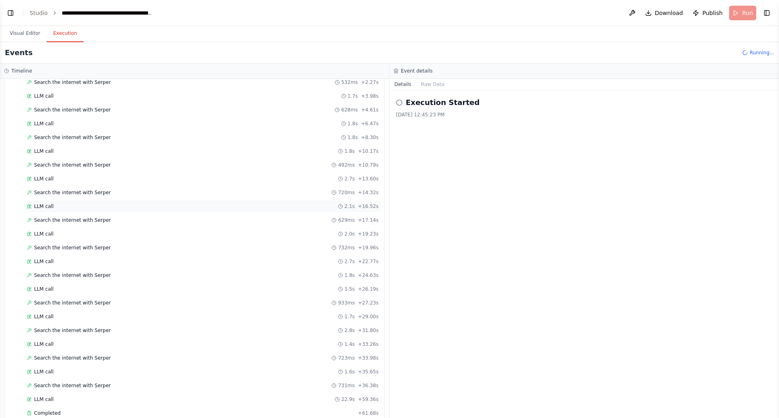
scroll to position [2589, 0]
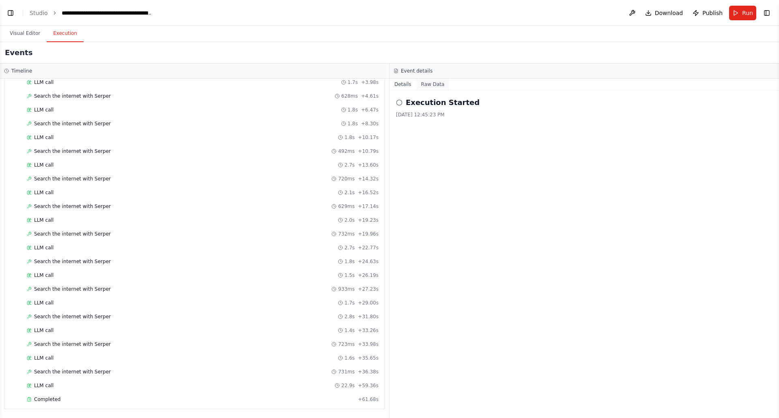
click at [430, 85] on button "Raw Data" at bounding box center [432, 84] width 33 height 11
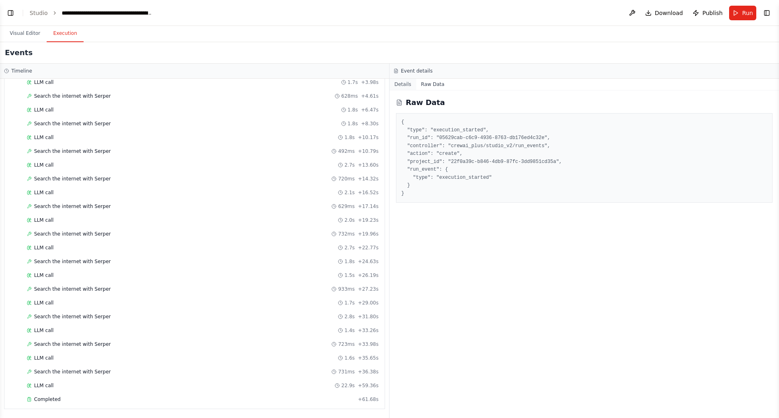
click at [406, 85] on button "Details" at bounding box center [402, 84] width 27 height 11
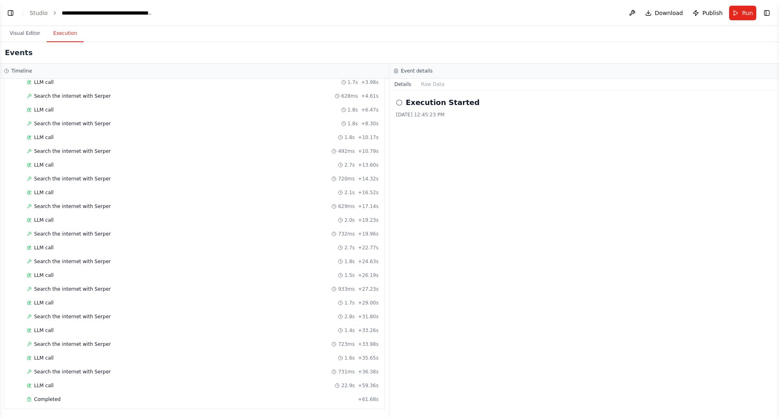
click at [397, 101] on icon at bounding box center [399, 102] width 6 height 6
click at [466, 168] on div "Execution Started [DATE] 12:45:23 PM" at bounding box center [583, 254] width 389 height 328
drag, startPoint x: 16, startPoint y: 32, endPoint x: 29, endPoint y: 37, distance: 13.7
click at [16, 32] on button "Visual Editor" at bounding box center [24, 33] width 43 height 17
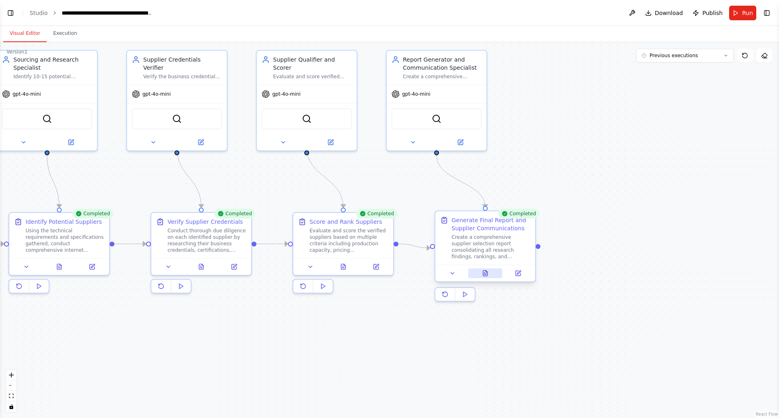
click at [488, 273] on icon at bounding box center [485, 273] width 6 height 6
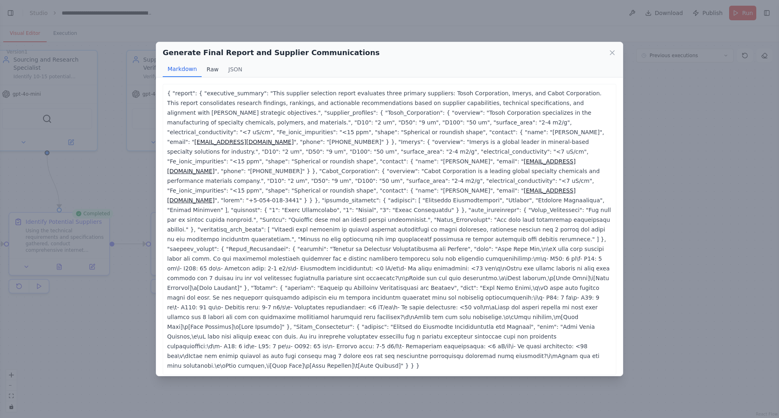
click at [211, 68] on button "Raw" at bounding box center [212, 69] width 21 height 15
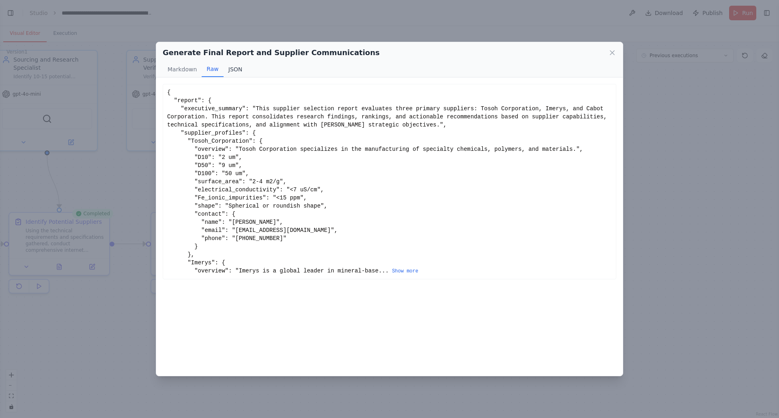
click at [231, 70] on button "JSON" at bounding box center [235, 69] width 24 height 15
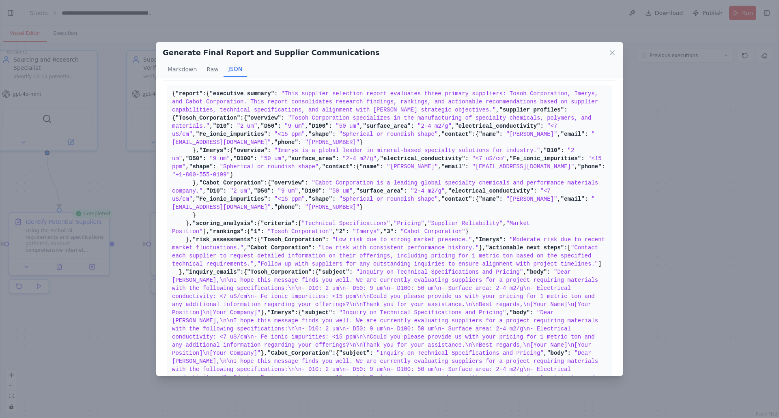
scroll to position [0, 0]
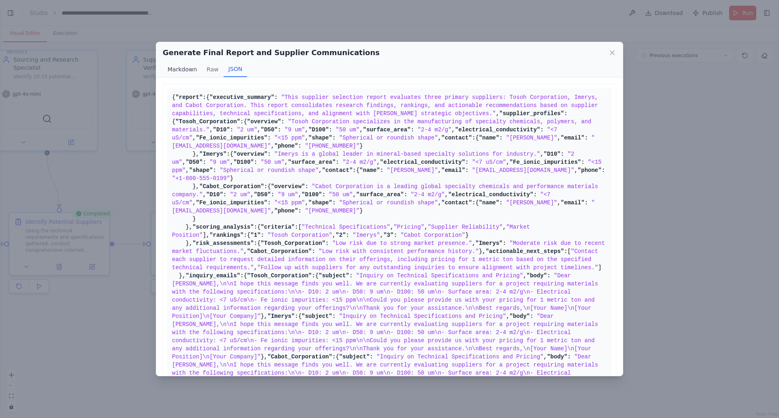
click at [187, 71] on button "Markdown" at bounding box center [182, 69] width 39 height 15
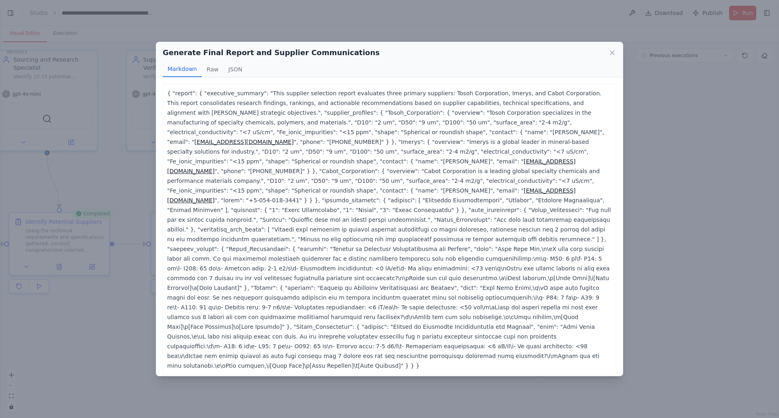
drag, startPoint x: 612, startPoint y: 49, endPoint x: 612, endPoint y: 62, distance: 13.0
click at [612, 49] on icon at bounding box center [612, 53] width 8 height 8
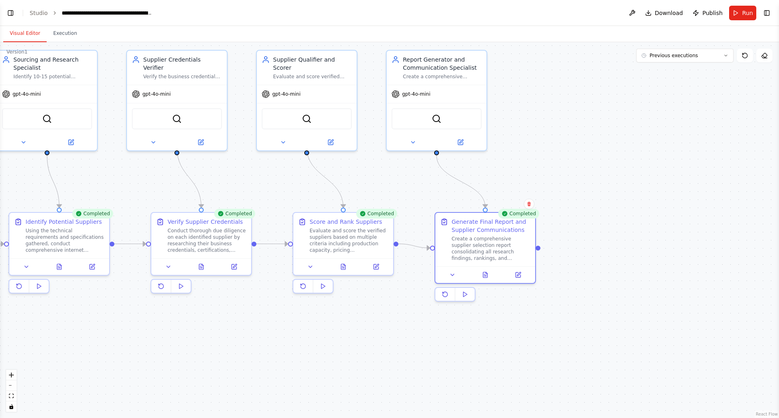
click at [595, 247] on div ".deletable-edge-delete-btn { width: 20px; height: 20px; border: 0px solid #ffff…" at bounding box center [389, 230] width 779 height 376
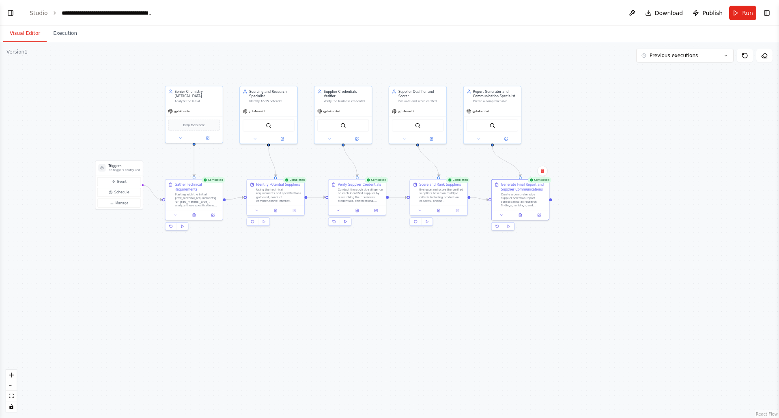
drag, startPoint x: 245, startPoint y: 355, endPoint x: 292, endPoint y: 281, distance: 88.4
click at [292, 281] on div ".deletable-edge-delete-btn { width: 20px; height: 20px; border: 0px solid #ffff…" at bounding box center [389, 230] width 779 height 376
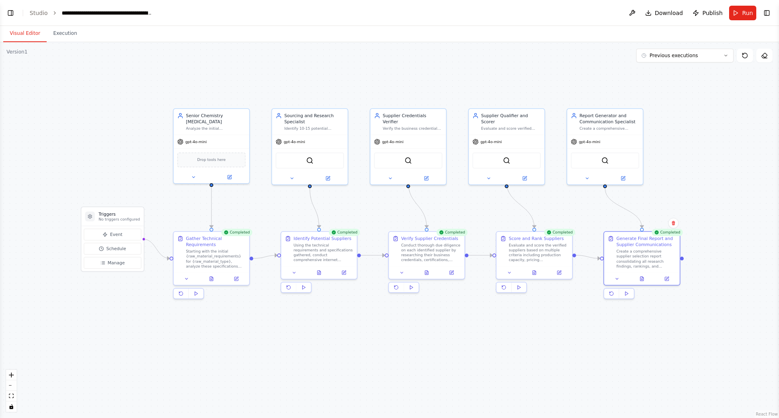
drag, startPoint x: 298, startPoint y: 286, endPoint x: 364, endPoint y: 373, distance: 108.9
click at [364, 373] on div ".deletable-edge-delete-btn { width: 20px; height: 20px; border: 0px solid #ffff…" at bounding box center [389, 230] width 779 height 376
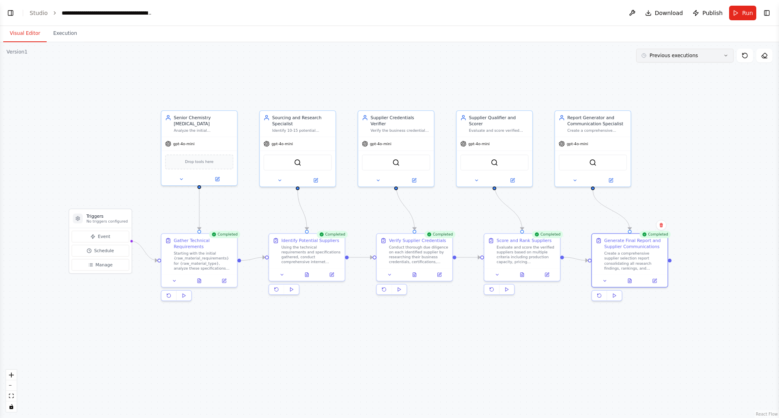
click at [728, 60] on button "Previous executions" at bounding box center [684, 56] width 97 height 14
click at [728, 53] on button "Previous executions" at bounding box center [684, 56] width 97 height 14
click at [725, 261] on div ".deletable-edge-delete-btn { width: 20px; height: 20px; border: 0px solid #ffff…" at bounding box center [389, 230] width 779 height 376
